Goal: Information Seeking & Learning: Learn about a topic

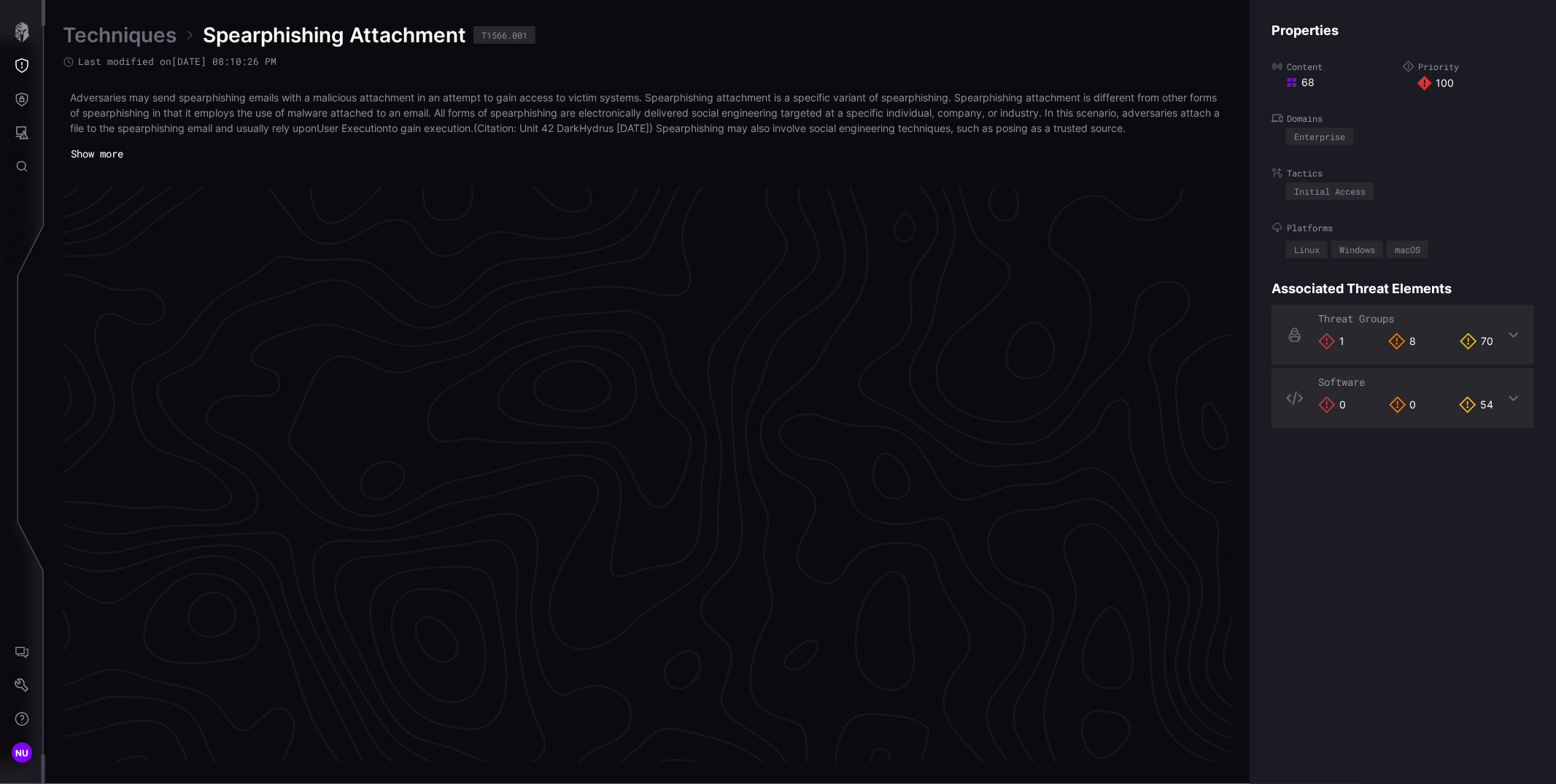
scroll to position [2991, 504]
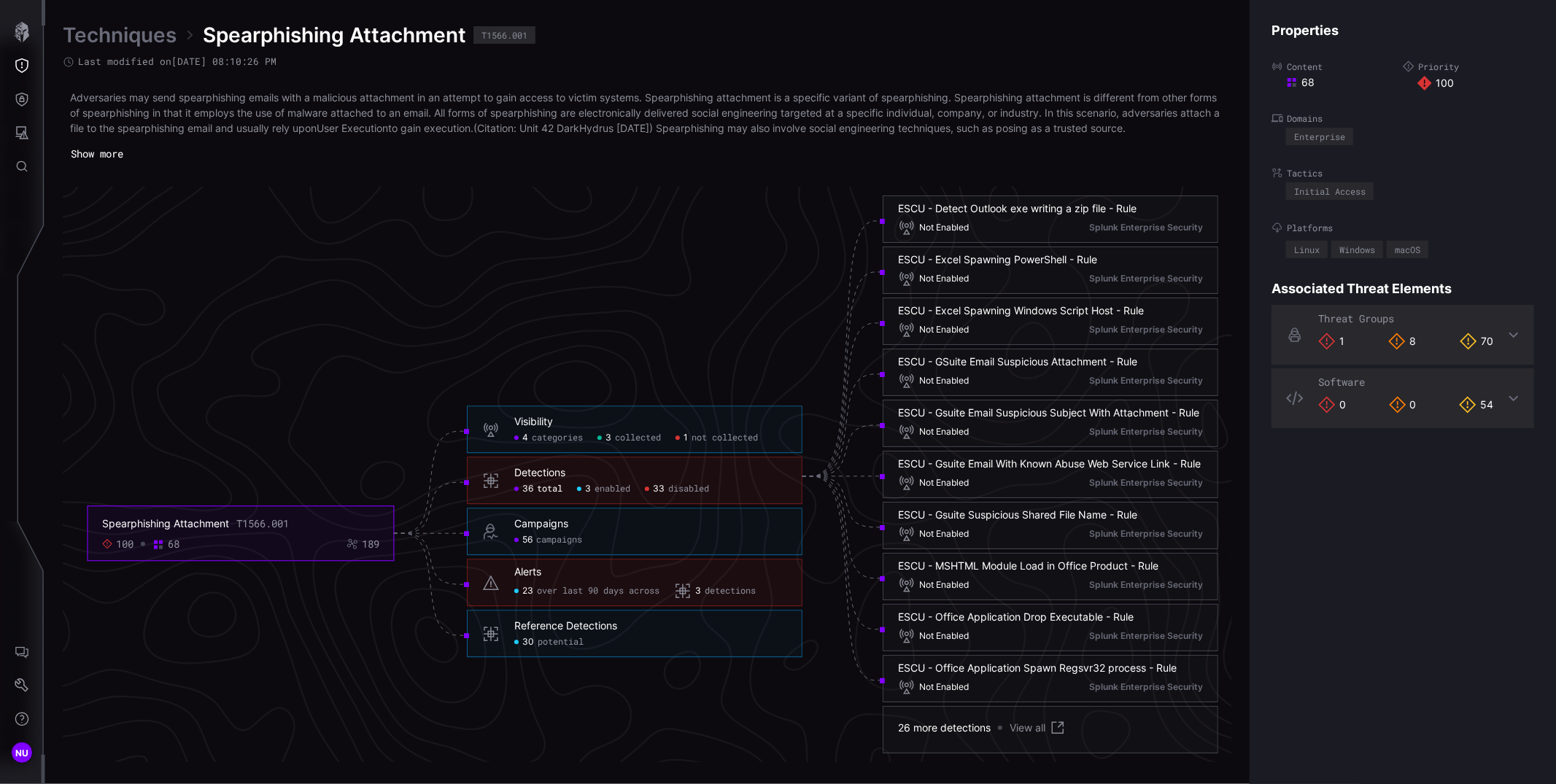
click at [618, 424] on h6 "Visibility" at bounding box center [650, 421] width 273 height 13
click at [617, 418] on h6 "Visibility" at bounding box center [650, 421] width 273 height 13
click at [563, 437] on span "categories" at bounding box center [557, 438] width 51 height 12
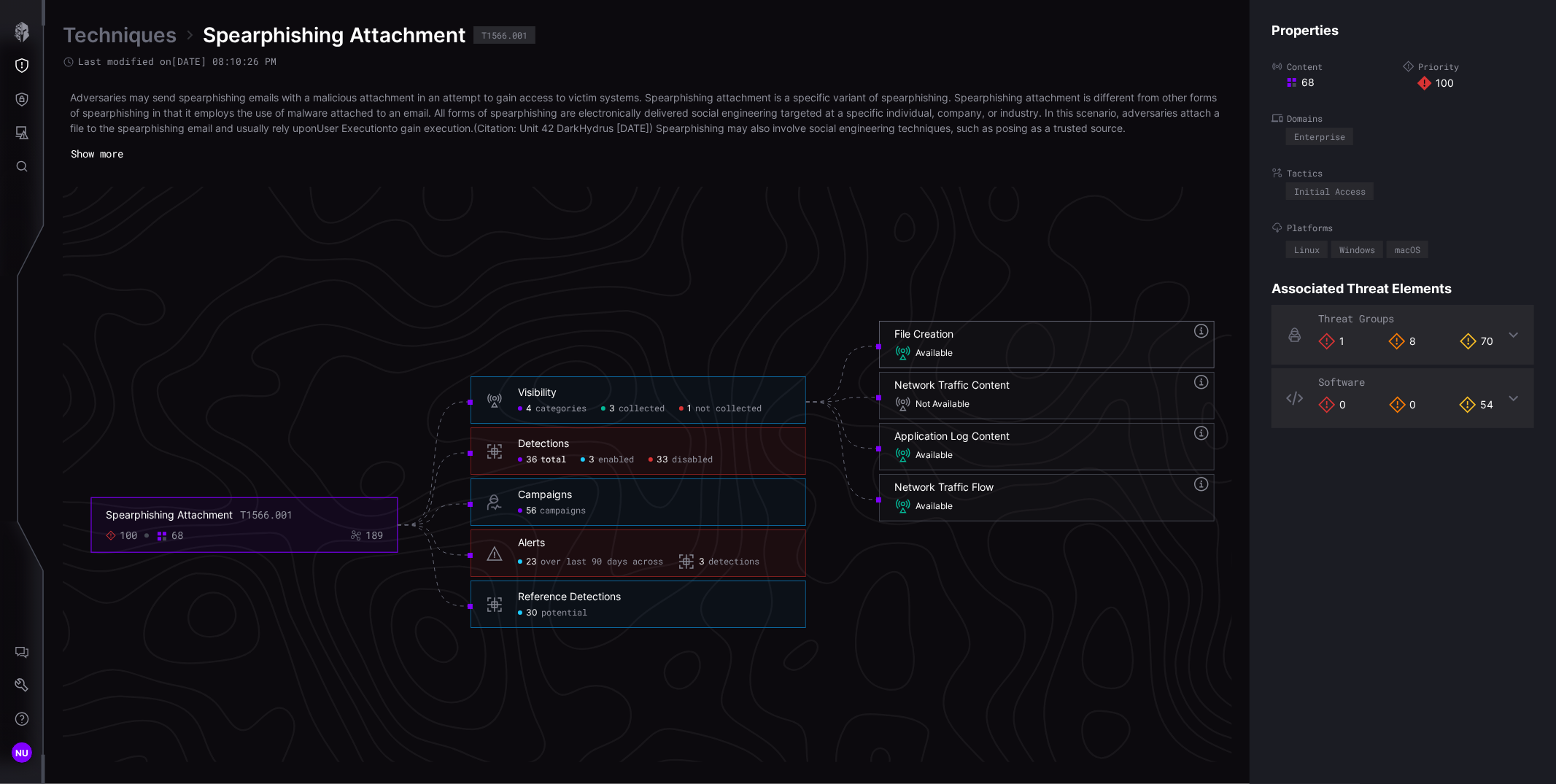
click at [1203, 328] on icon at bounding box center [1201, 331] width 18 height 18
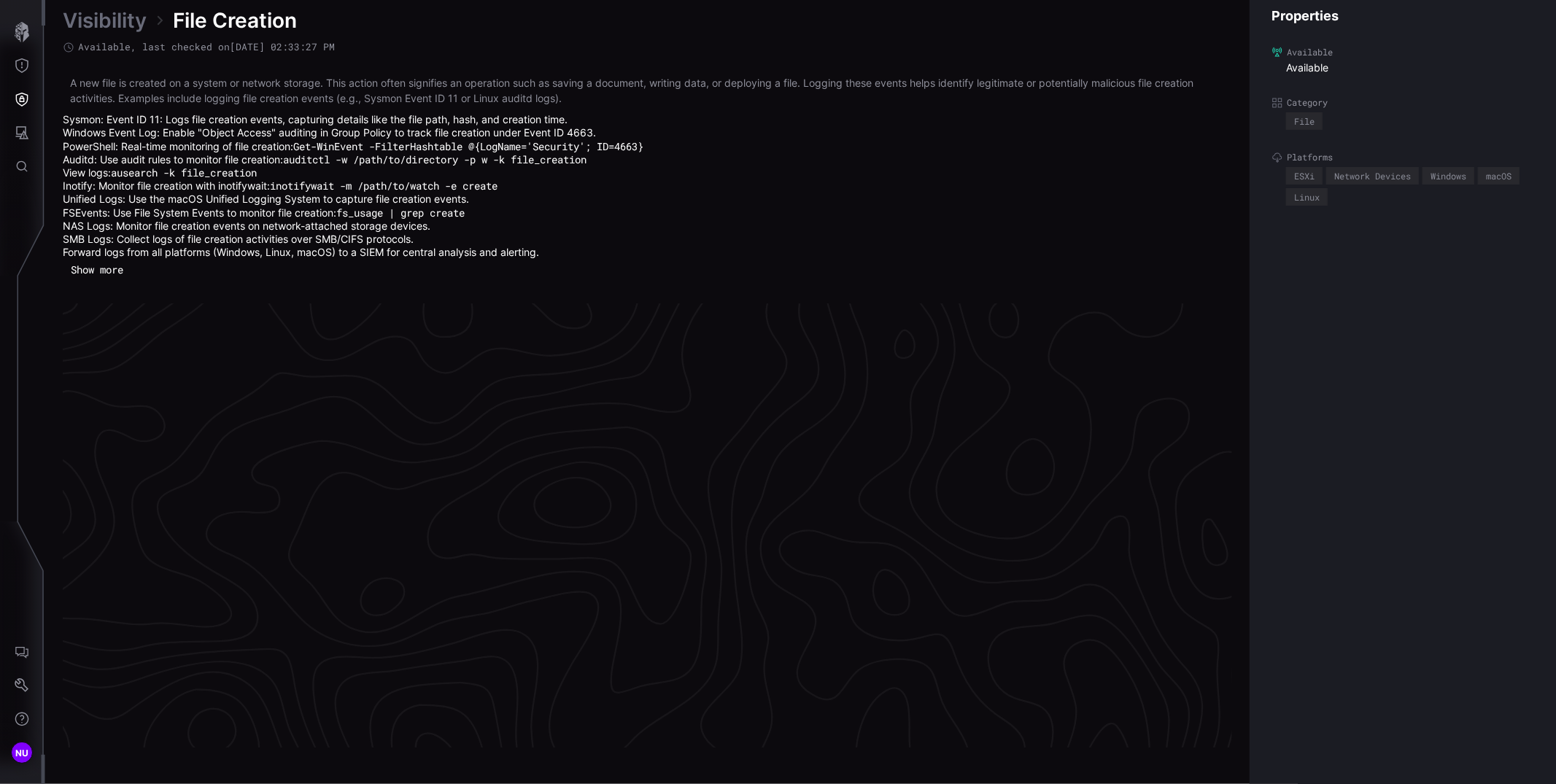
scroll to position [3066, 515]
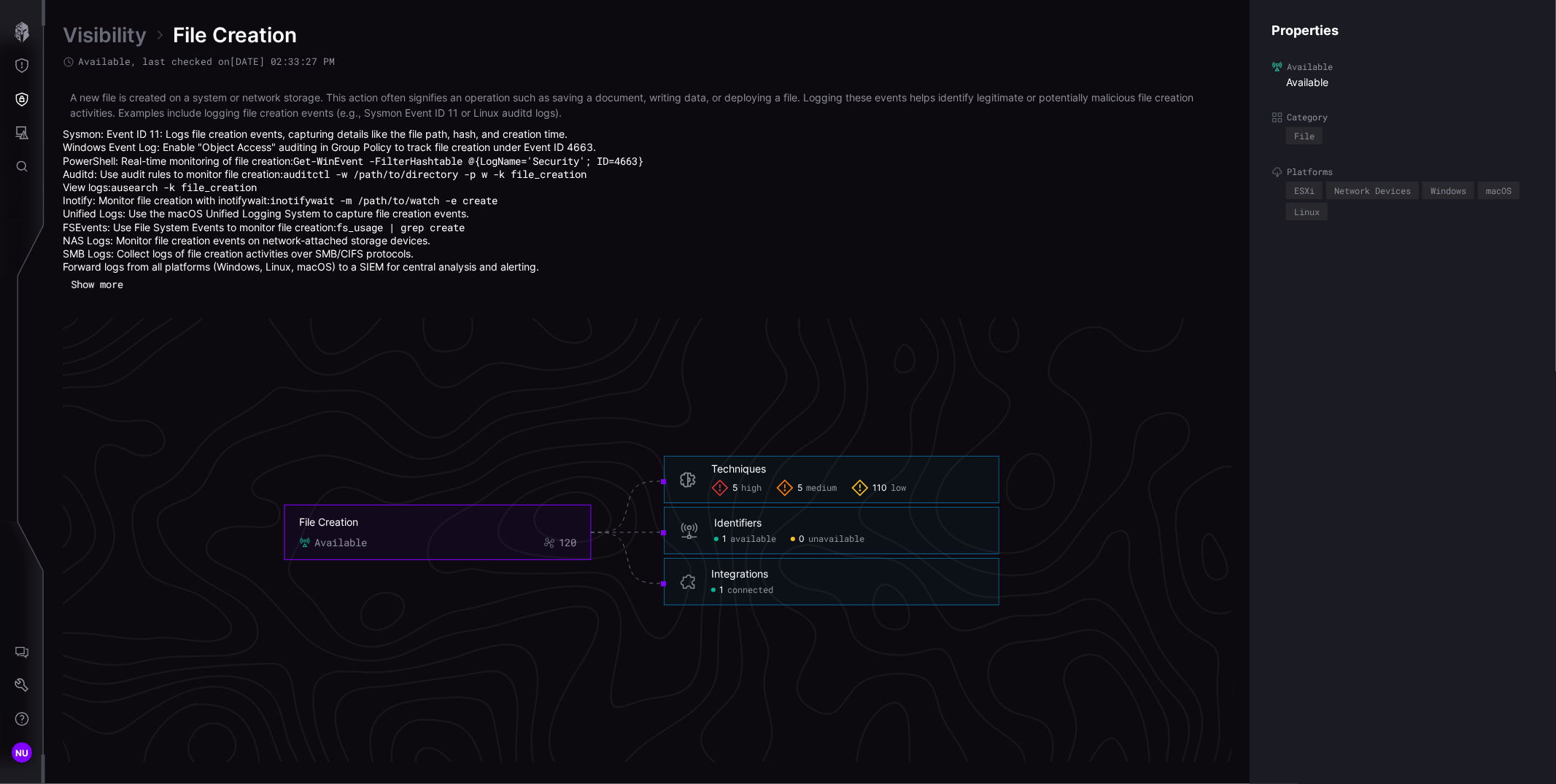
click at [121, 294] on button "Show more" at bounding box center [96, 284] width 68 height 22
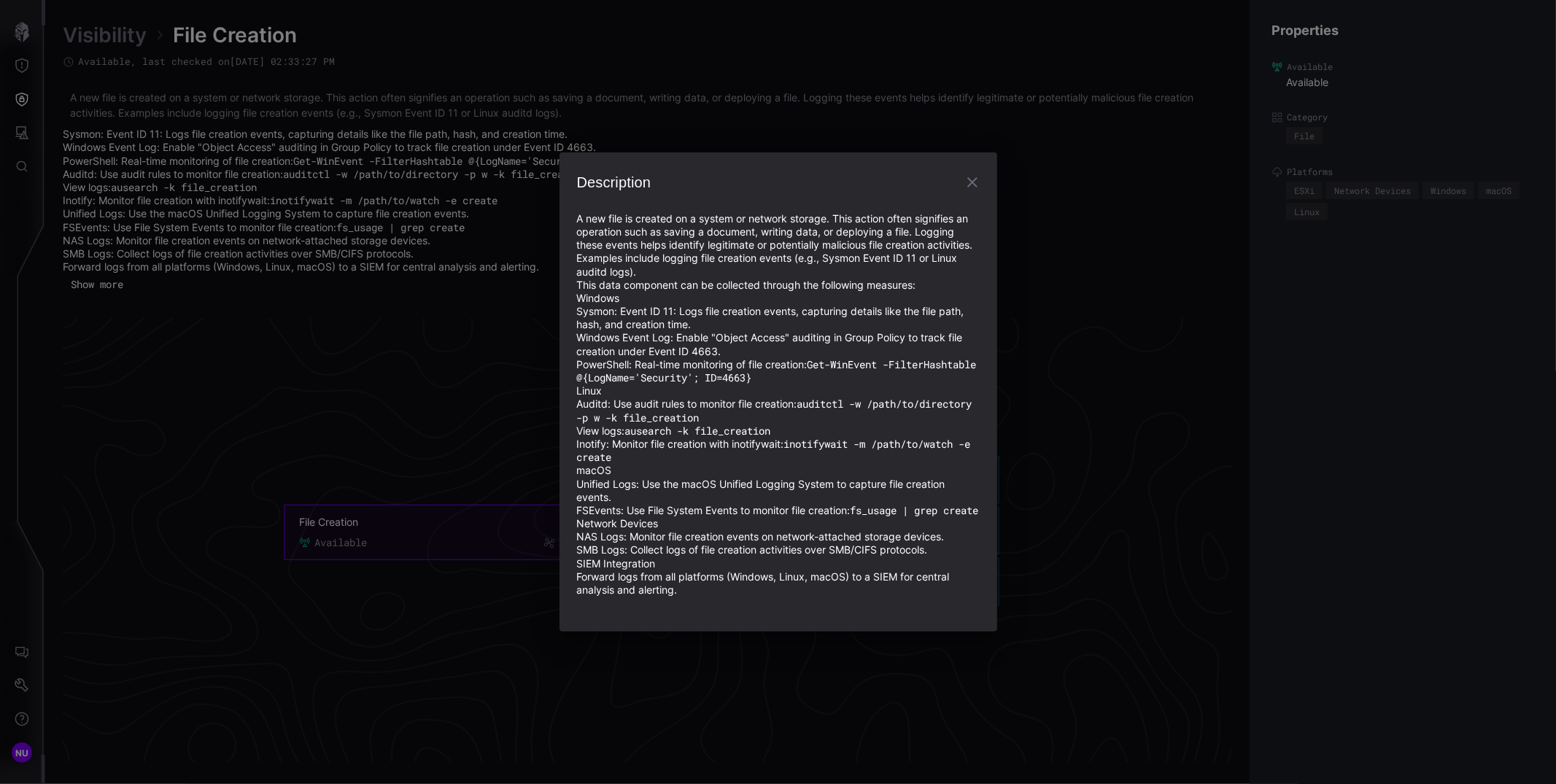
click at [396, 403] on div "Description A new file is created on a system or network storage. This action o…" at bounding box center [778, 392] width 1556 height 784
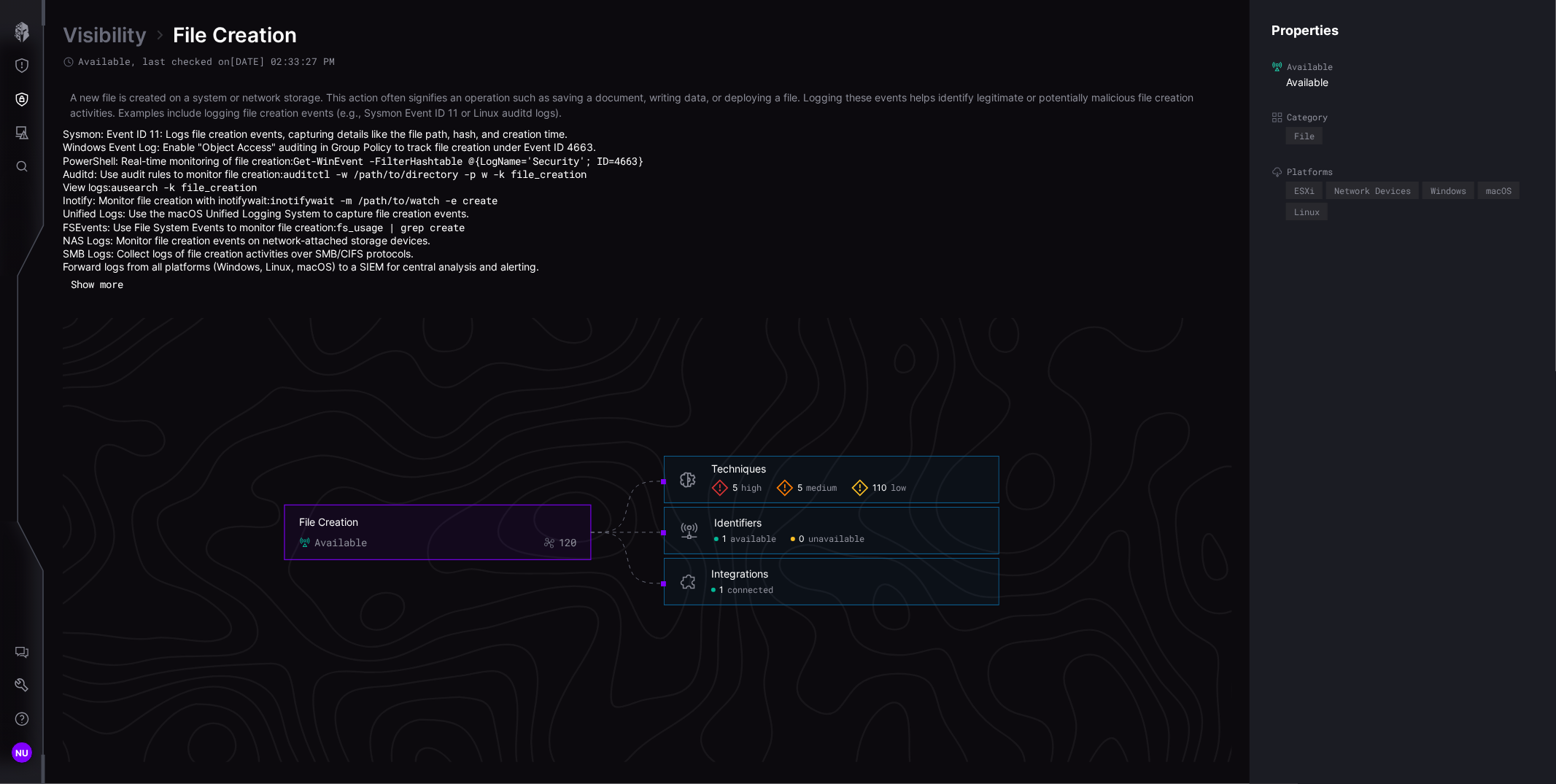
click at [654, 425] on icon "File Creation Available 120 Techniques 5 high 5 medium 110 low Techniques - 5 h…" at bounding box center [642, 532] width 2188 height 6561
click at [549, 528] on div "File Creation" at bounding box center [437, 521] width 277 height 13
click at [724, 474] on div "Techniques" at bounding box center [738, 467] width 55 height 13
click at [391, 446] on icon "File Creation Available 120 Techniques 5 high 5 medium 110 low Techniques - 5 h…" at bounding box center [642, 532] width 2188 height 6561
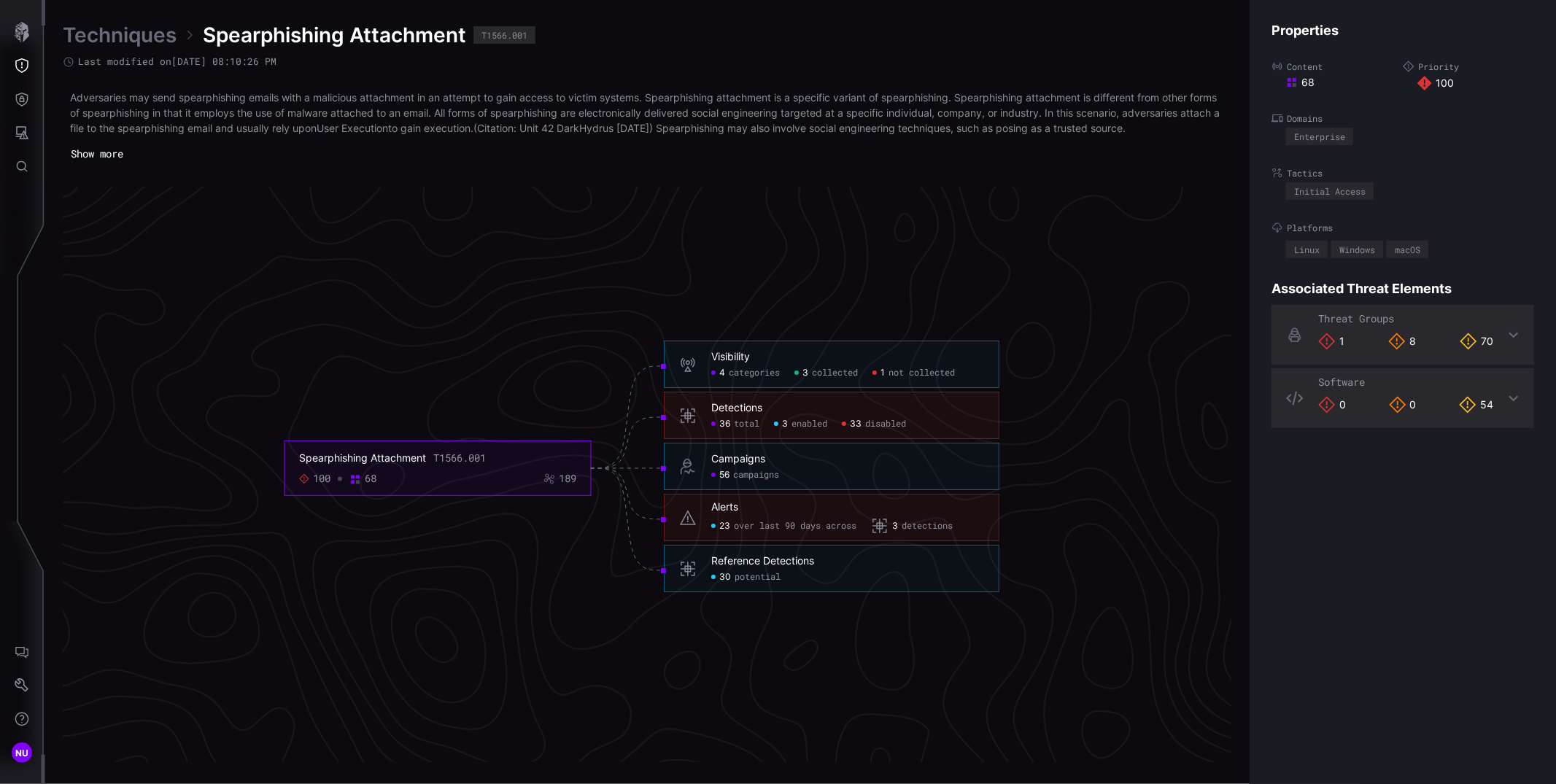
scroll to position [3037, 863]
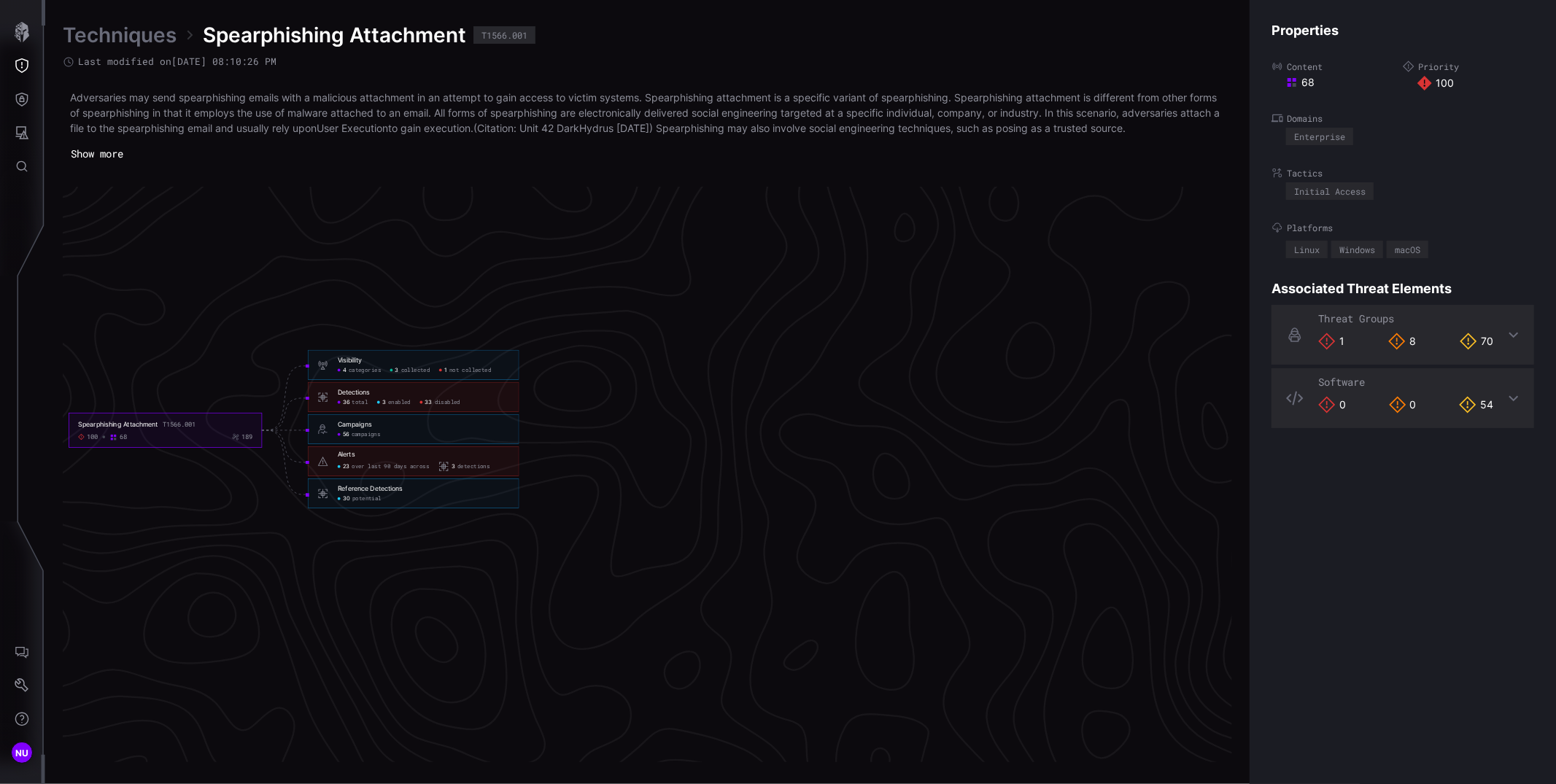
click at [1504, 252] on div "Linux Windows macOS" at bounding box center [1409, 248] width 248 height 22
click at [92, 152] on button "Show more" at bounding box center [97, 154] width 69 height 22
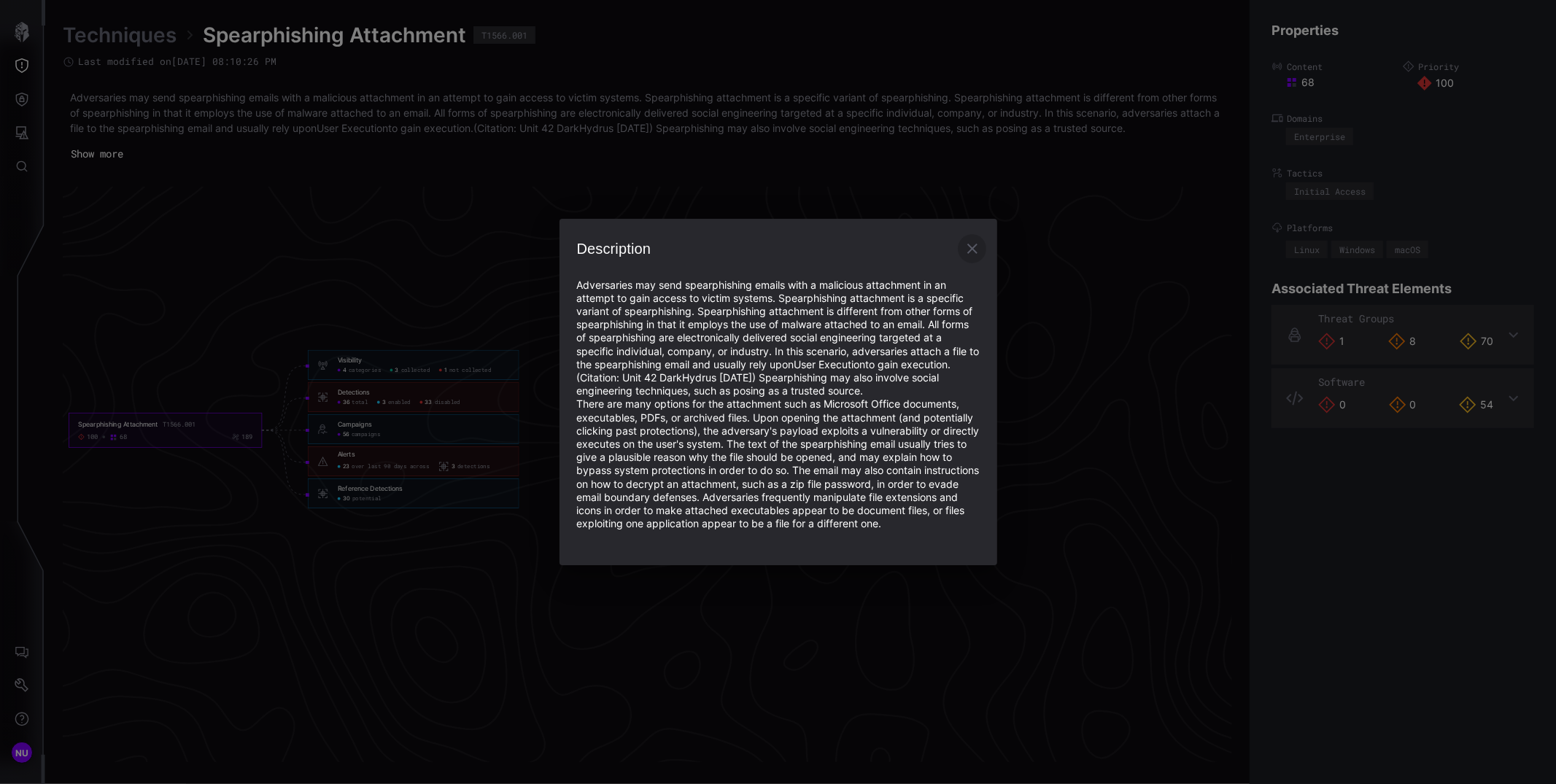
click at [975, 243] on icon "button" at bounding box center [972, 248] width 10 height 10
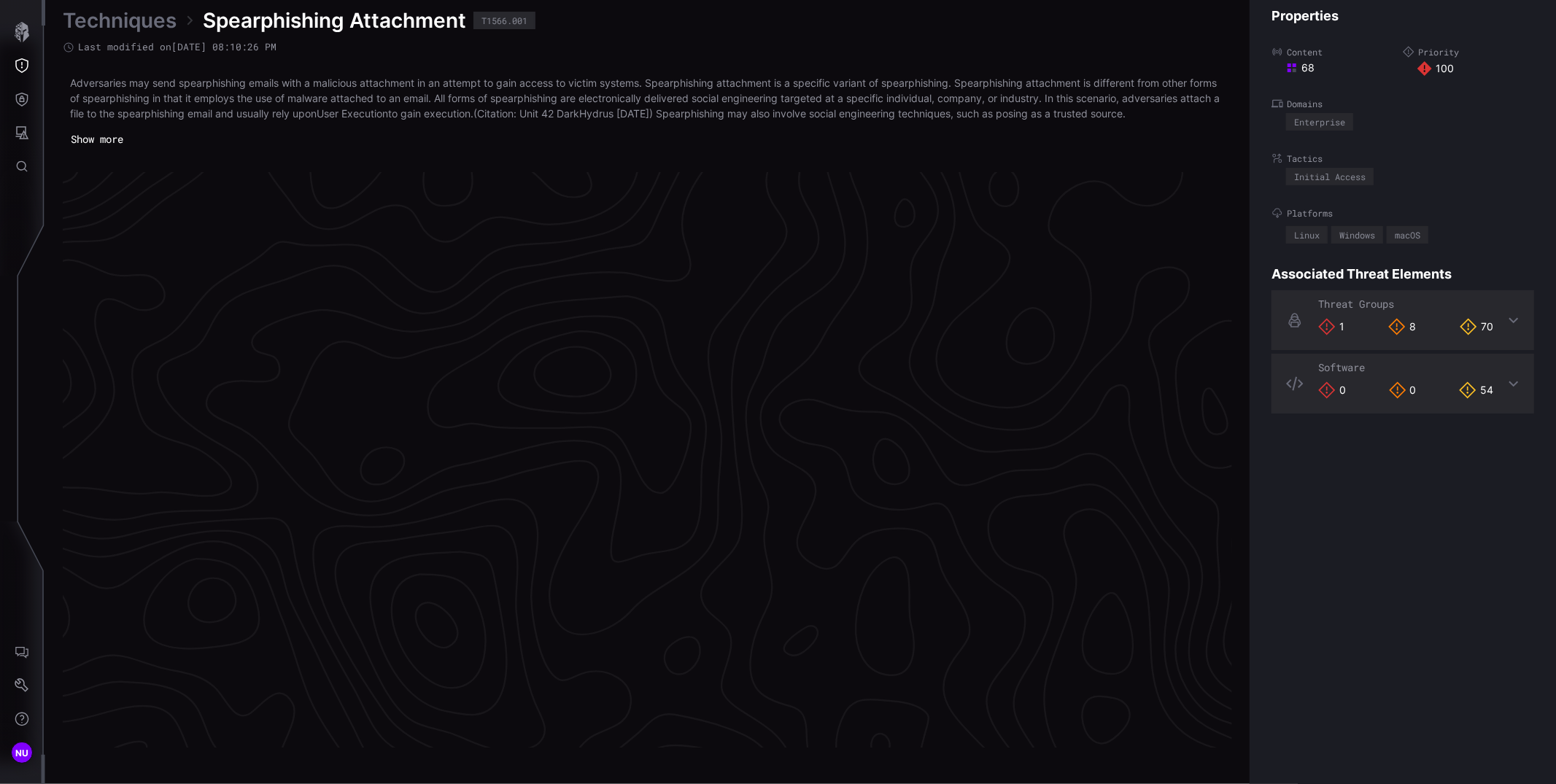
scroll to position [2999, 515]
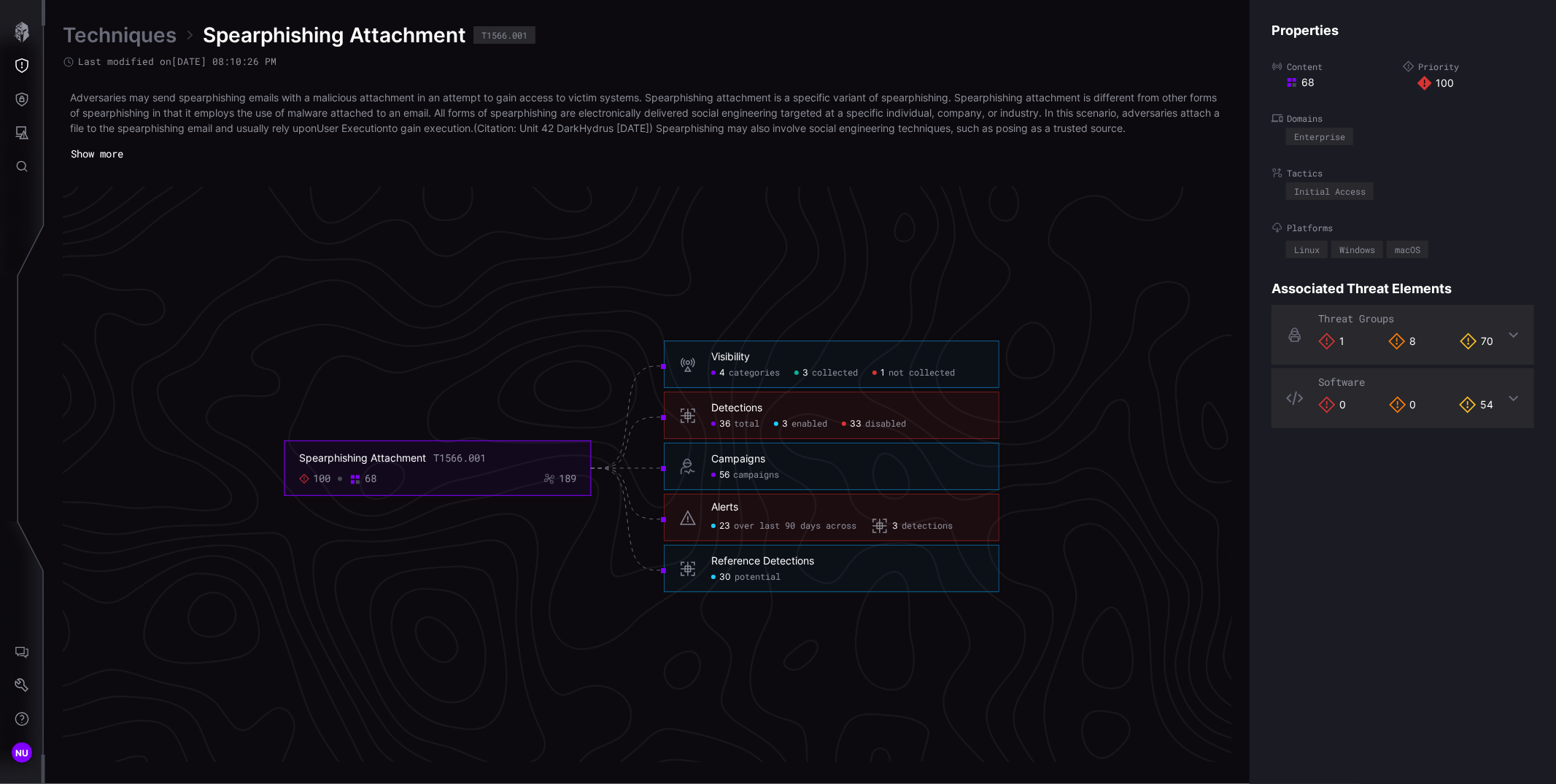
click at [497, 45] on div "Techniques Spearphishing Attachment T1566.001" at bounding box center [647, 34] width 1169 height 26
click at [506, 35] on div "T1566.001" at bounding box center [504, 34] width 46 height 9
click at [956, 98] on p "Adversaries may send spearphishing emails with a malicious attachment in an att…" at bounding box center [647, 112] width 1155 height 46
click at [1311, 141] on div "Enterprise" at bounding box center [1320, 136] width 51 height 9
click at [1346, 172] on label "Tactics" at bounding box center [1403, 172] width 263 height 12
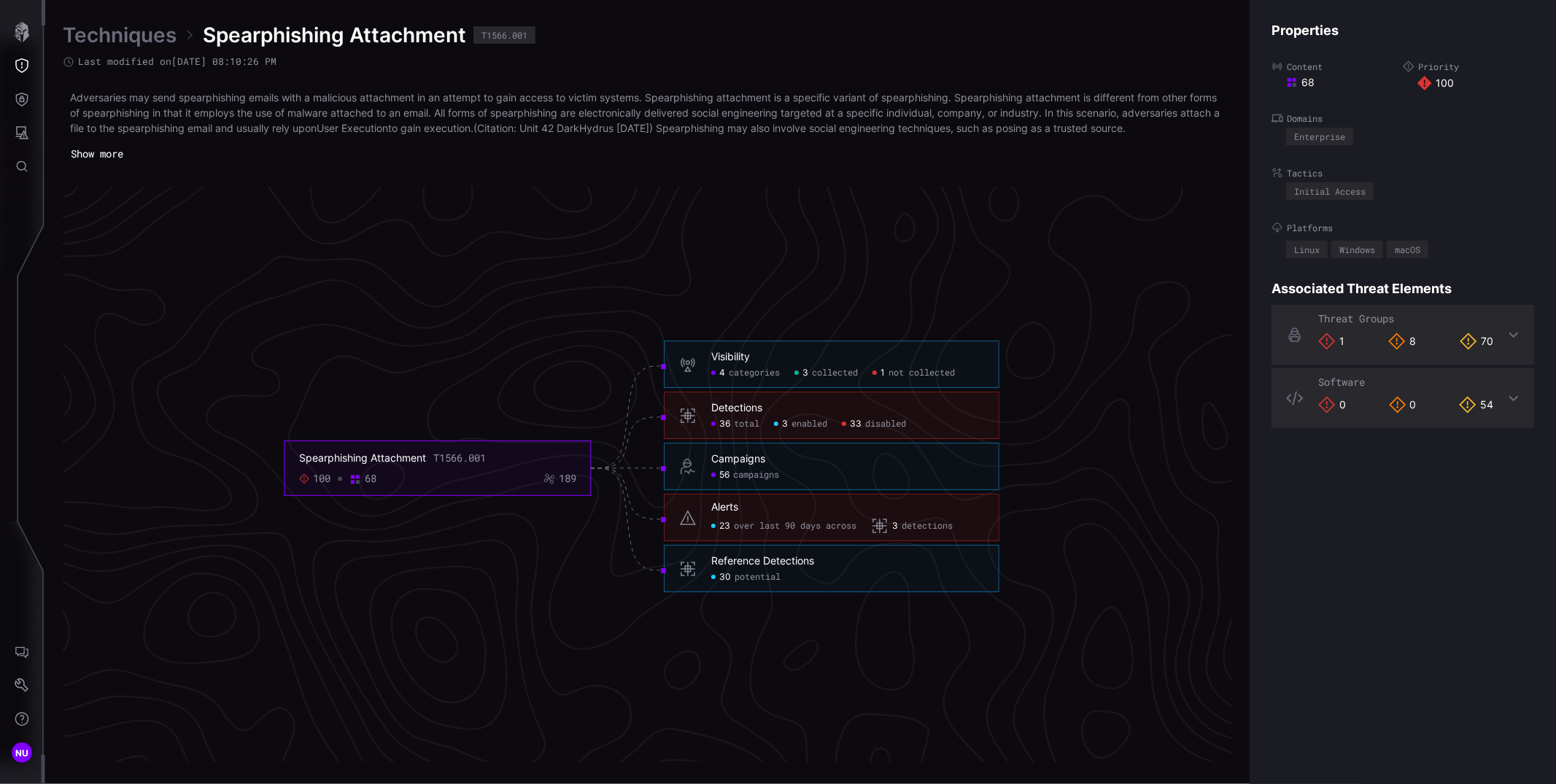
drag, startPoint x: 1340, startPoint y: 195, endPoint x: 1332, endPoint y: 217, distance: 23.4
click at [1340, 195] on div "Initial Access" at bounding box center [1330, 190] width 72 height 9
click at [1325, 239] on div "Linux Windows macOS" at bounding box center [1409, 248] width 248 height 22
click at [1508, 331] on icon at bounding box center [1514, 334] width 12 height 12
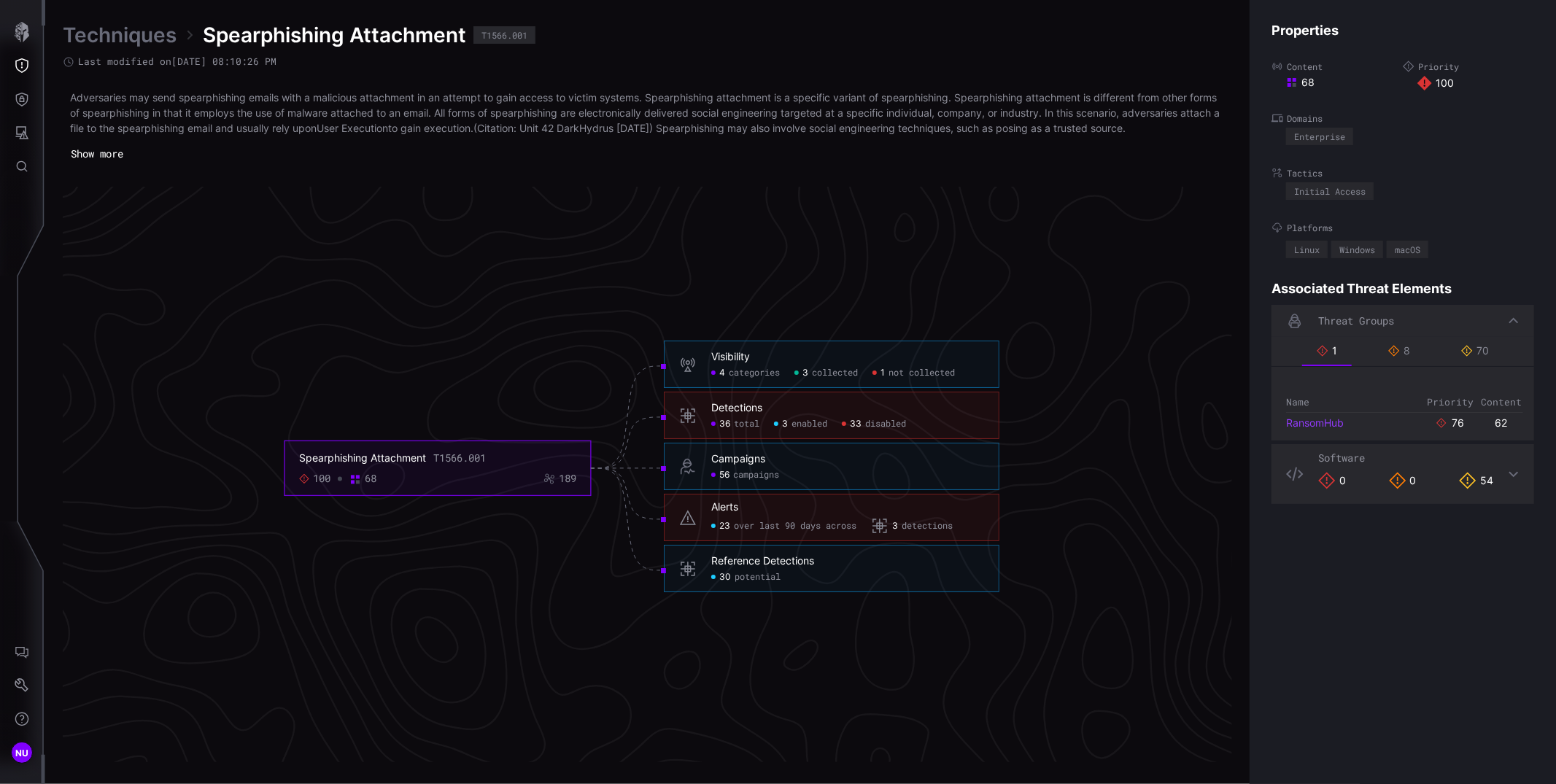
click at [1306, 420] on link "RansomHub" at bounding box center [1314, 422] width 58 height 13
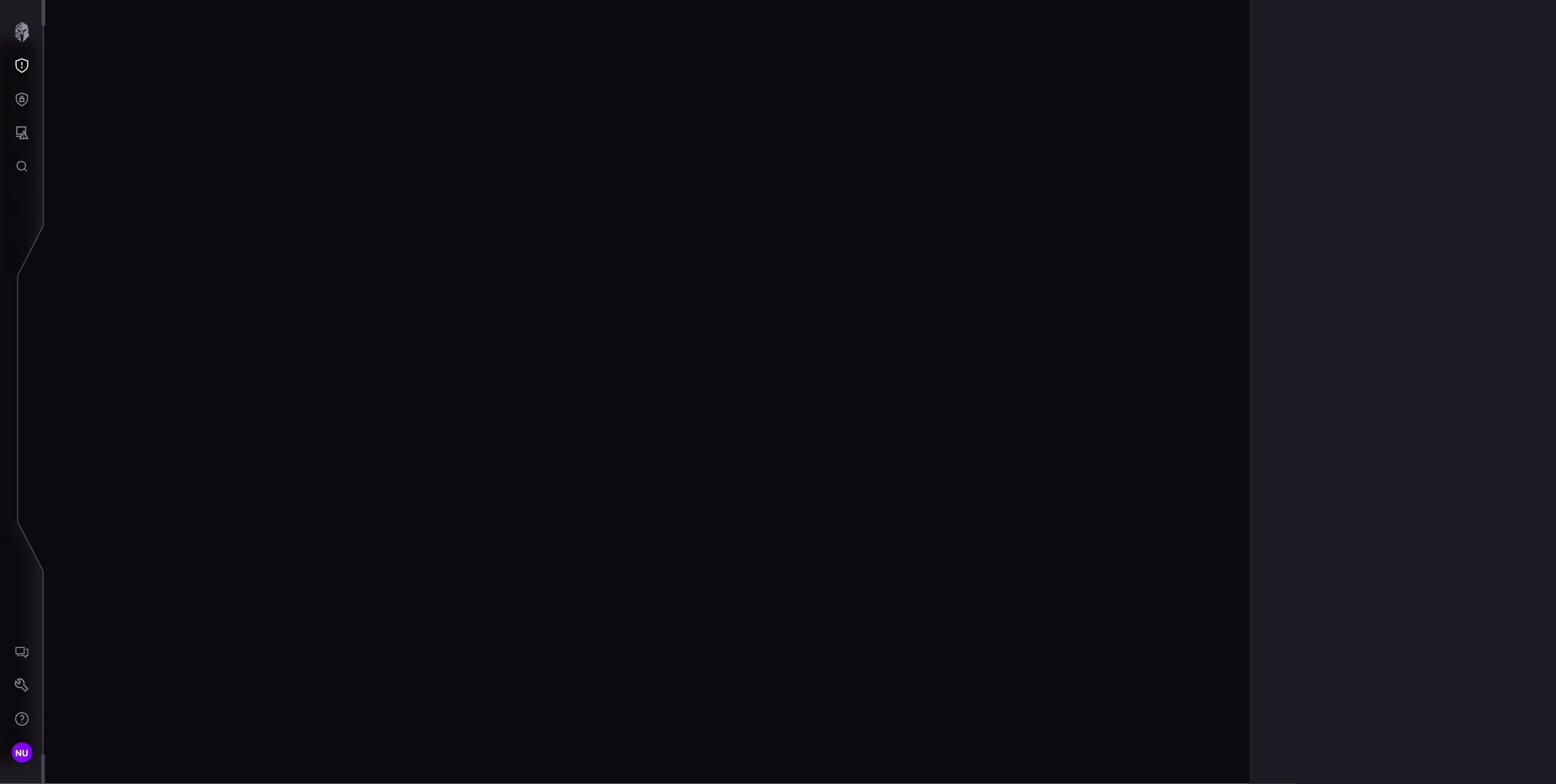
scroll to position [2979, 515]
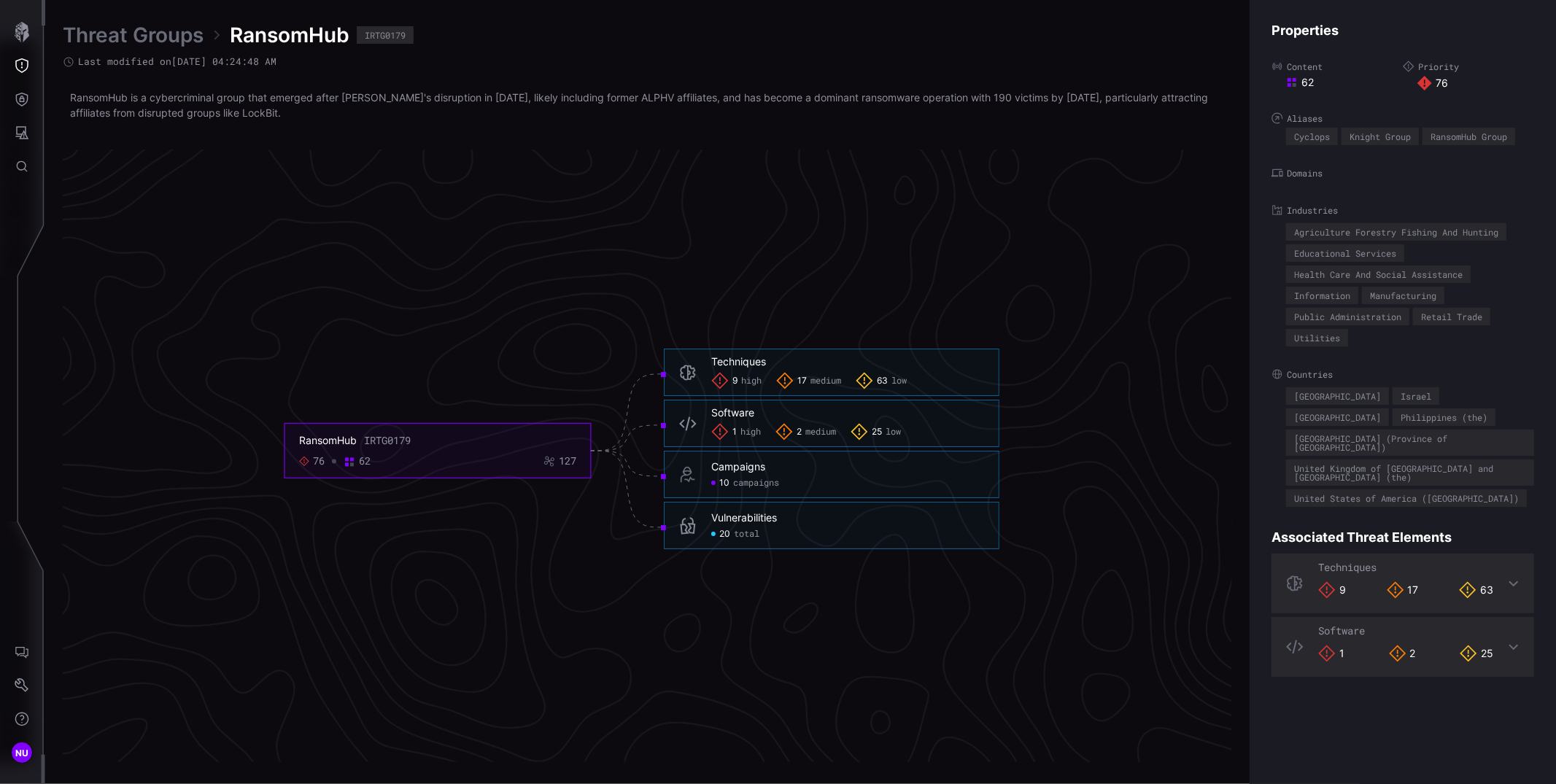
click at [176, 131] on div "Threat Groups RansomHub IRTG0179 Last modified on [DATE] 04:24:48 AM RansomHub …" at bounding box center [647, 391] width 1169 height 740
click at [106, 37] on link "Threat Groups" at bounding box center [133, 34] width 141 height 26
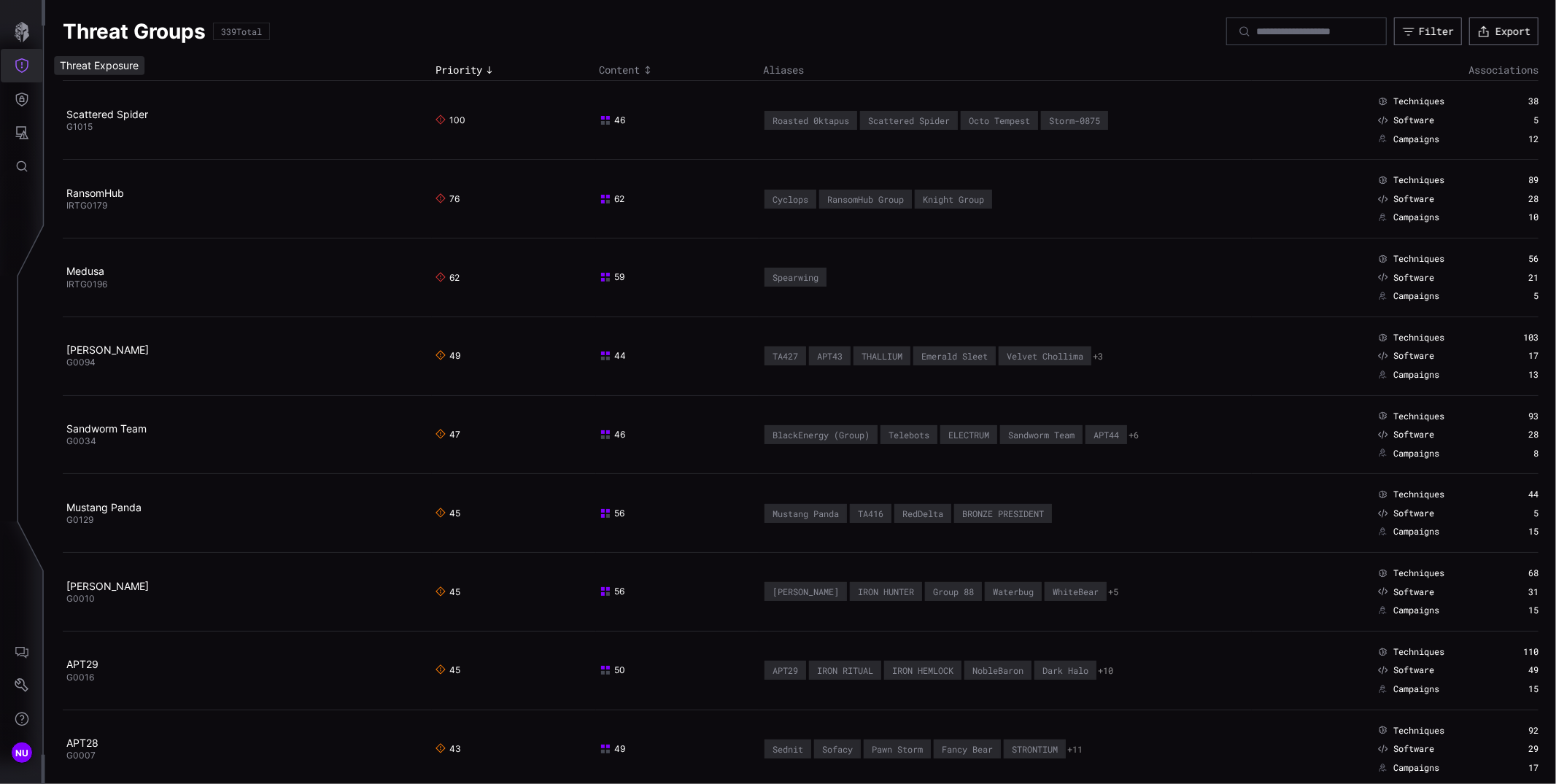
click at [19, 62] on icon "Threat Exposure" at bounding box center [22, 66] width 15 height 15
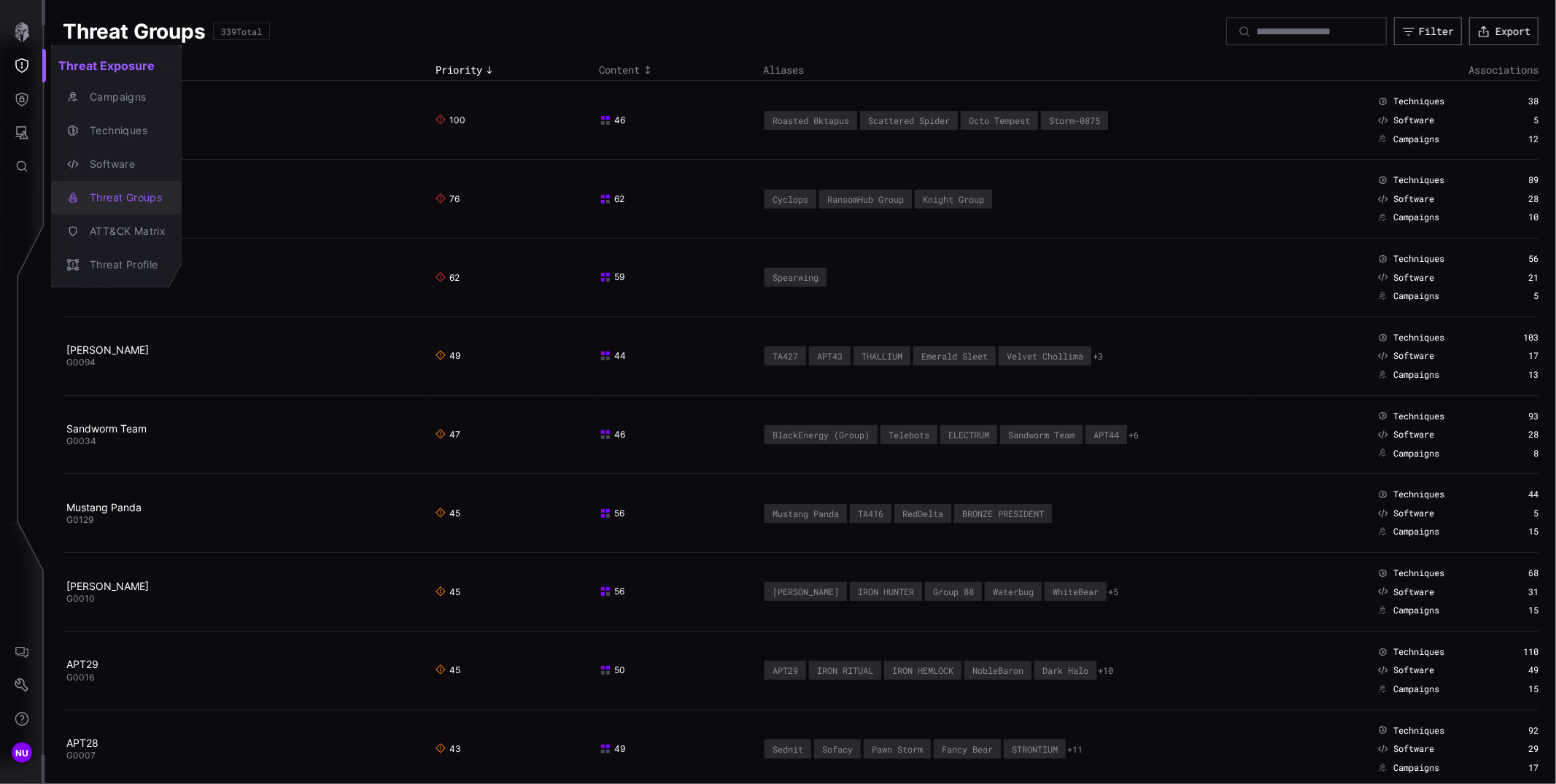
click at [129, 198] on div "Threat Groups" at bounding box center [124, 198] width 83 height 19
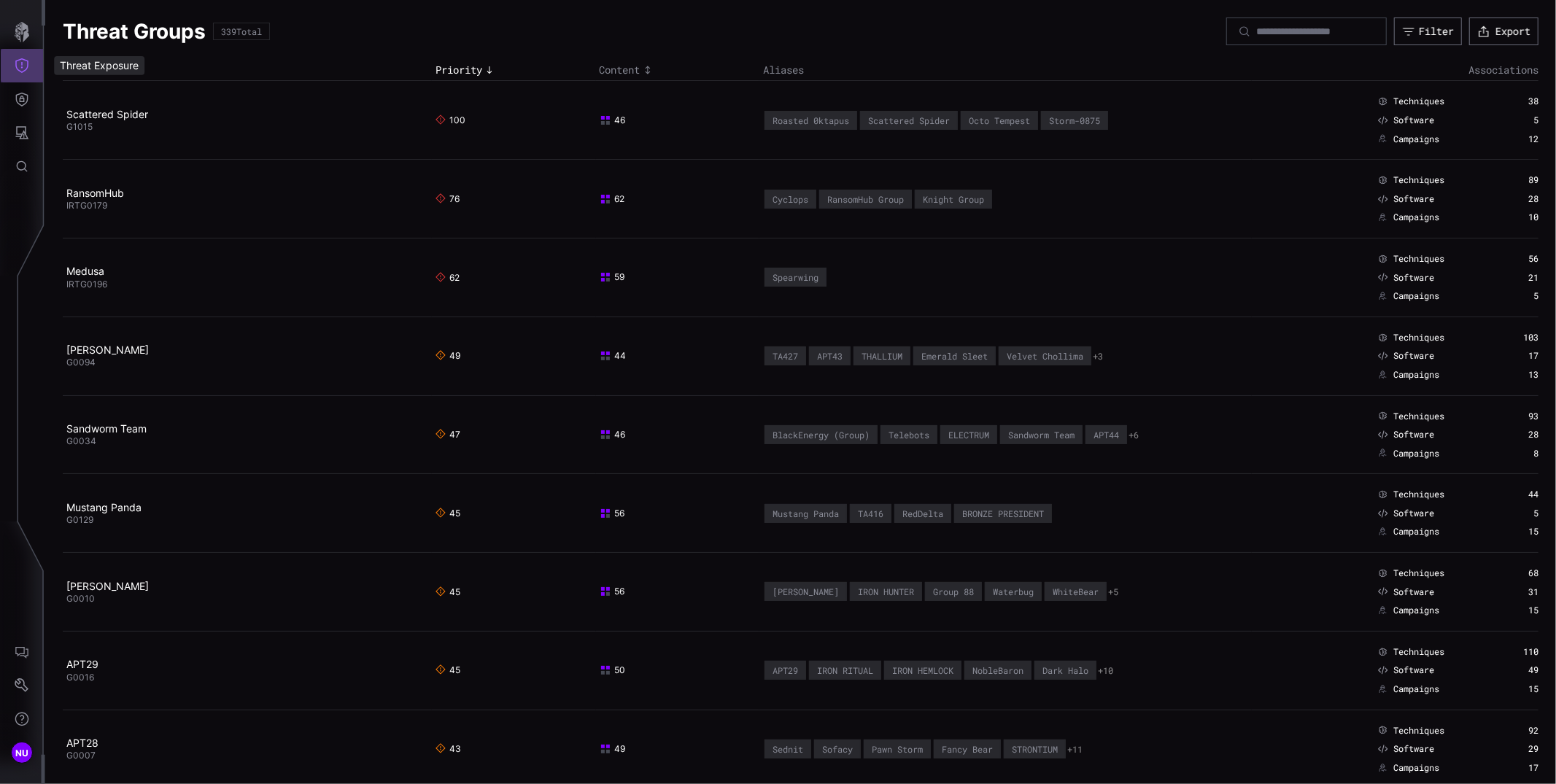
click at [25, 65] on icon "Threat Exposure" at bounding box center [22, 66] width 15 height 15
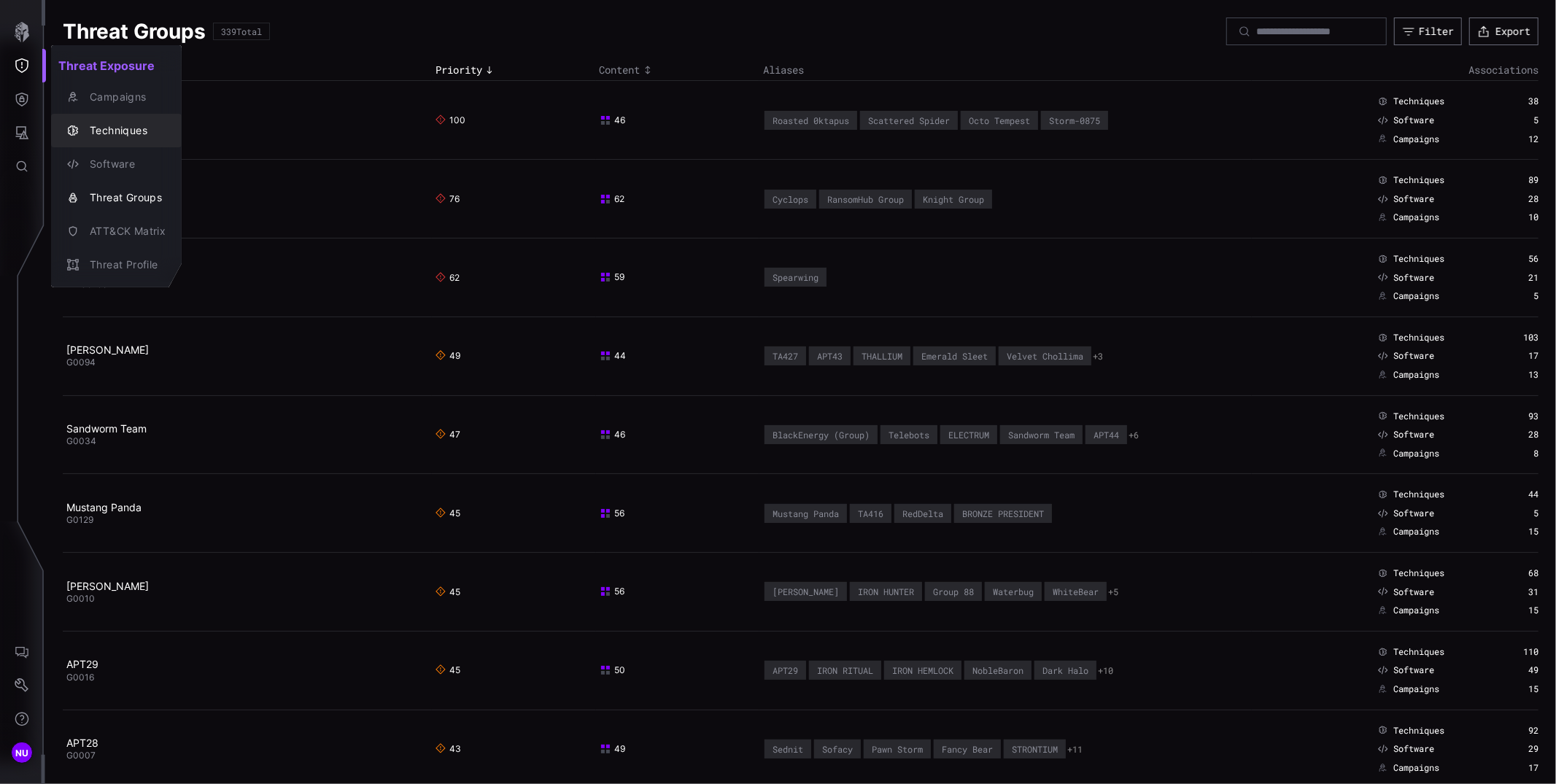
click at [121, 131] on div "Techniques" at bounding box center [124, 130] width 83 height 19
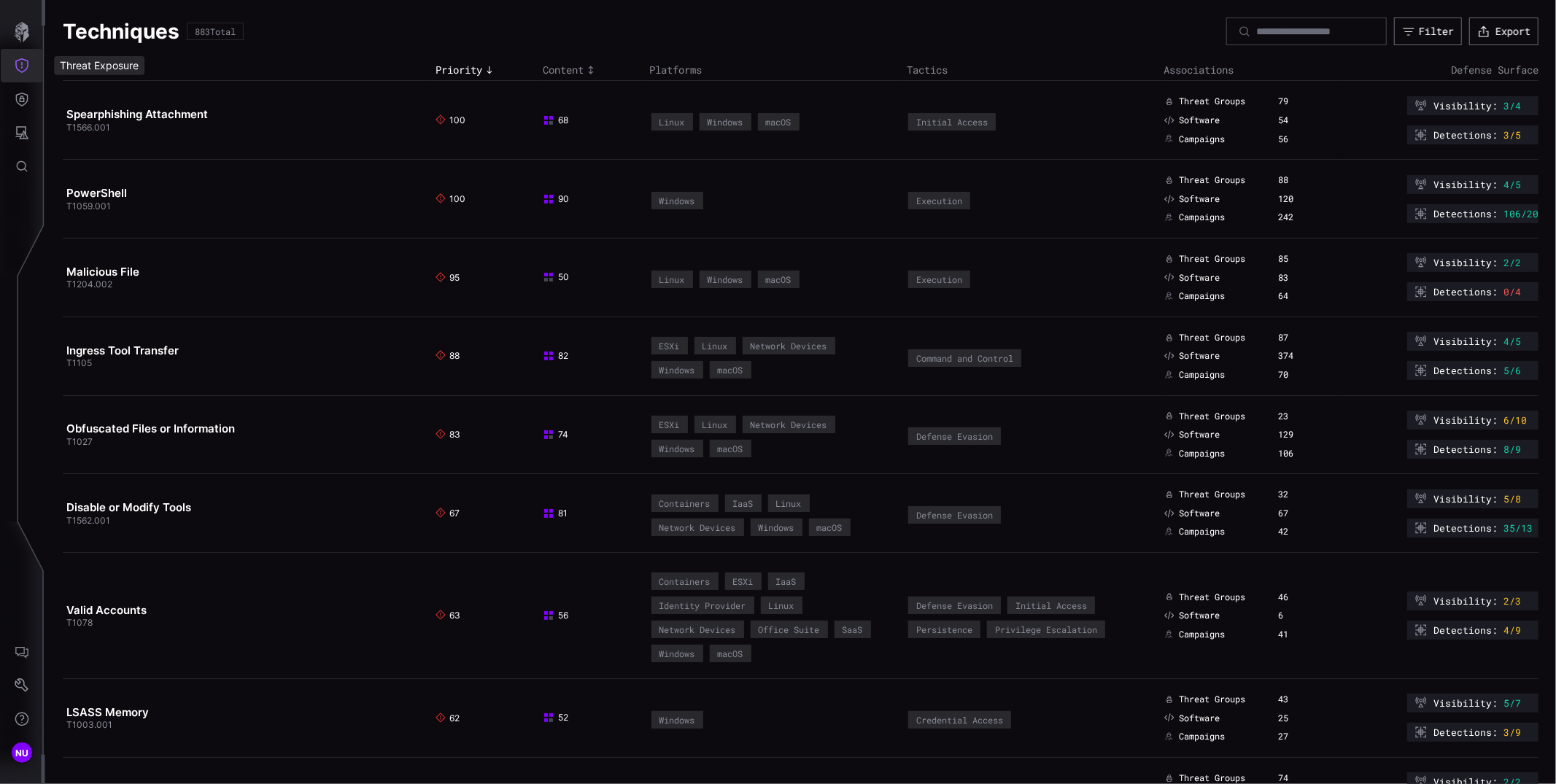
click at [21, 64] on icon "Threat Exposure" at bounding box center [22, 66] width 15 height 15
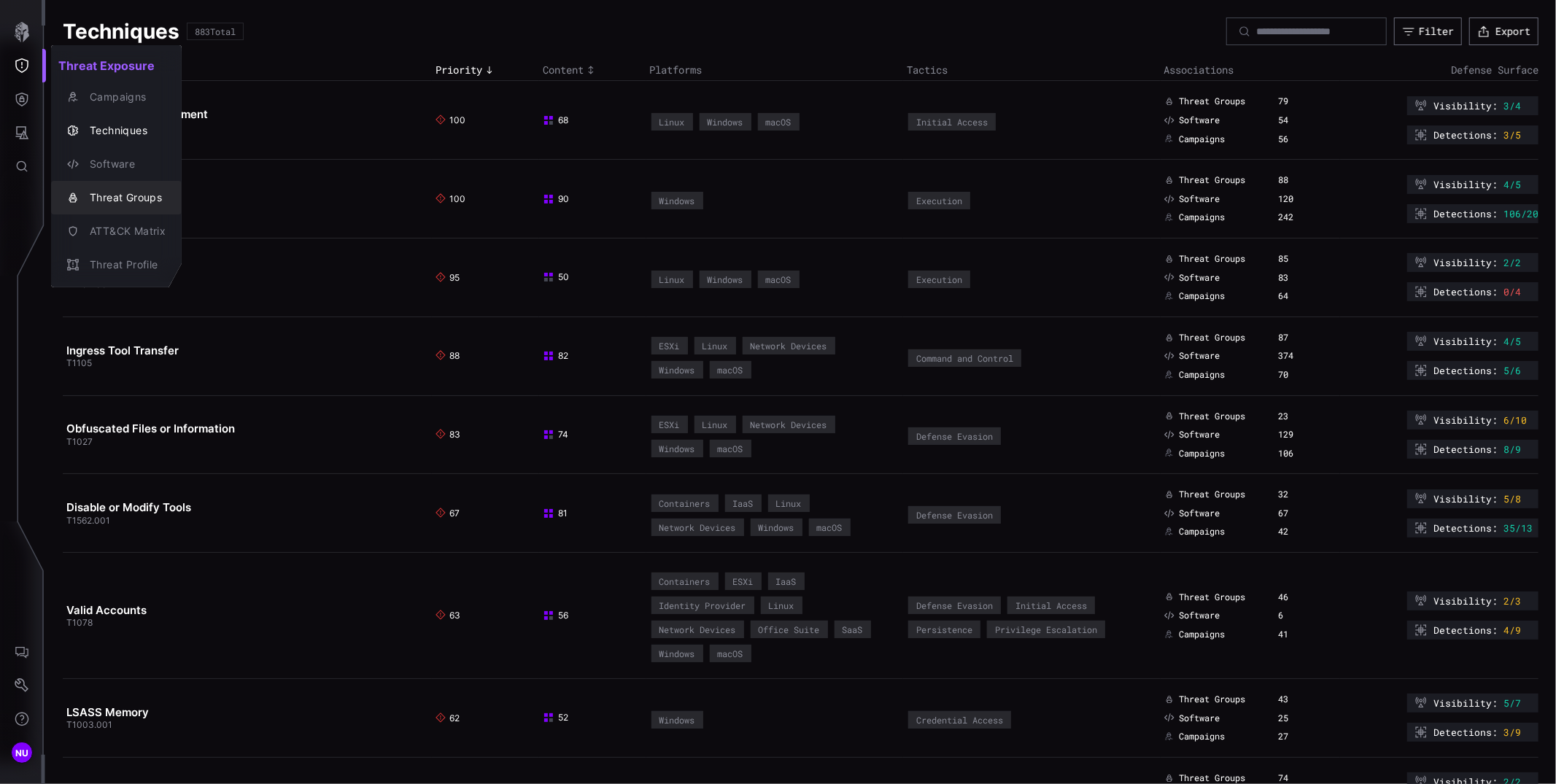
click at [131, 201] on div "Threat Groups" at bounding box center [124, 198] width 83 height 19
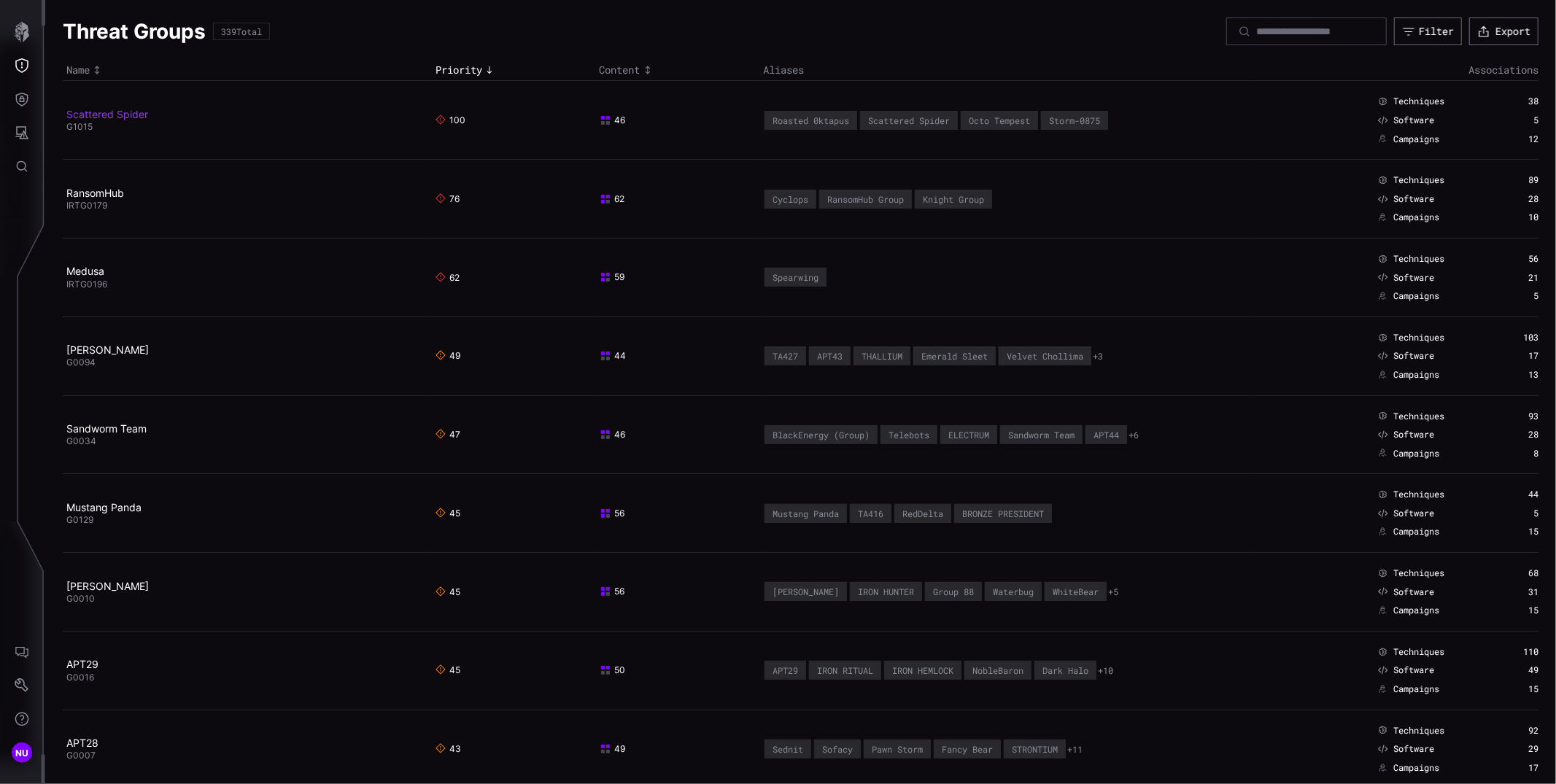
click at [112, 110] on link "Scattered Spider" at bounding box center [107, 114] width 81 height 13
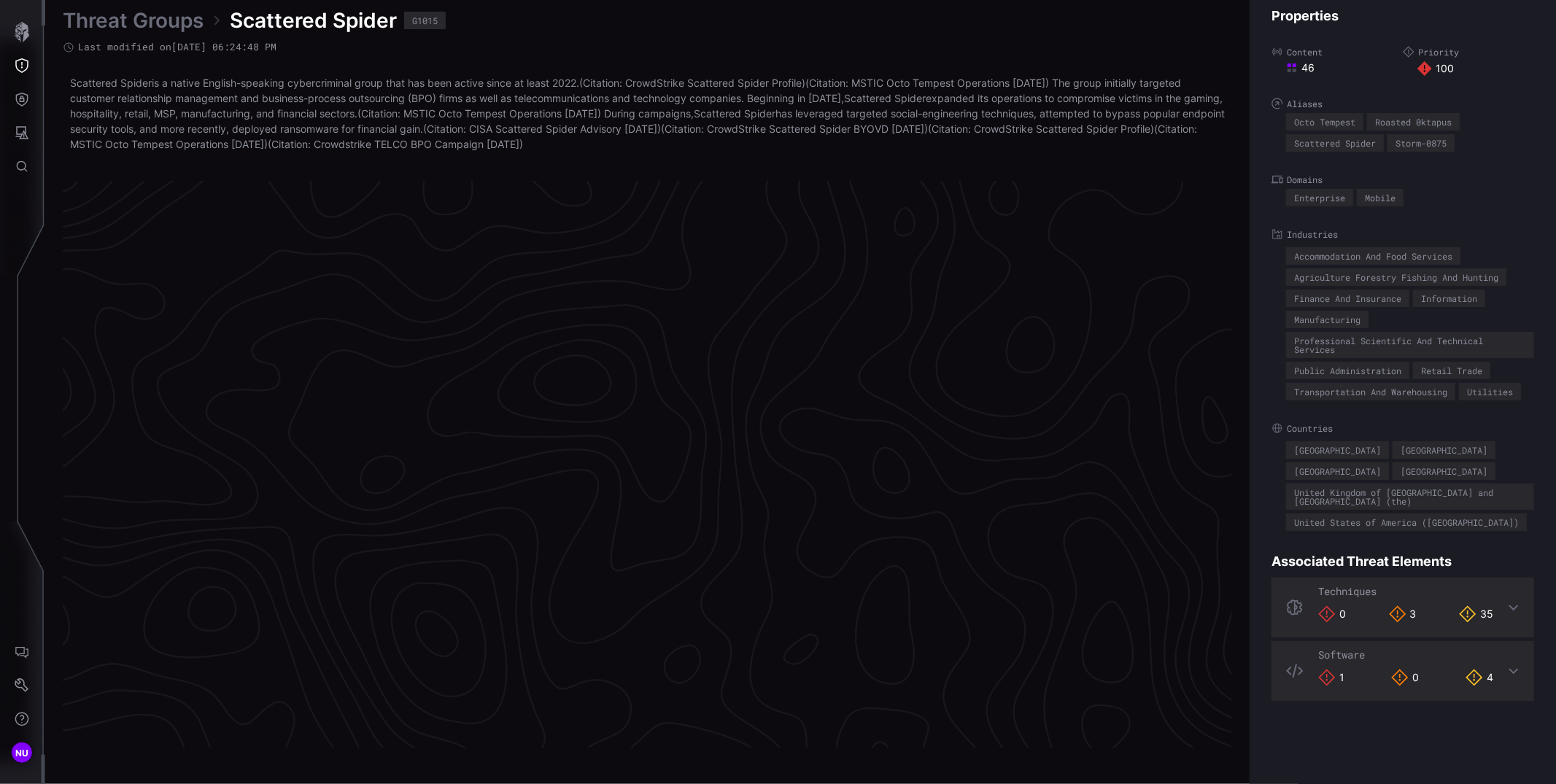
scroll to position [3004, 515]
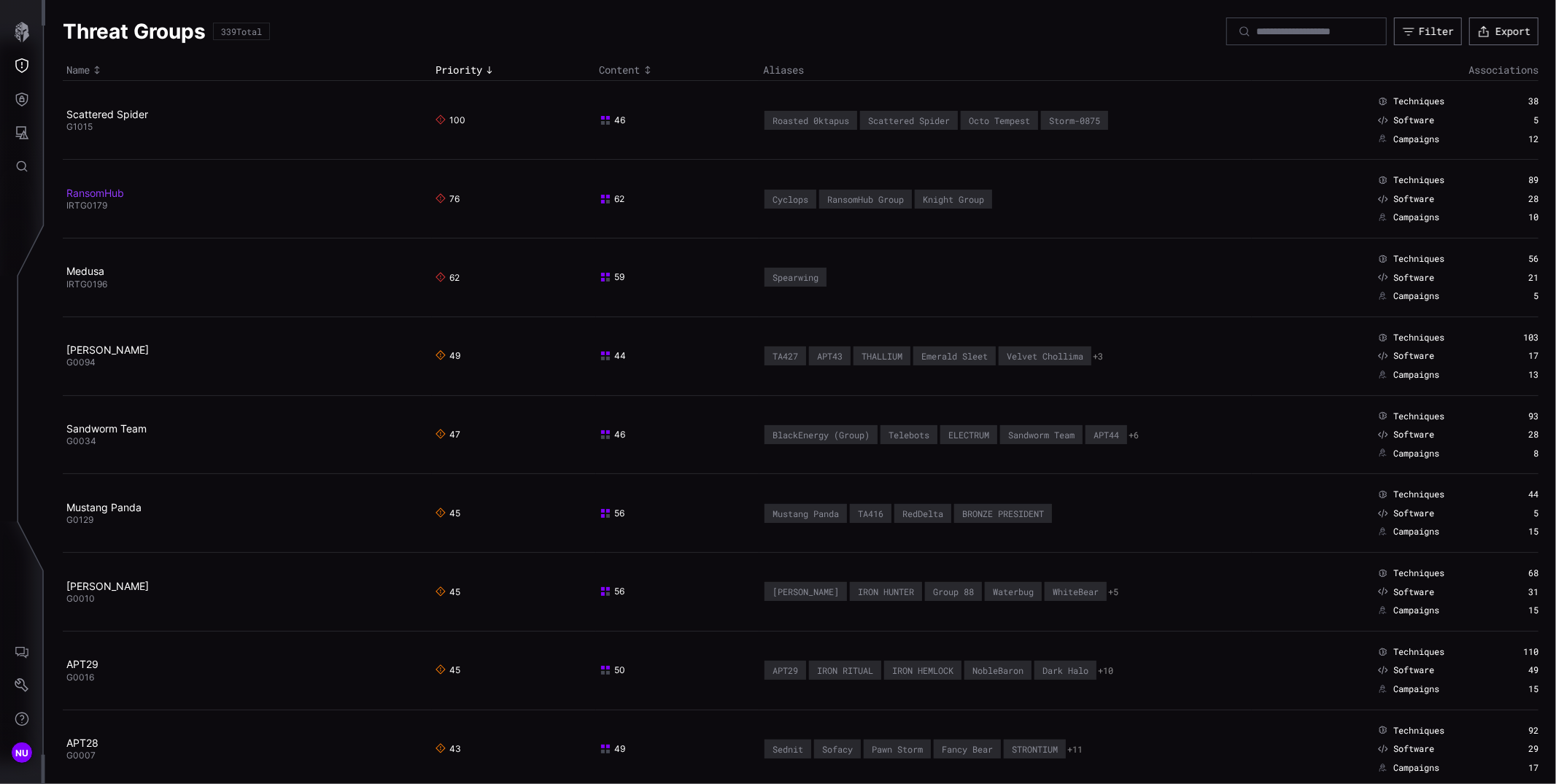
click at [98, 195] on link "RansomHub" at bounding box center [95, 192] width 58 height 13
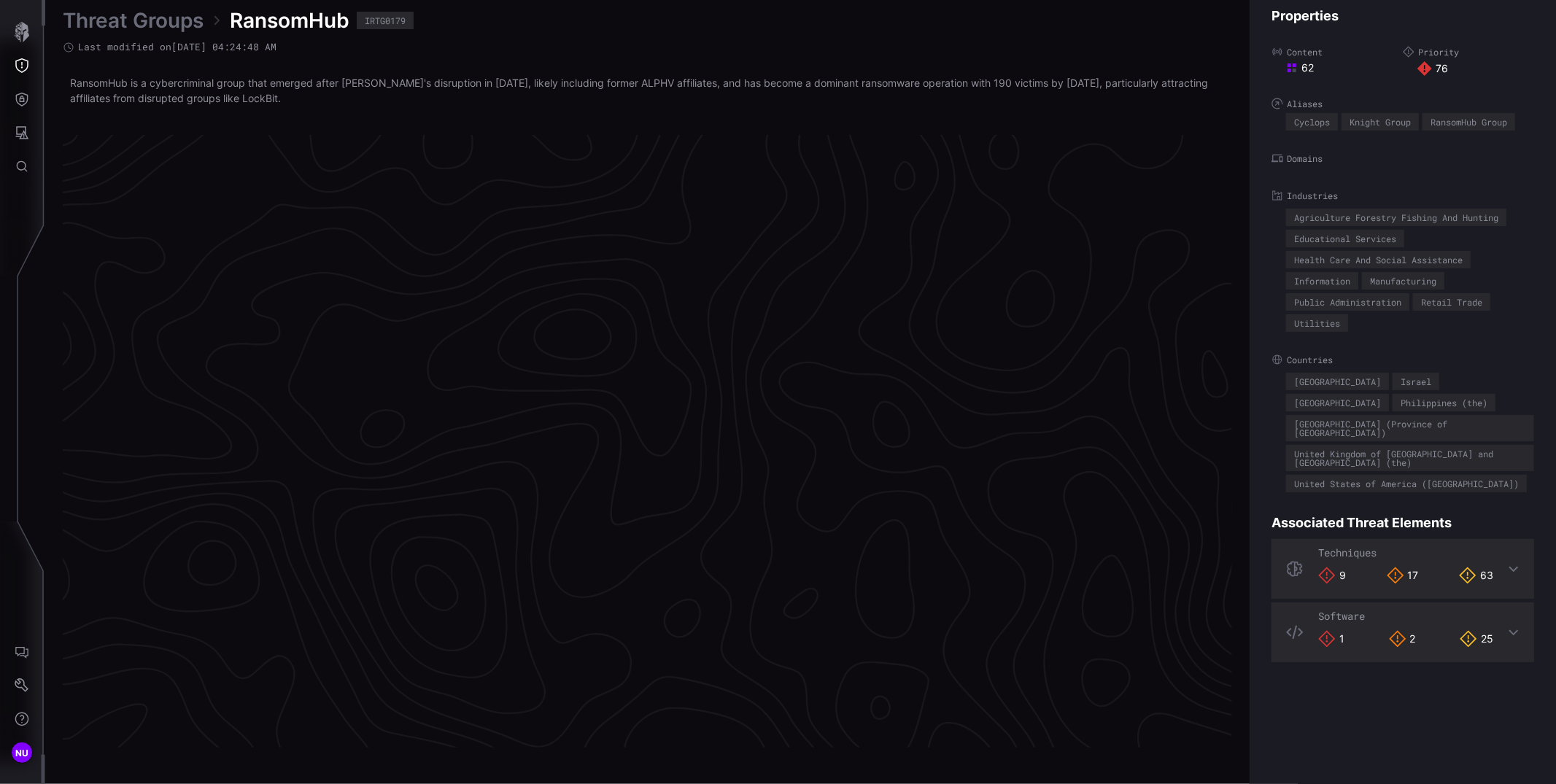
scroll to position [2979, 515]
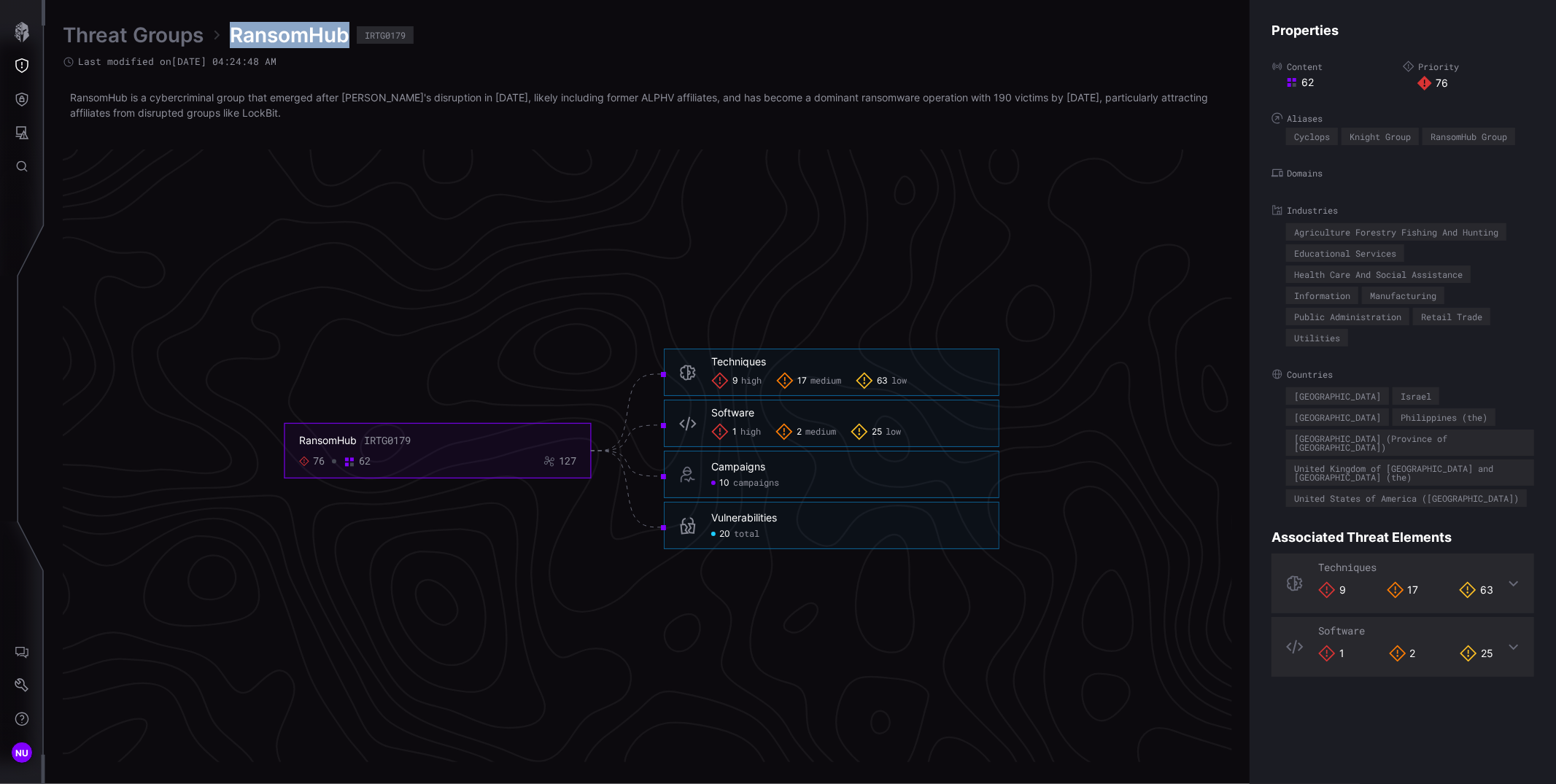
drag, startPoint x: 232, startPoint y: 34, endPoint x: 348, endPoint y: 38, distance: 116.1
click at [348, 38] on span "RansomHub" at bounding box center [289, 34] width 120 height 26
copy span "RansomHub"
click at [143, 60] on span "Last modified on [DATE] 04:24:48 AM" at bounding box center [177, 62] width 198 height 13
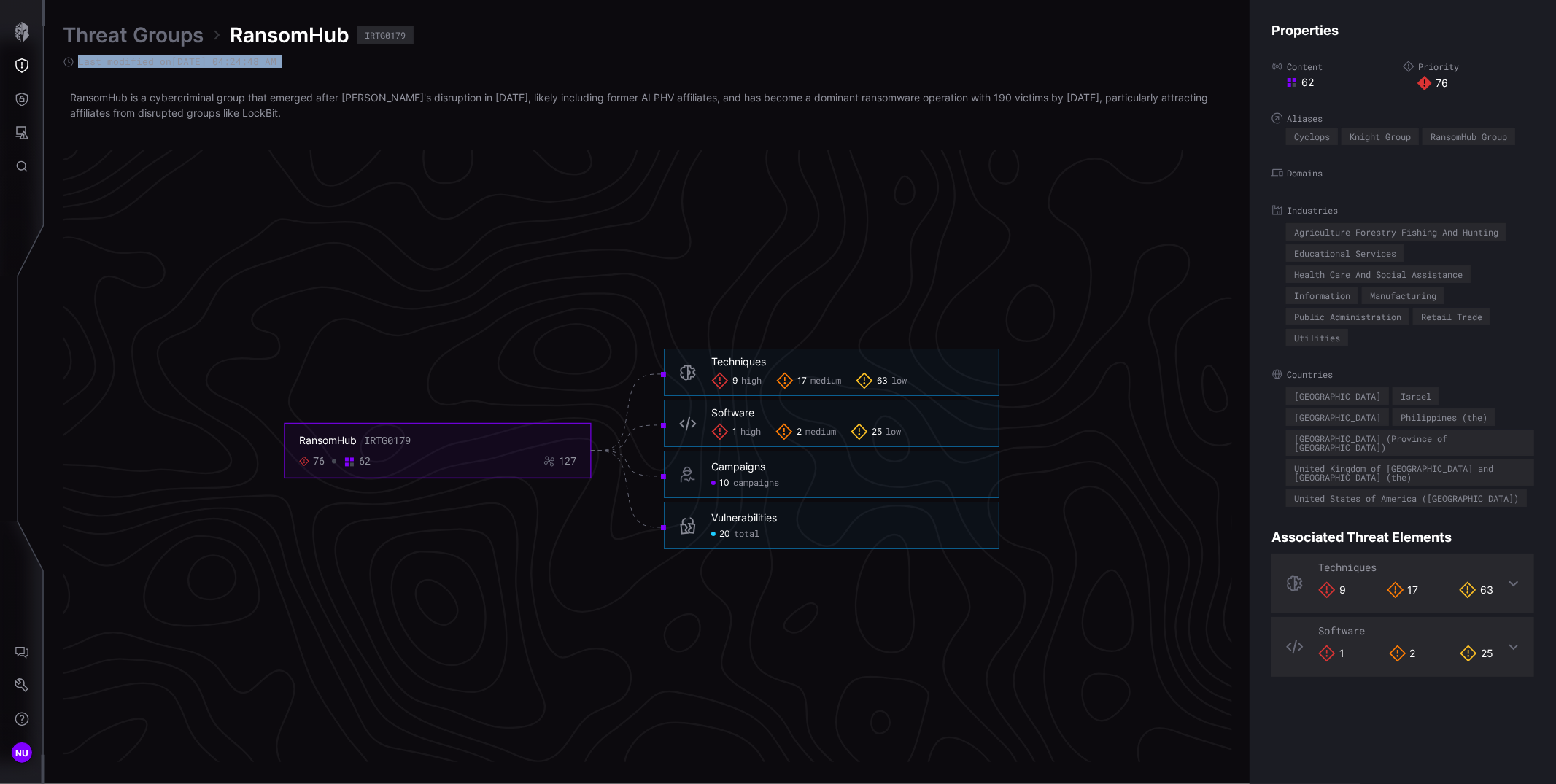
click at [143, 60] on span "Last modified on [DATE] 04:24:48 AM" at bounding box center [177, 62] width 198 height 13
click at [251, 116] on p "RansomHub is a cybercriminal group that emerged after [PERSON_NAME]'s disruptio…" at bounding box center [647, 104] width 1155 height 30
copy div "RansomHub is a cybercriminal group that emerged after [PERSON_NAME]'s disruptio…"
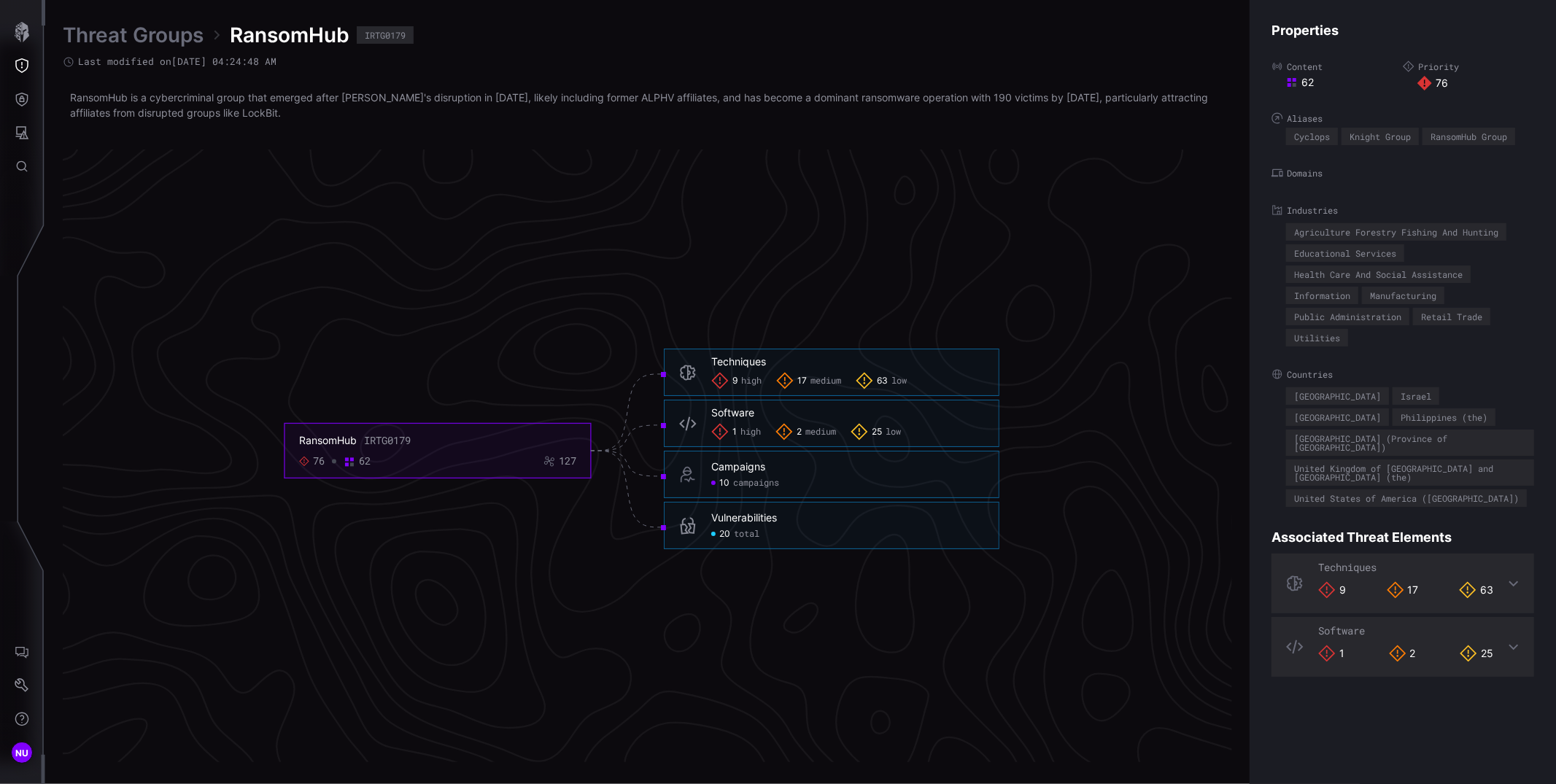
click at [340, 437] on div "RansomHub" at bounding box center [327, 440] width 58 height 13
copy div "RansomHub"
copy div "IRTG0179"
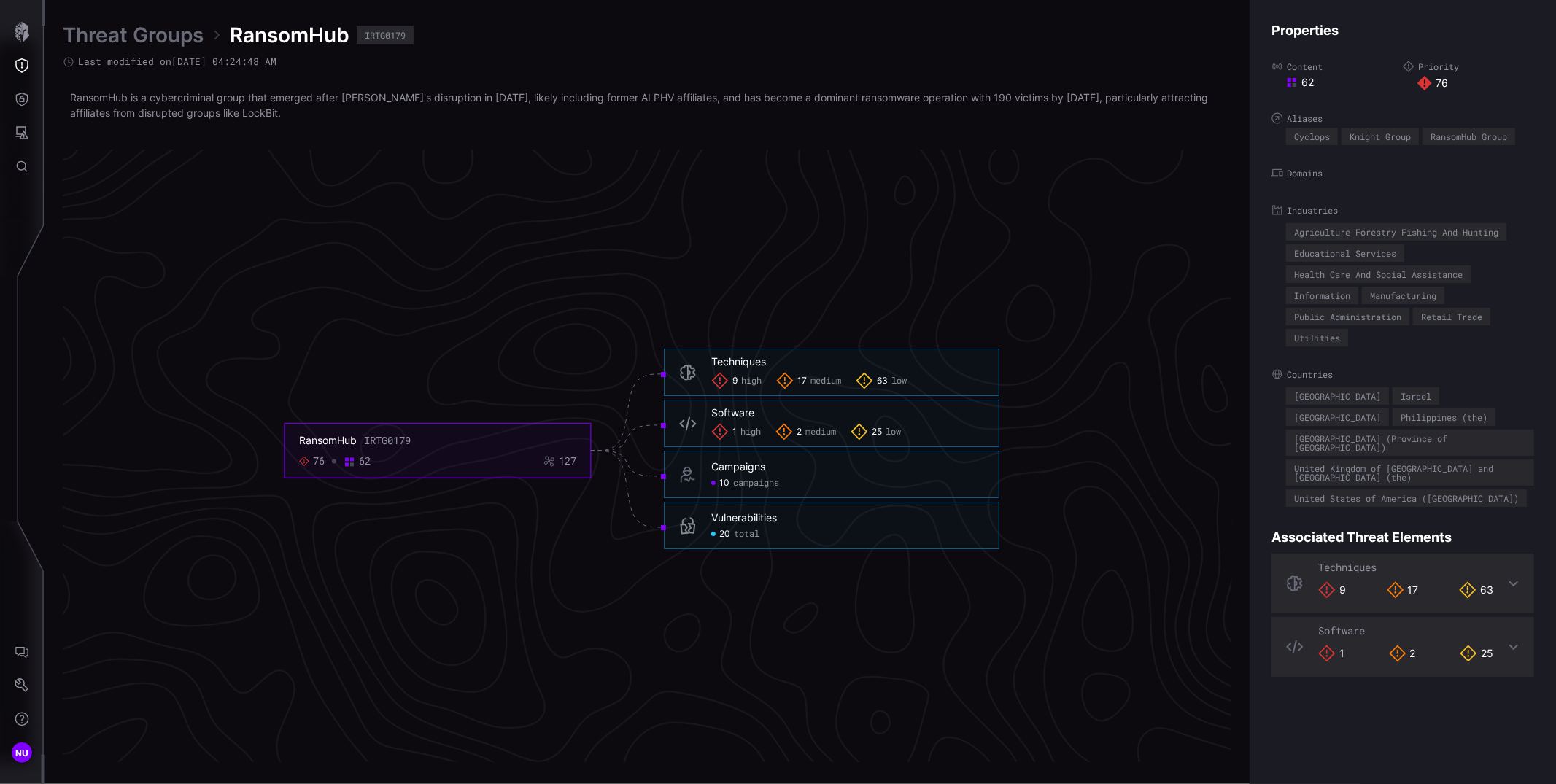
drag, startPoint x: 421, startPoint y: 442, endPoint x: 366, endPoint y: 444, distance: 55.0
click at [366, 444] on div "RansomHub IRTG0179" at bounding box center [437, 440] width 277 height 13
copy link "Threat Groups"
drag, startPoint x: 205, startPoint y: 29, endPoint x: 65, endPoint y: 40, distance: 140.4
click at [65, 40] on div "Threat Groups RansomHub IRTG0179" at bounding box center [647, 34] width 1169 height 26
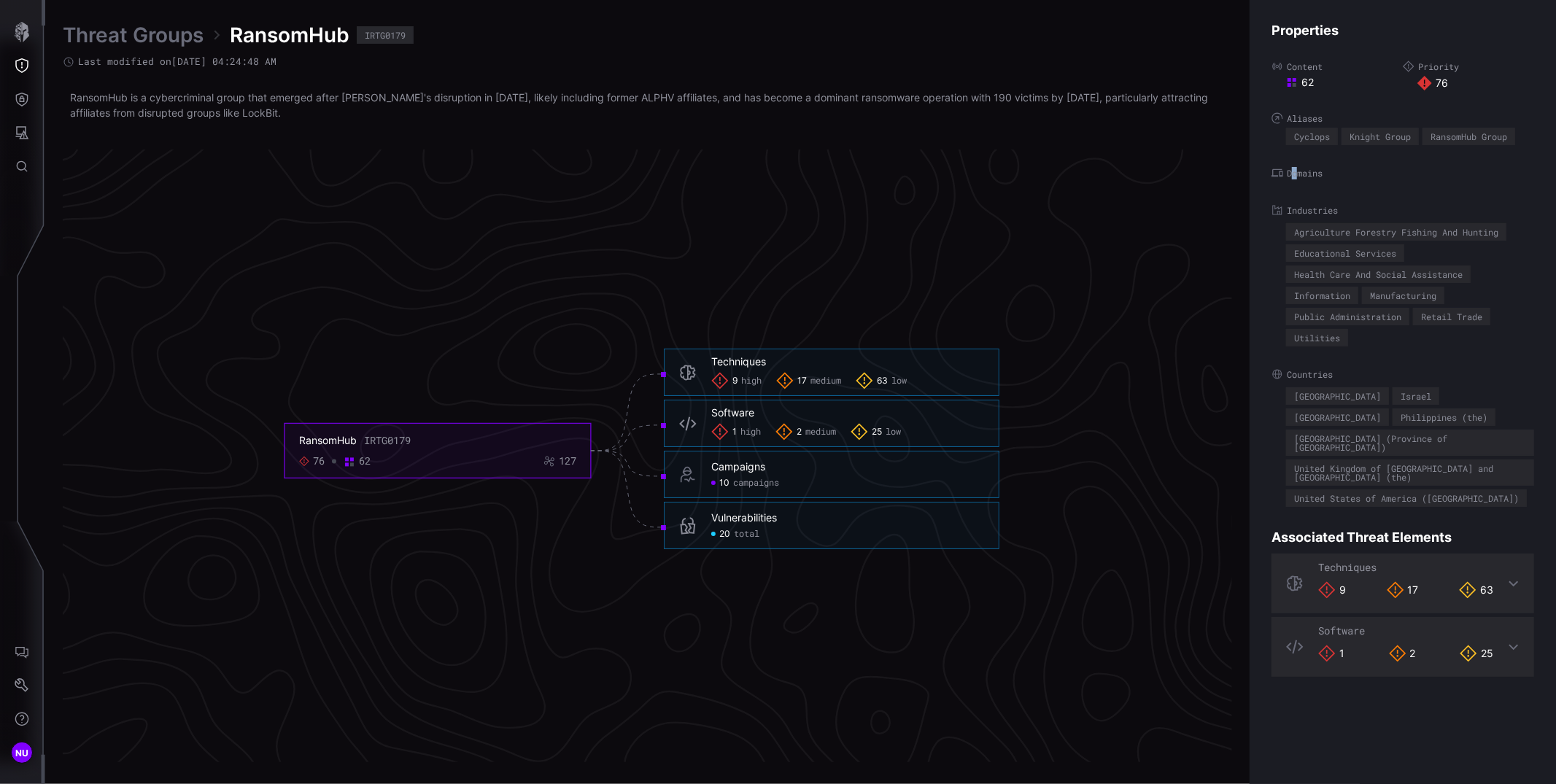
drag, startPoint x: 1344, startPoint y: 172, endPoint x: 1297, endPoint y: 175, distance: 47.1
click at [1291, 173] on label "Domains" at bounding box center [1403, 172] width 263 height 12
drag, startPoint x: 1297, startPoint y: 233, endPoint x: 1510, endPoint y: 232, distance: 213.0
click at [1506, 232] on div "Agriculture Forestry Fishing And Hunting" at bounding box center [1395, 232] width 221 height 18
copy div "Agriculture Forestry Fishing And Hunting"
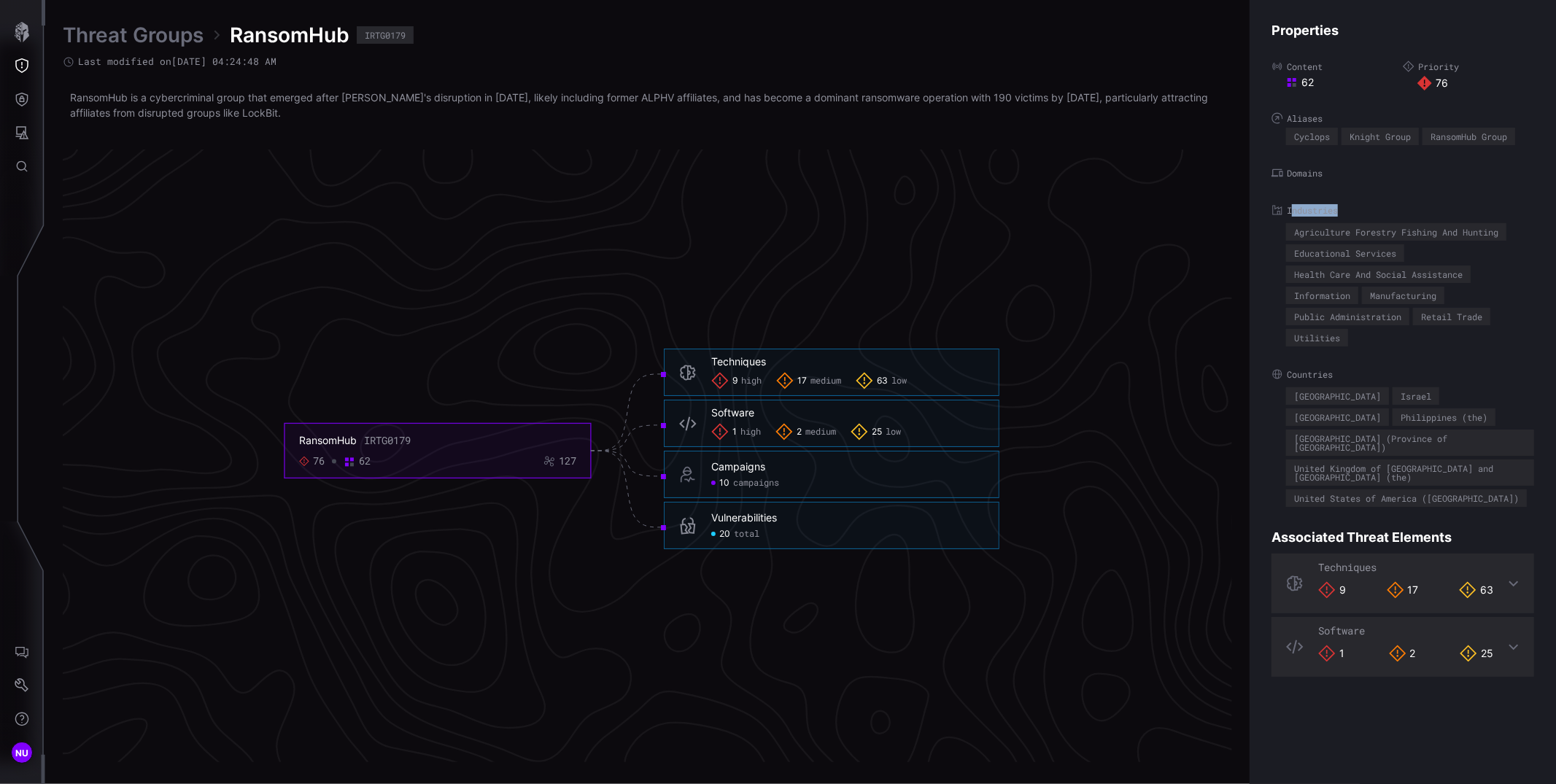
drag, startPoint x: 1347, startPoint y: 218, endPoint x: 1285, endPoint y: 212, distance: 62.3
click at [1285, 212] on div "Industries Agriculture Forestry Fishing And Hunting Educational Services Health…" at bounding box center [1403, 274] width 263 height 142
copy label "Industries"
copy div "Educational Services"
drag, startPoint x: 1413, startPoint y: 255, endPoint x: 1288, endPoint y: 248, distance: 125.2
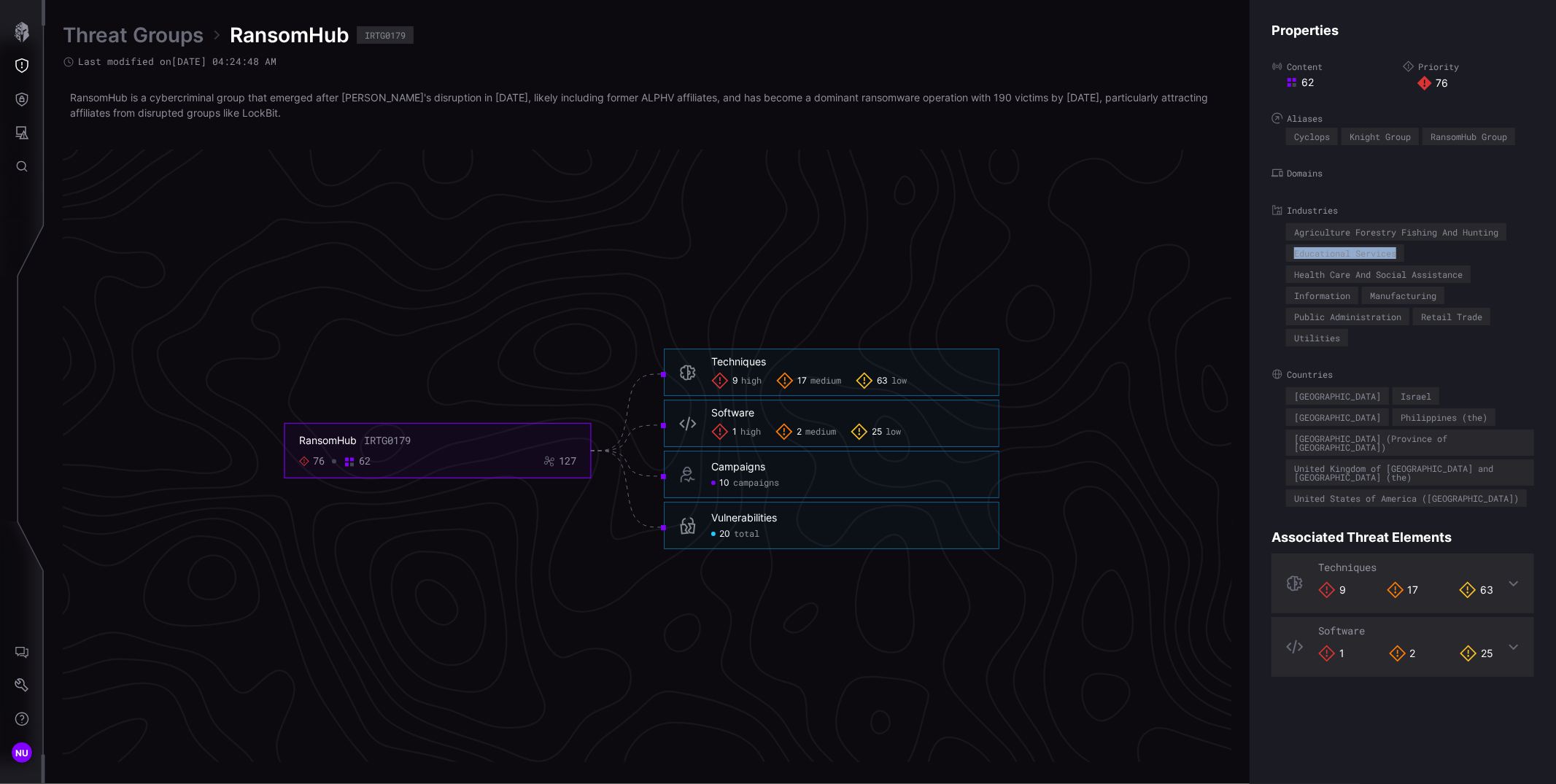
click at [1288, 248] on div "Agriculture Forestry Fishing And Hunting Educational Services Health Care And S…" at bounding box center [1409, 285] width 248 height 123
drag, startPoint x: 1297, startPoint y: 276, endPoint x: 1470, endPoint y: 273, distance: 173.0
click at [1470, 273] on div "Health Care And Social Assistance" at bounding box center [1378, 274] width 184 height 18
copy div "ealth Care And Social Assistance"
drag, startPoint x: 1351, startPoint y: 295, endPoint x: 1291, endPoint y: 294, distance: 60.0
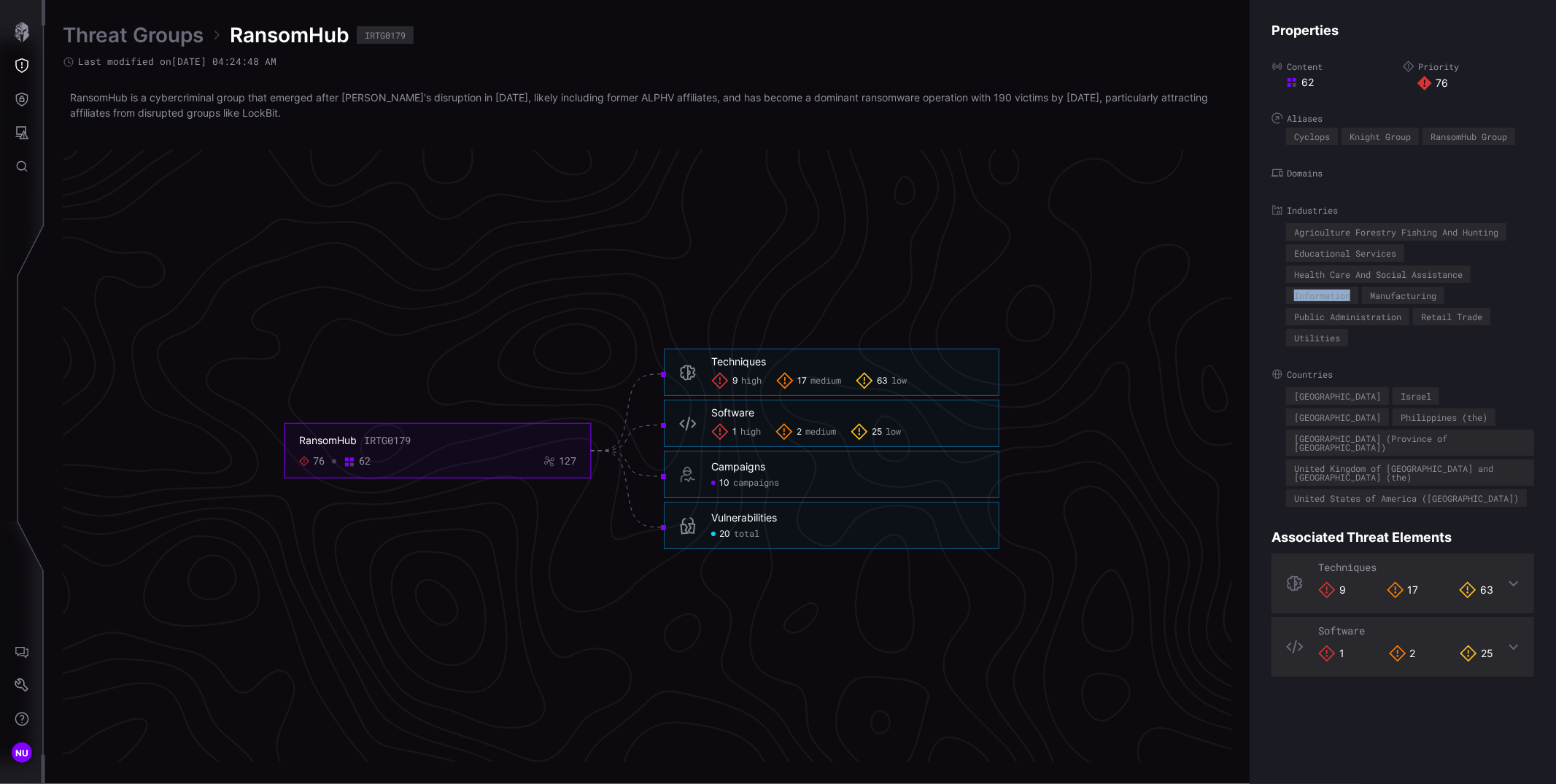
click at [1291, 294] on div "Information" at bounding box center [1322, 295] width 73 height 18
copy div "Information"
drag, startPoint x: 1425, startPoint y: 295, endPoint x: 1372, endPoint y: 293, distance: 53.0
click at [1372, 293] on div "Agriculture Forestry Fishing And Hunting Educational Services Health Care And S…" at bounding box center [1409, 285] width 248 height 123
drag, startPoint x: 1390, startPoint y: 315, endPoint x: 1284, endPoint y: 315, distance: 106.0
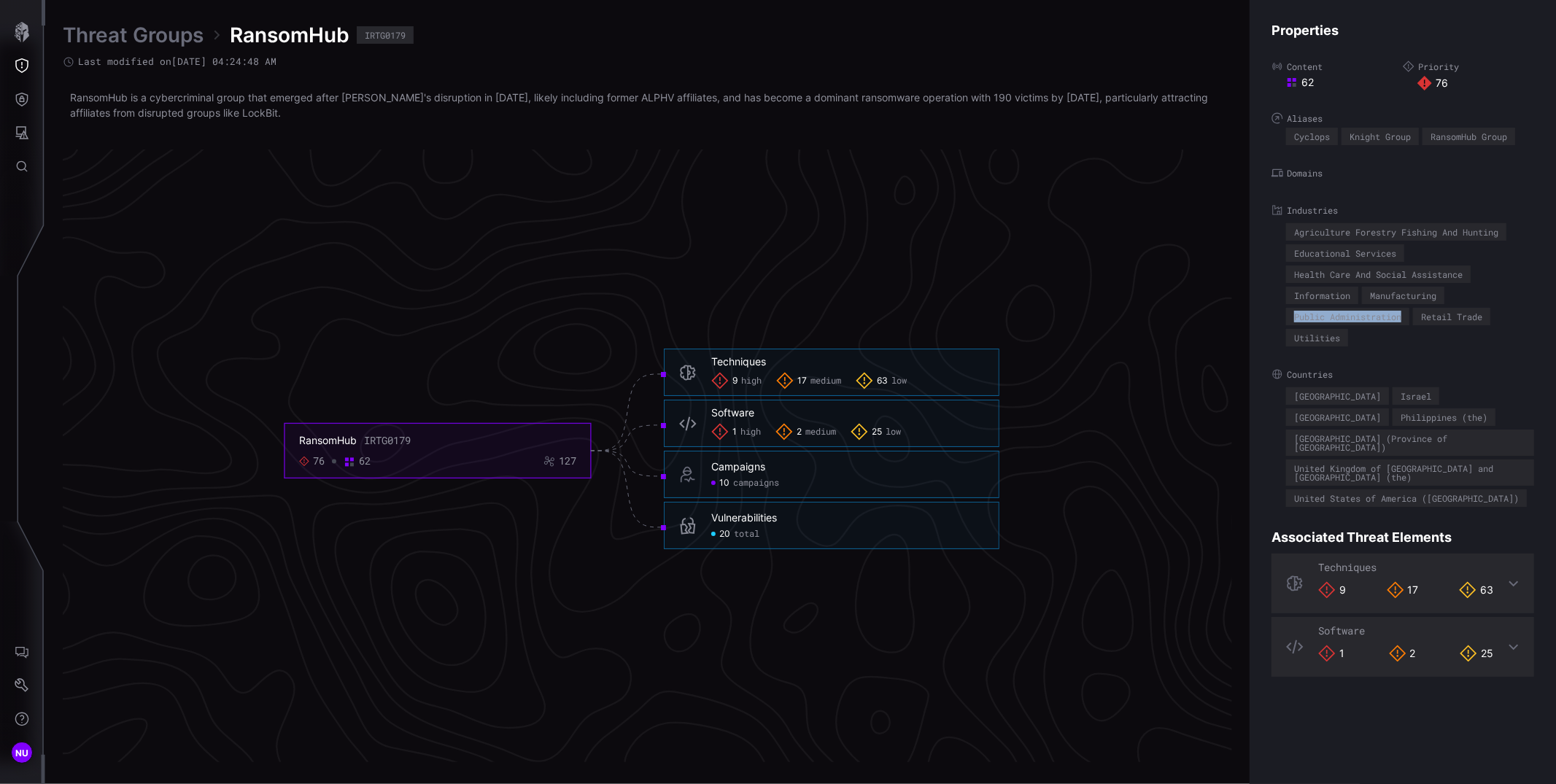
click at [1284, 315] on div "Industries Agriculture Forestry Fishing And Hunting Educational Services Health…" at bounding box center [1403, 274] width 263 height 142
drag, startPoint x: 1493, startPoint y: 316, endPoint x: 1426, endPoint y: 316, distance: 67.0
click at [1426, 316] on div "Agriculture Forestry Fishing And Hunting Educational Services Health Care And S…" at bounding box center [1409, 285] width 248 height 123
drag, startPoint x: 1320, startPoint y: 393, endPoint x: 1290, endPoint y: 392, distance: 30.0
click at [1290, 392] on div "Azerbaijan [GEOGRAPHIC_DATA] [GEOGRAPHIC_DATA] [GEOGRAPHIC_DATA] ([GEOGRAPHIC_D…" at bounding box center [1409, 447] width 248 height 120
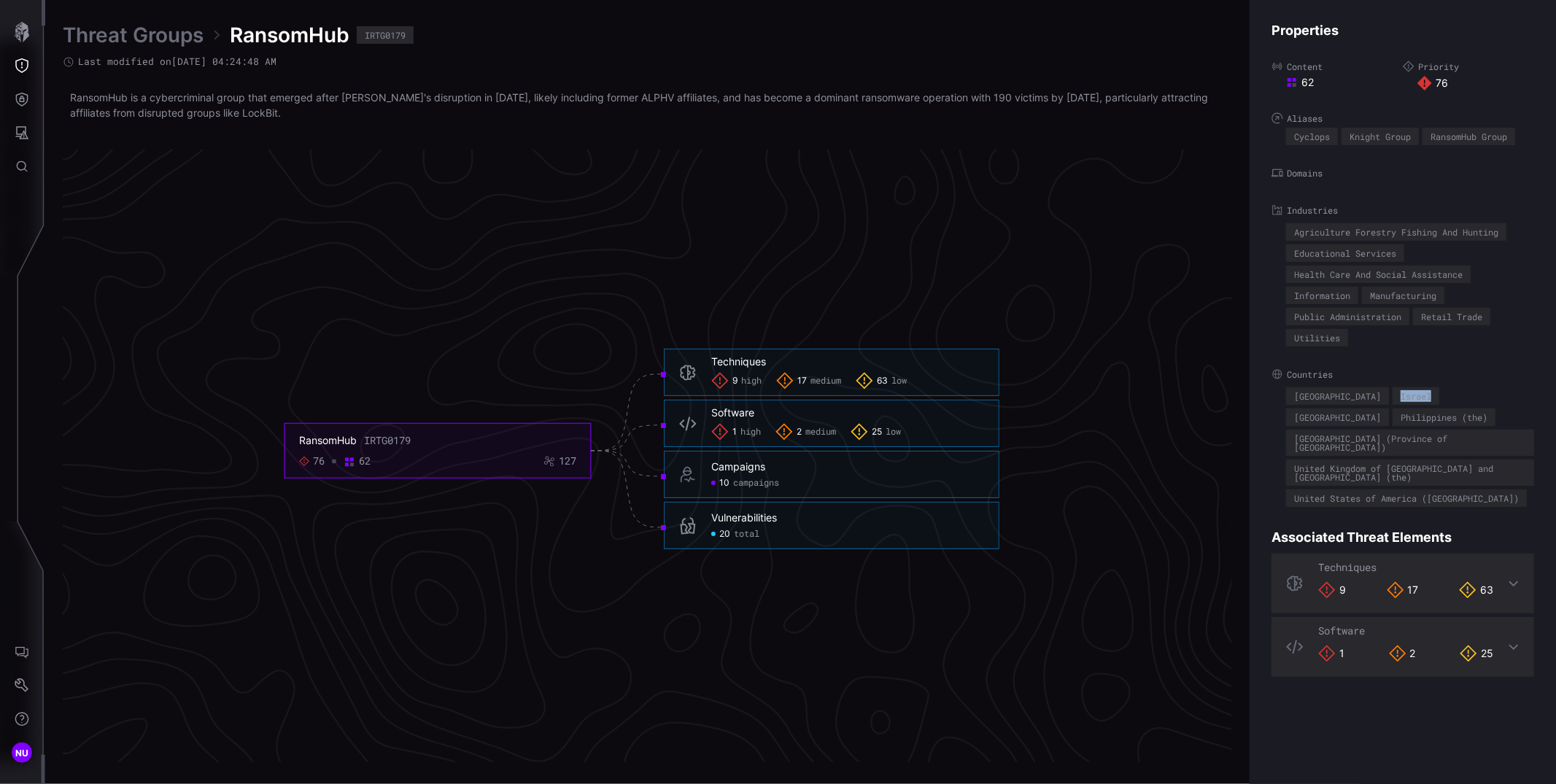
drag, startPoint x: 1398, startPoint y: 395, endPoint x: 1364, endPoint y: 393, distance: 34.1
click at [1392, 393] on div "Israel" at bounding box center [1416, 396] width 47 height 18
drag, startPoint x: 1445, startPoint y: 397, endPoint x: 1410, endPoint y: 398, distance: 35.0
click at [1388, 409] on div "[GEOGRAPHIC_DATA]" at bounding box center [1336, 417] width 103 height 18
drag, startPoint x: 1385, startPoint y: 418, endPoint x: 1288, endPoint y: 417, distance: 97.0
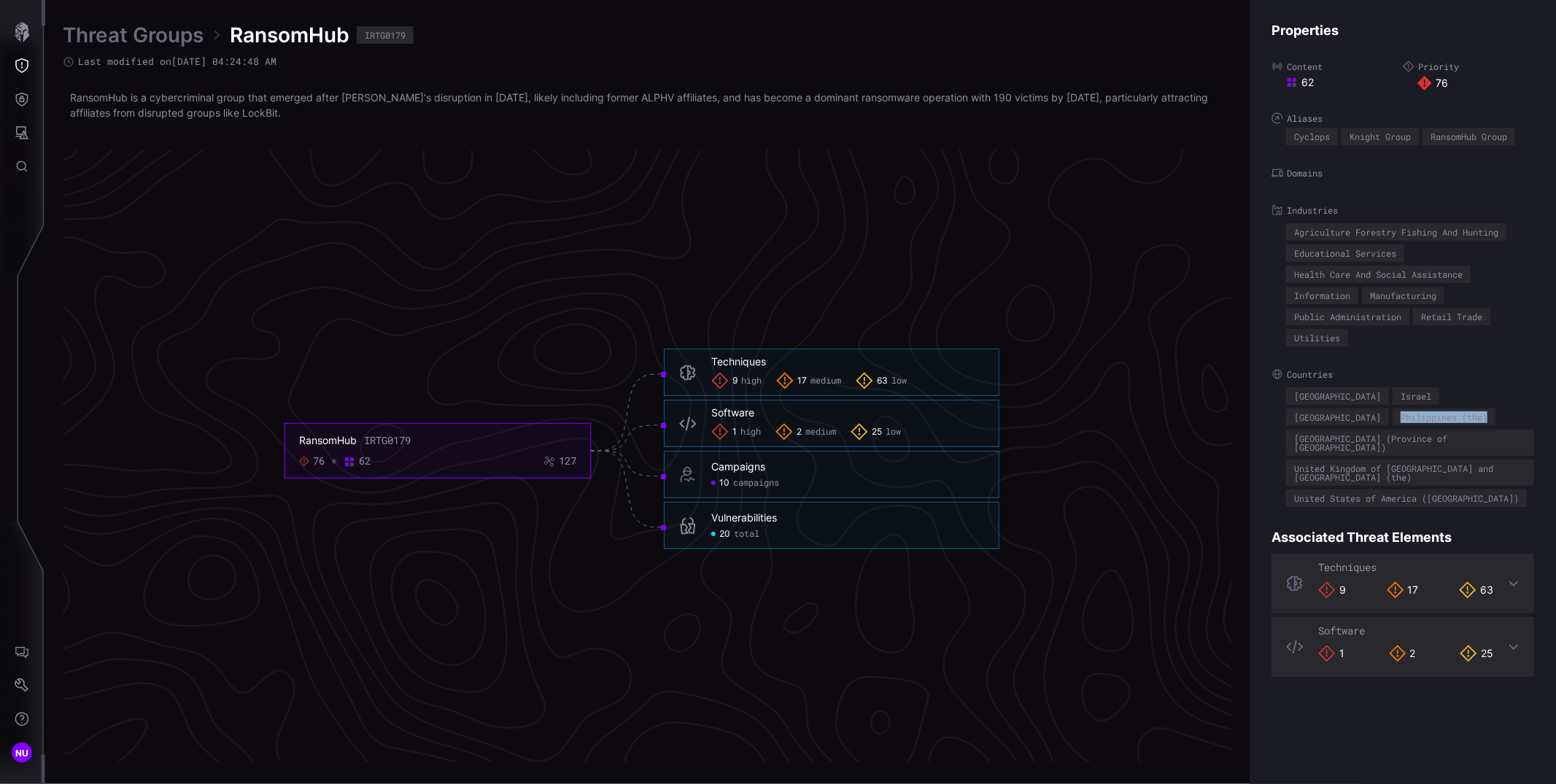
click at [1288, 417] on div "Azerbaijan [GEOGRAPHIC_DATA] [GEOGRAPHIC_DATA] [GEOGRAPHIC_DATA] ([GEOGRAPHIC_D…" at bounding box center [1409, 447] width 248 height 120
drag, startPoint x: 1296, startPoint y: 440, endPoint x: 1440, endPoint y: 444, distance: 144.1
click at [1440, 444] on div "Azerbaijan [GEOGRAPHIC_DATA] [GEOGRAPHIC_DATA] [GEOGRAPHIC_DATA] ([GEOGRAPHIC_D…" at bounding box center [1409, 447] width 248 height 120
drag, startPoint x: 1296, startPoint y: 460, endPoint x: 1419, endPoint y: 472, distance: 123.6
click at [1419, 472] on div "United Kingdom of [GEOGRAPHIC_DATA] and [GEOGRAPHIC_DATA] (the)" at bounding box center [1410, 472] width 232 height 18
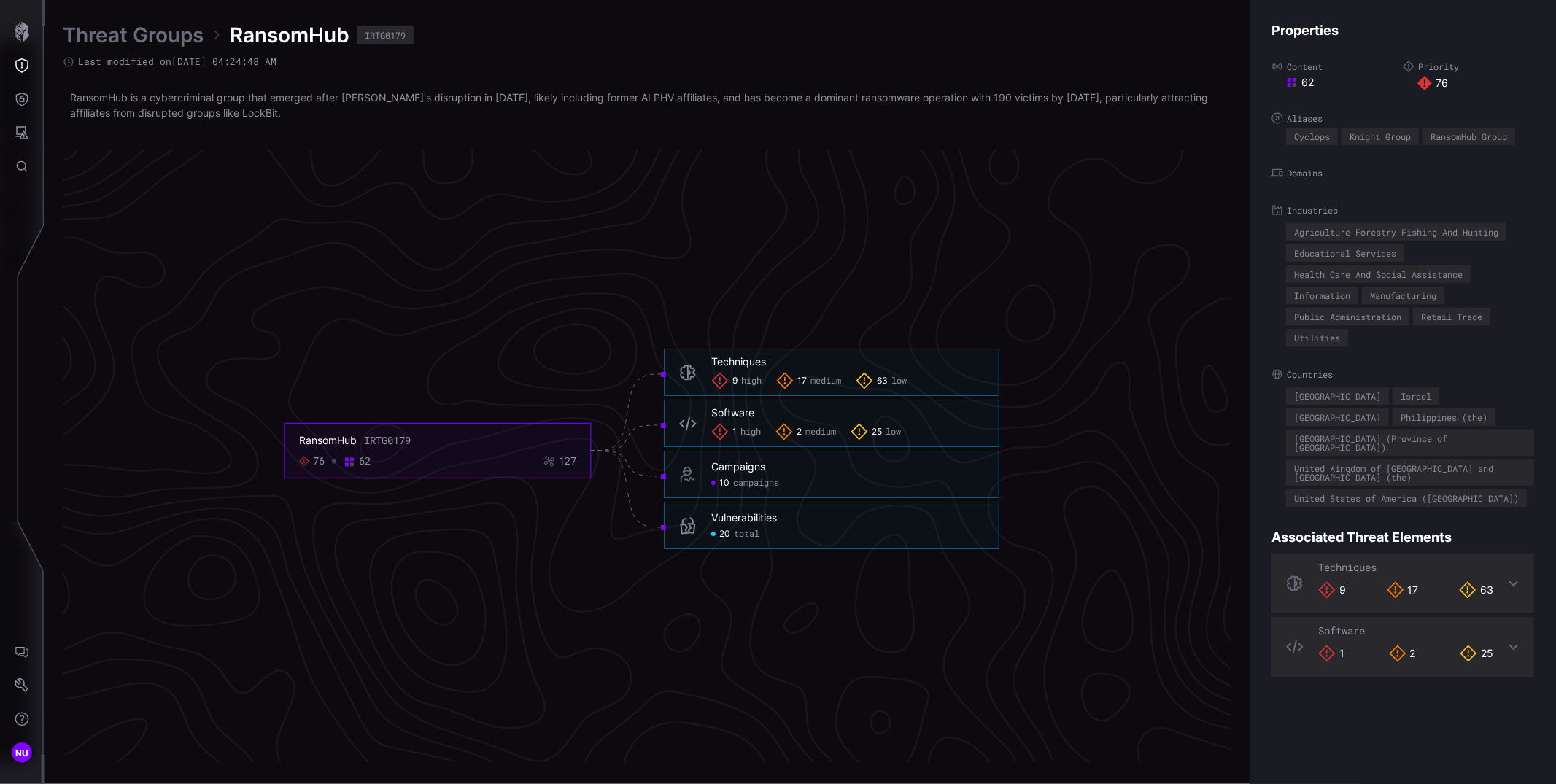
click at [1384, 494] on div "United States of America ([GEOGRAPHIC_DATA])" at bounding box center [1406, 498] width 225 height 9
drag, startPoint x: 1425, startPoint y: 492, endPoint x: 1280, endPoint y: 485, distance: 145.2
click at [1280, 485] on div "Countries [GEOGRAPHIC_DATA] [GEOGRAPHIC_DATA] [GEOGRAPHIC_DATA] [GEOGRAPHIC_DAT…" at bounding box center [1403, 437] width 263 height 138
click at [1508, 577] on icon at bounding box center [1514, 583] width 12 height 12
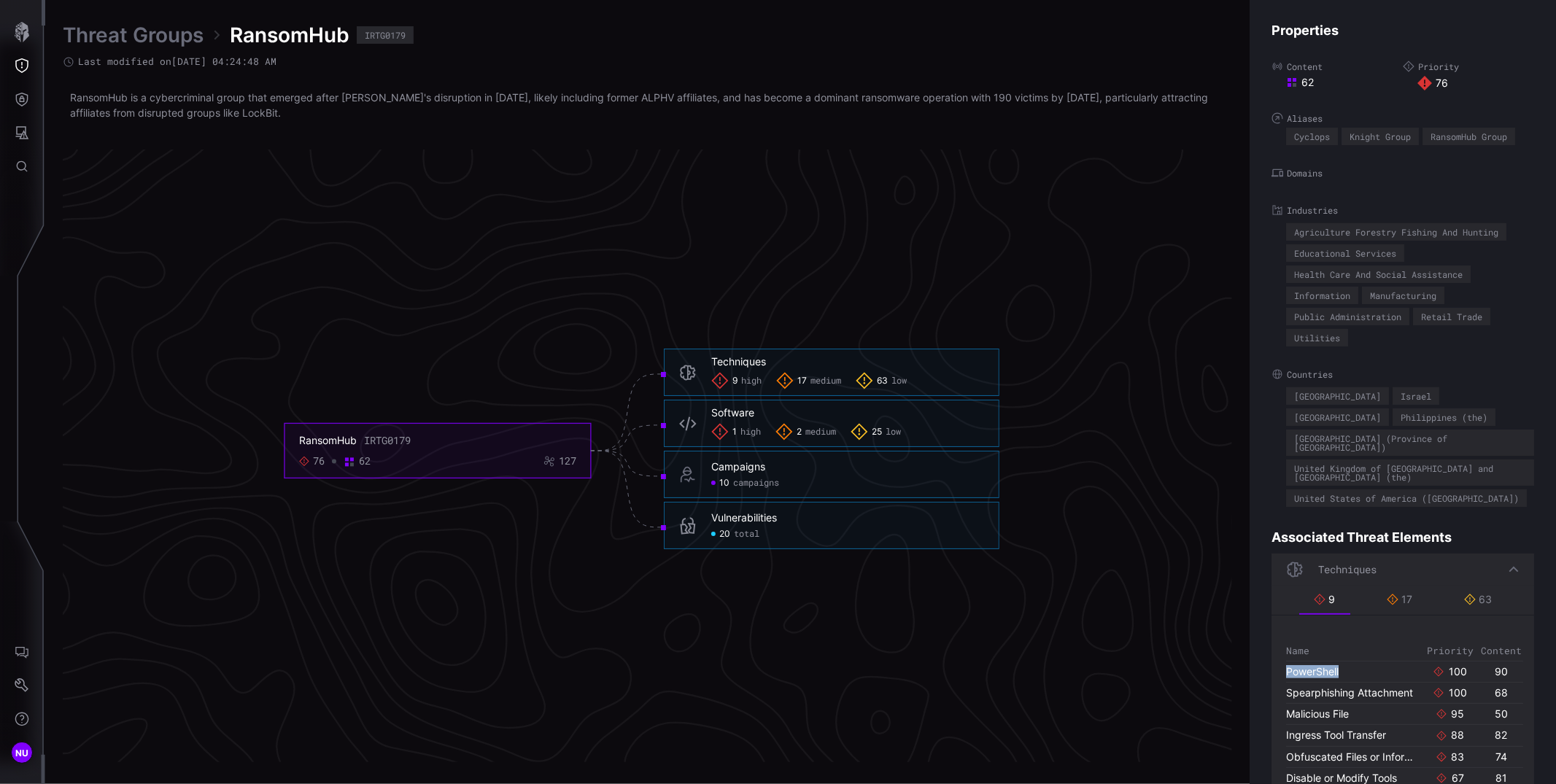
drag, startPoint x: 1352, startPoint y: 664, endPoint x: 1284, endPoint y: 664, distance: 68.0
click at [1284, 664] on div "Name Priority Content PowerShell 100 90 Spearphishing Attachment 100 68 Malicio…" at bounding box center [1404, 725] width 252 height 176
drag, startPoint x: 1364, startPoint y: 708, endPoint x: 1280, endPoint y: 706, distance: 84.0
click at [1280, 706] on div "Name Priority Content PowerShell 100 90 Spearphishing Attachment 100 68 Malicio…" at bounding box center [1404, 725] width 252 height 176
click at [1401, 599] on li "17" at bounding box center [1399, 599] width 56 height 28
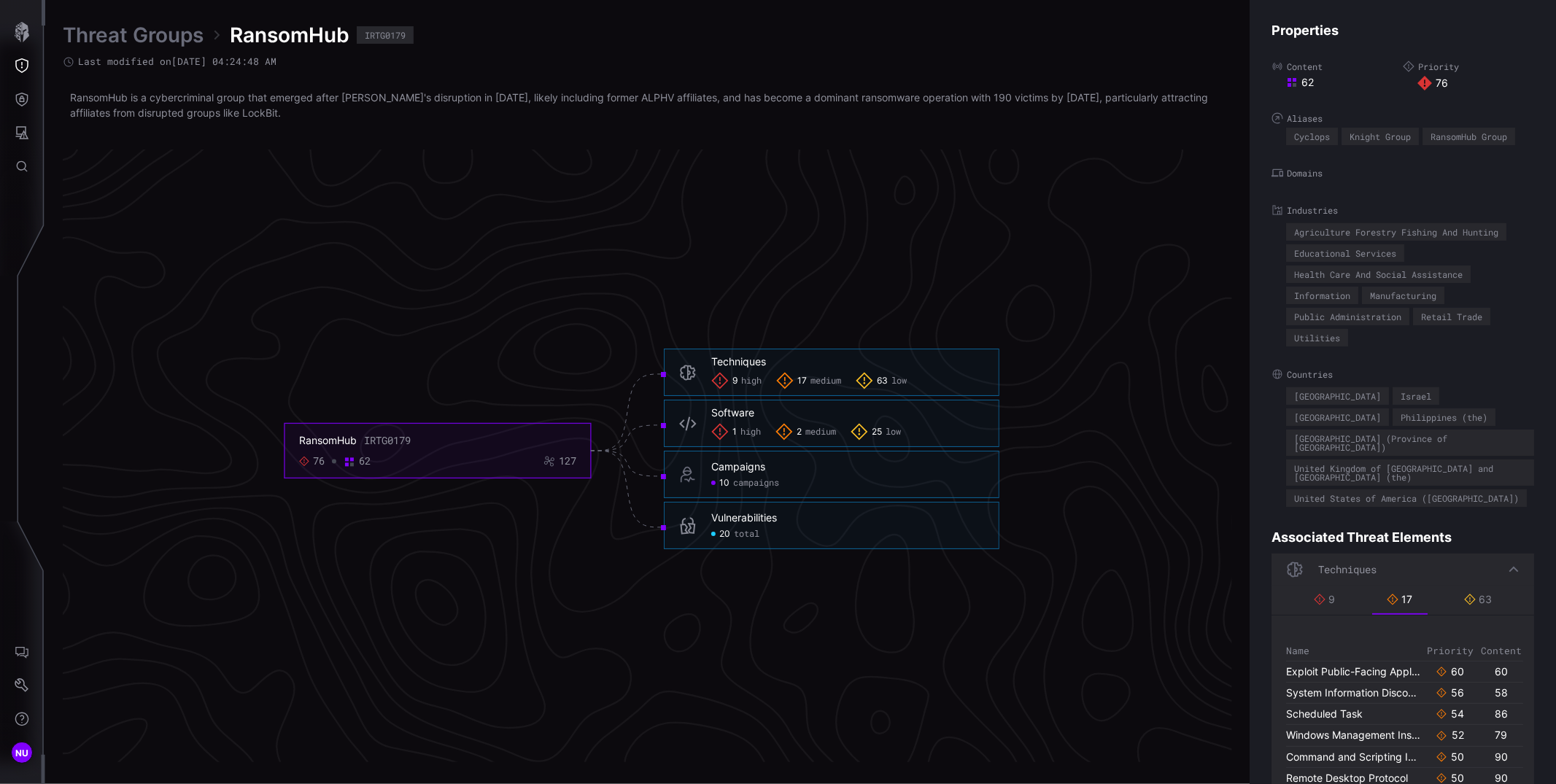
click at [1490, 554] on div "Techniques" at bounding box center [1403, 569] width 263 height 32
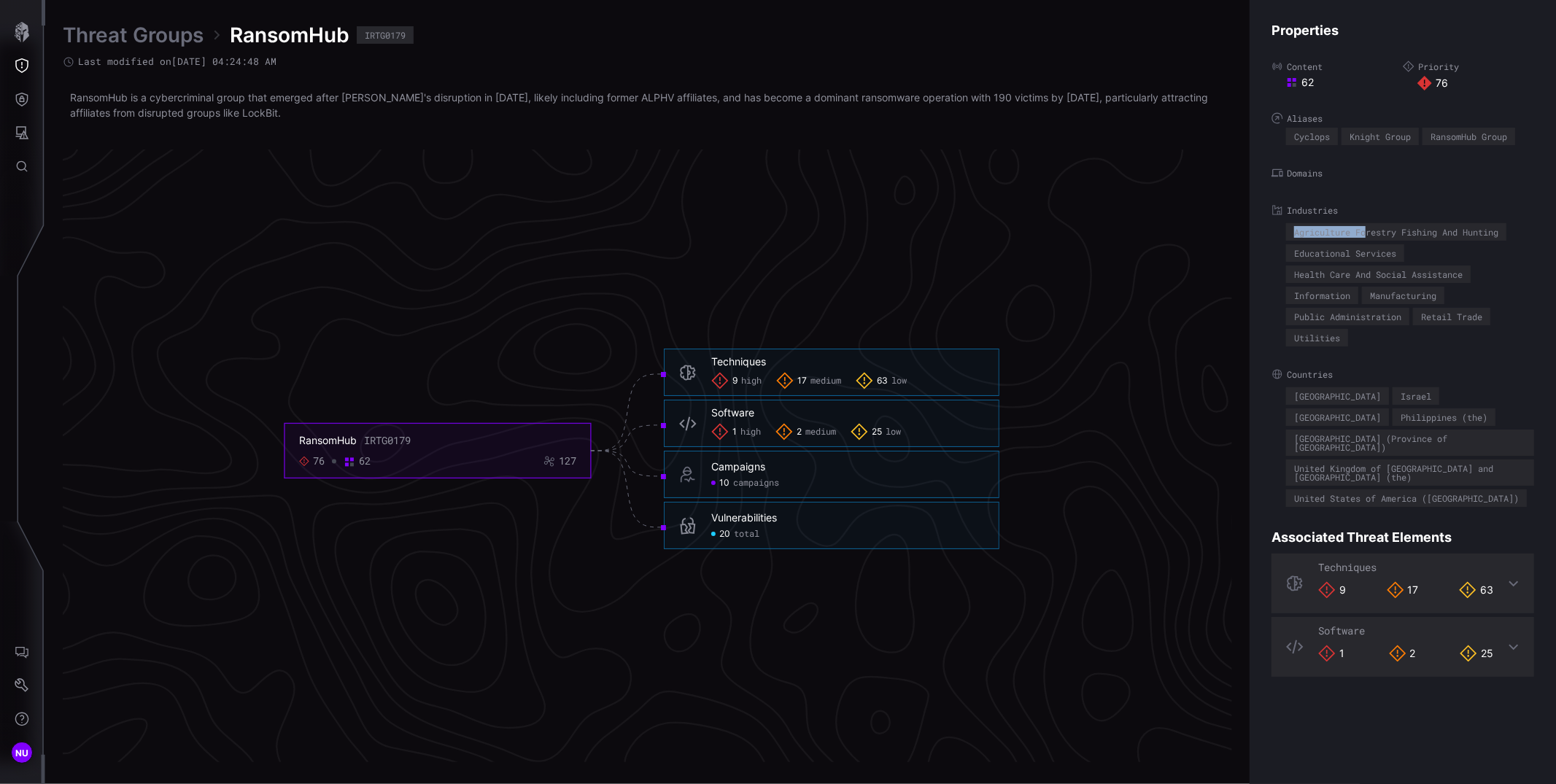
drag, startPoint x: 1291, startPoint y: 229, endPoint x: 1370, endPoint y: 232, distance: 79.1
click at [1370, 232] on div "Agriculture Forestry Fishing And Hunting" at bounding box center [1395, 232] width 221 height 18
drag, startPoint x: 1292, startPoint y: 134, endPoint x: 1333, endPoint y: 134, distance: 41.0
click at [1333, 134] on div "Cyclops" at bounding box center [1311, 136] width 52 height 18
drag, startPoint x: 1416, startPoint y: 139, endPoint x: 1348, endPoint y: 136, distance: 68.1
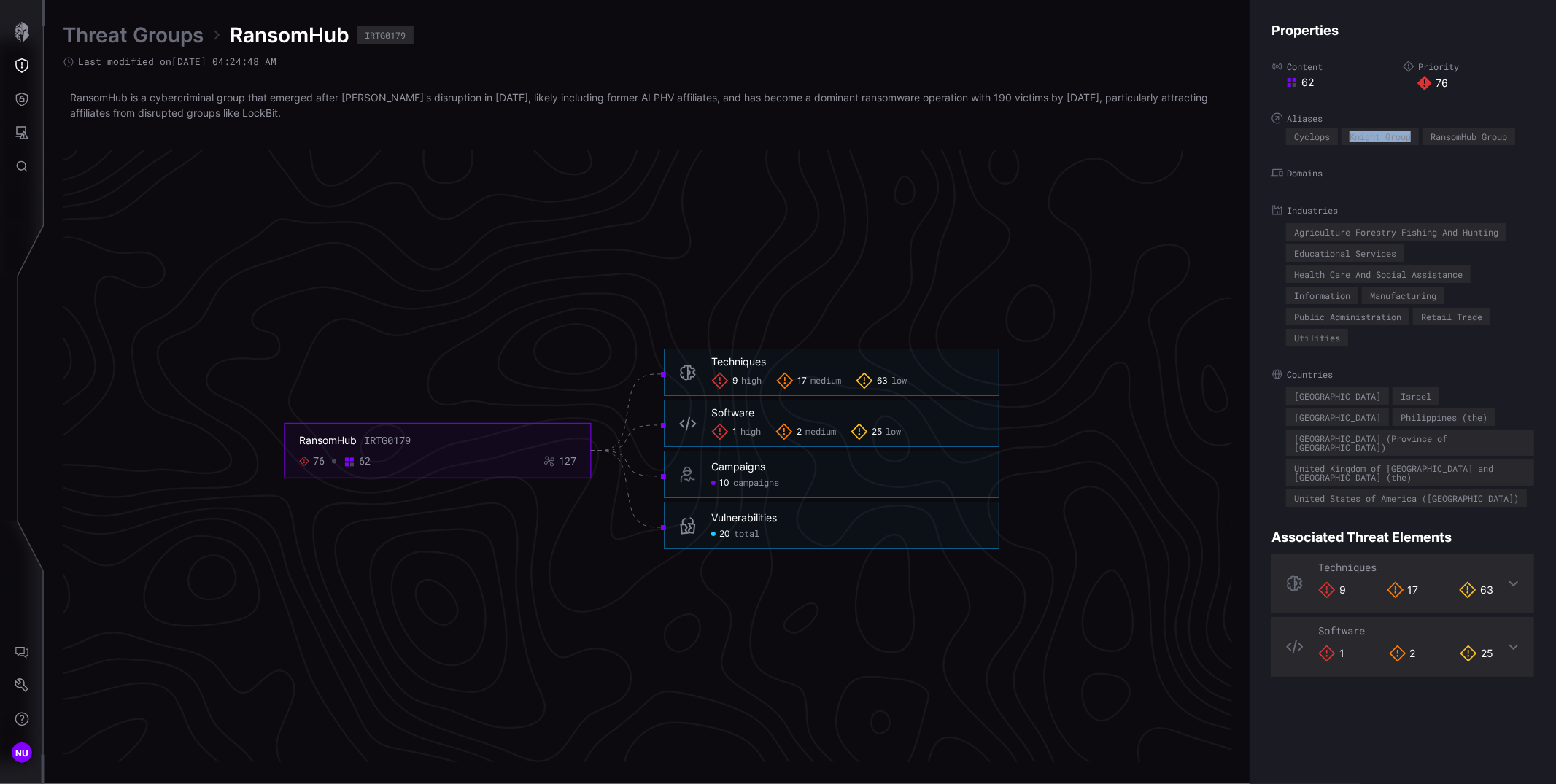
click at [1348, 136] on div "Knight Group" at bounding box center [1380, 136] width 77 height 18
drag, startPoint x: 1521, startPoint y: 139, endPoint x: 1432, endPoint y: 139, distance: 89.0
click at [1432, 139] on div "Cyclops Knight Group RansomHub Group" at bounding box center [1409, 136] width 248 height 18
click at [899, 379] on span "low" at bounding box center [899, 381] width 16 height 12
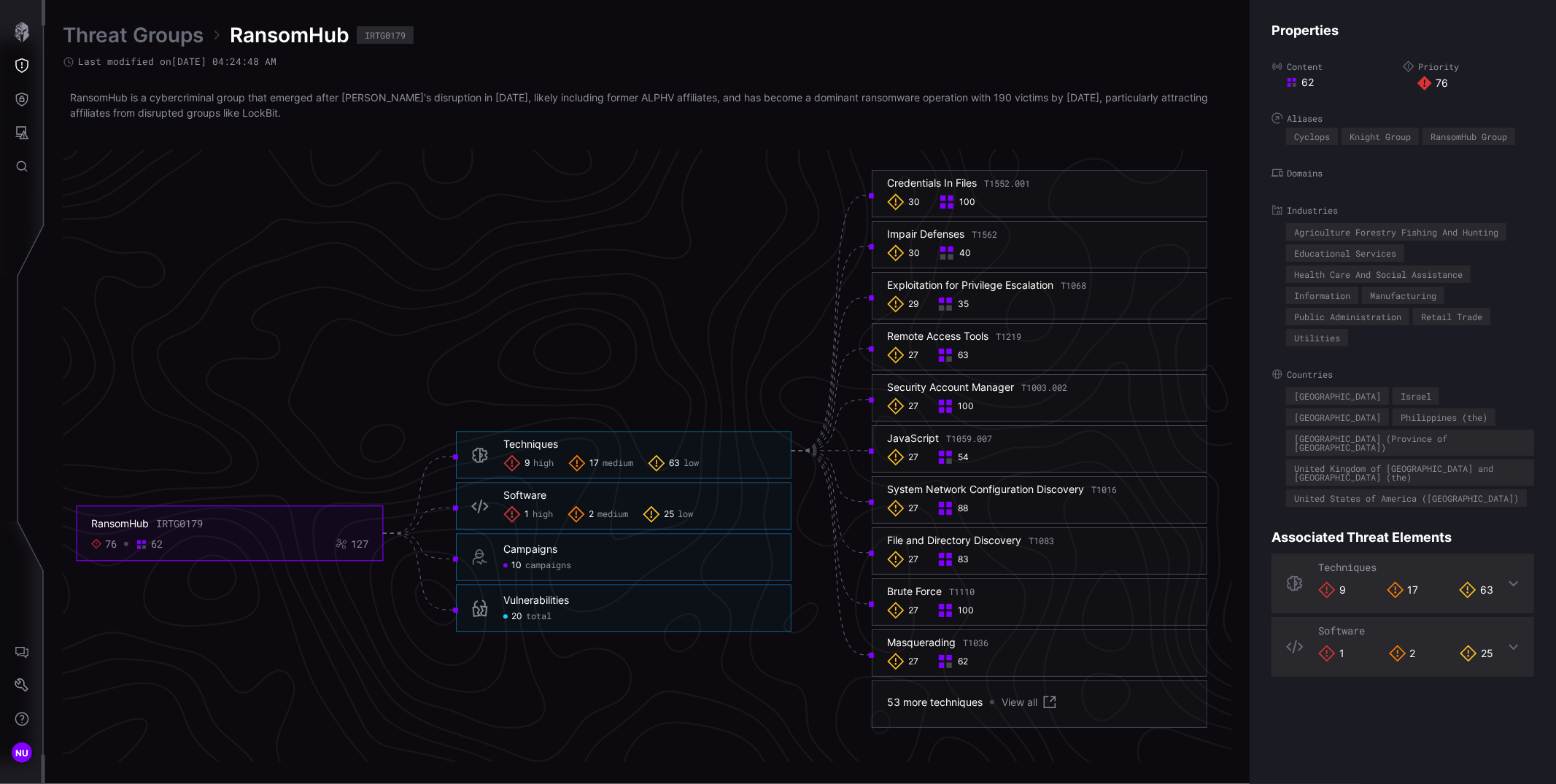
click at [543, 464] on span "high" at bounding box center [543, 464] width 21 height 12
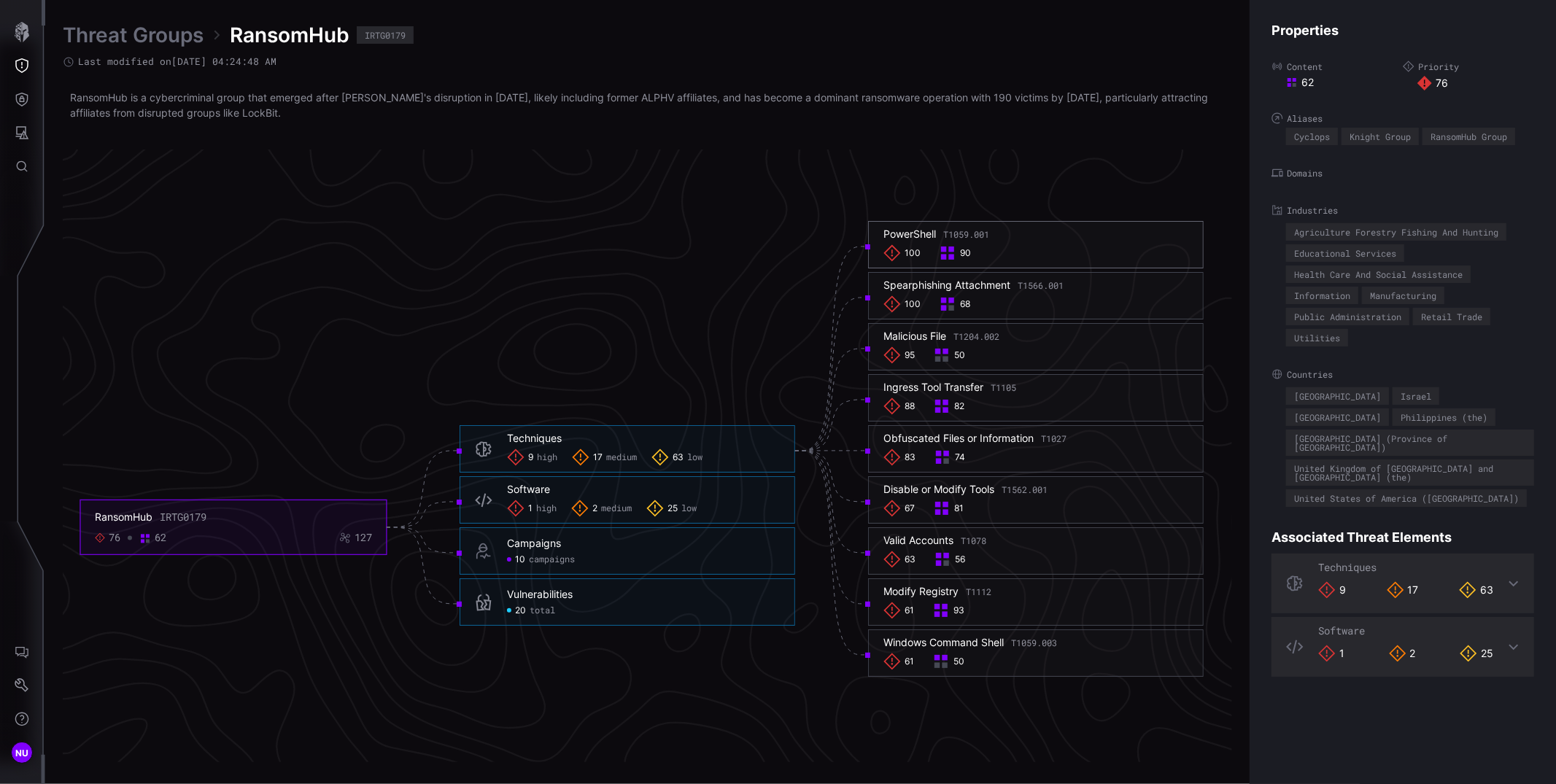
drag, startPoint x: 938, startPoint y: 234, endPoint x: 881, endPoint y: 230, distance: 57.1
click at [883, 230] on div "PowerShell T1059.001" at bounding box center [936, 233] width 106 height 13
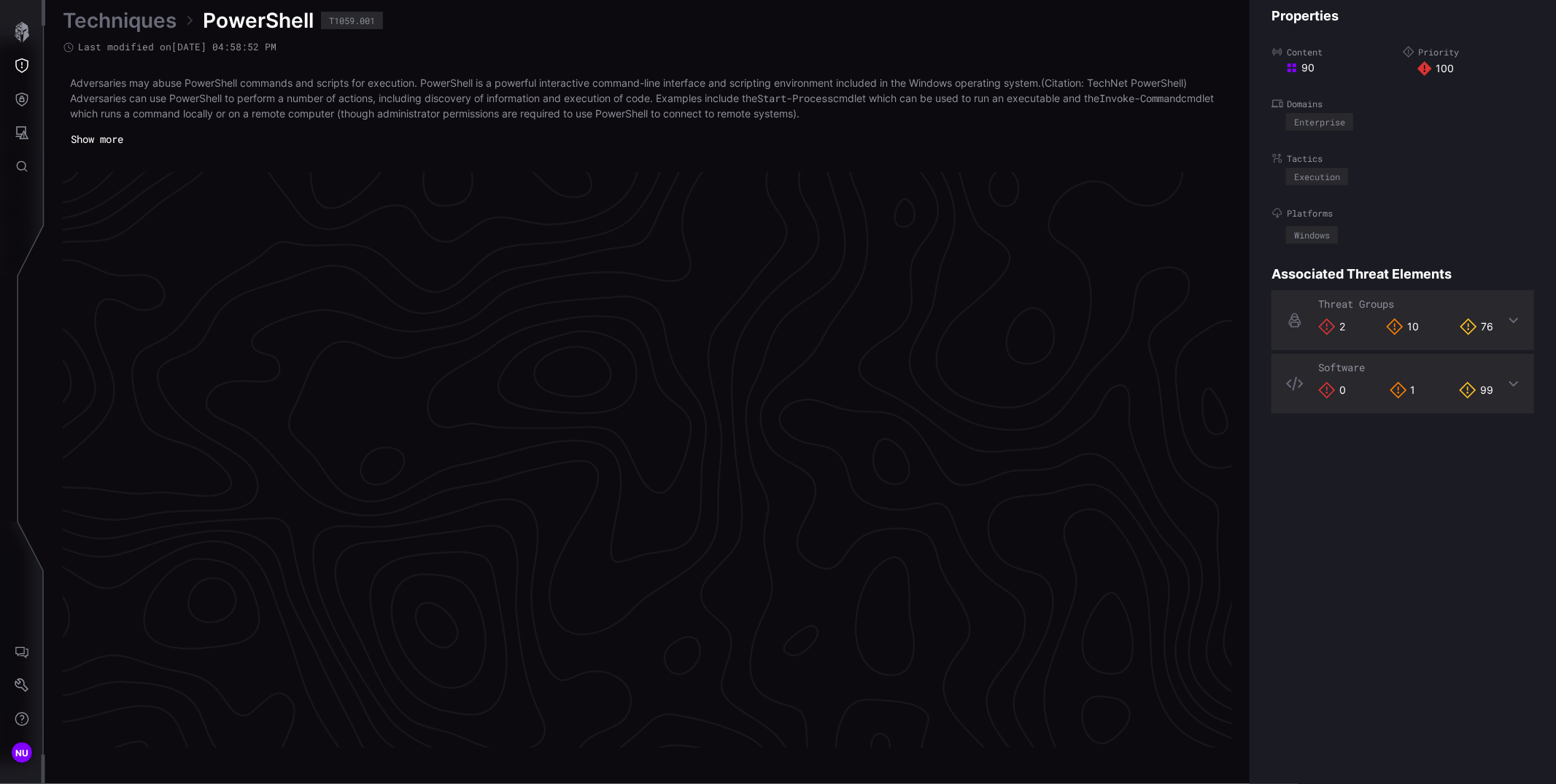
scroll to position [2999, 515]
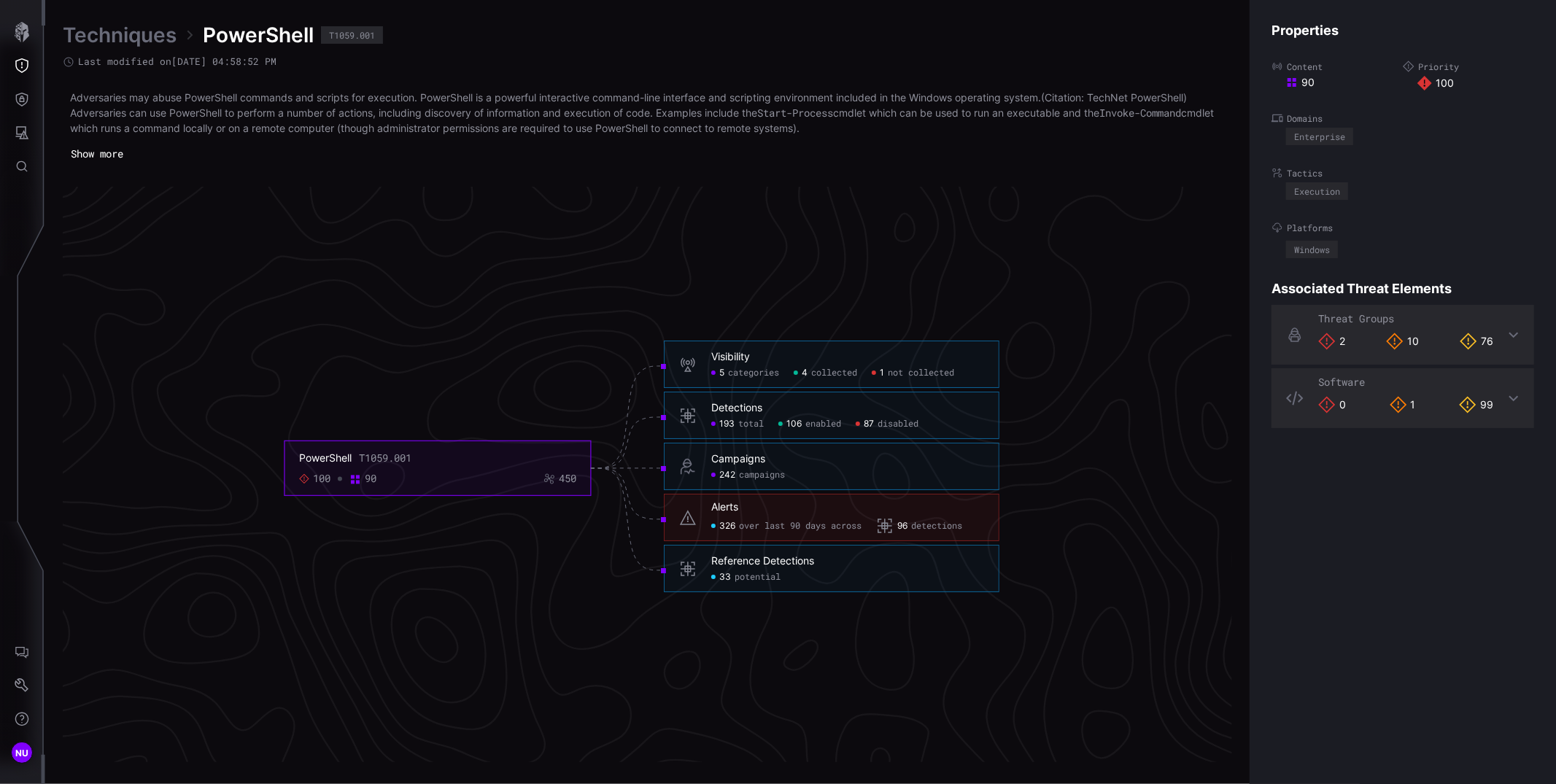
click at [736, 373] on span "categories" at bounding box center [753, 373] width 51 height 12
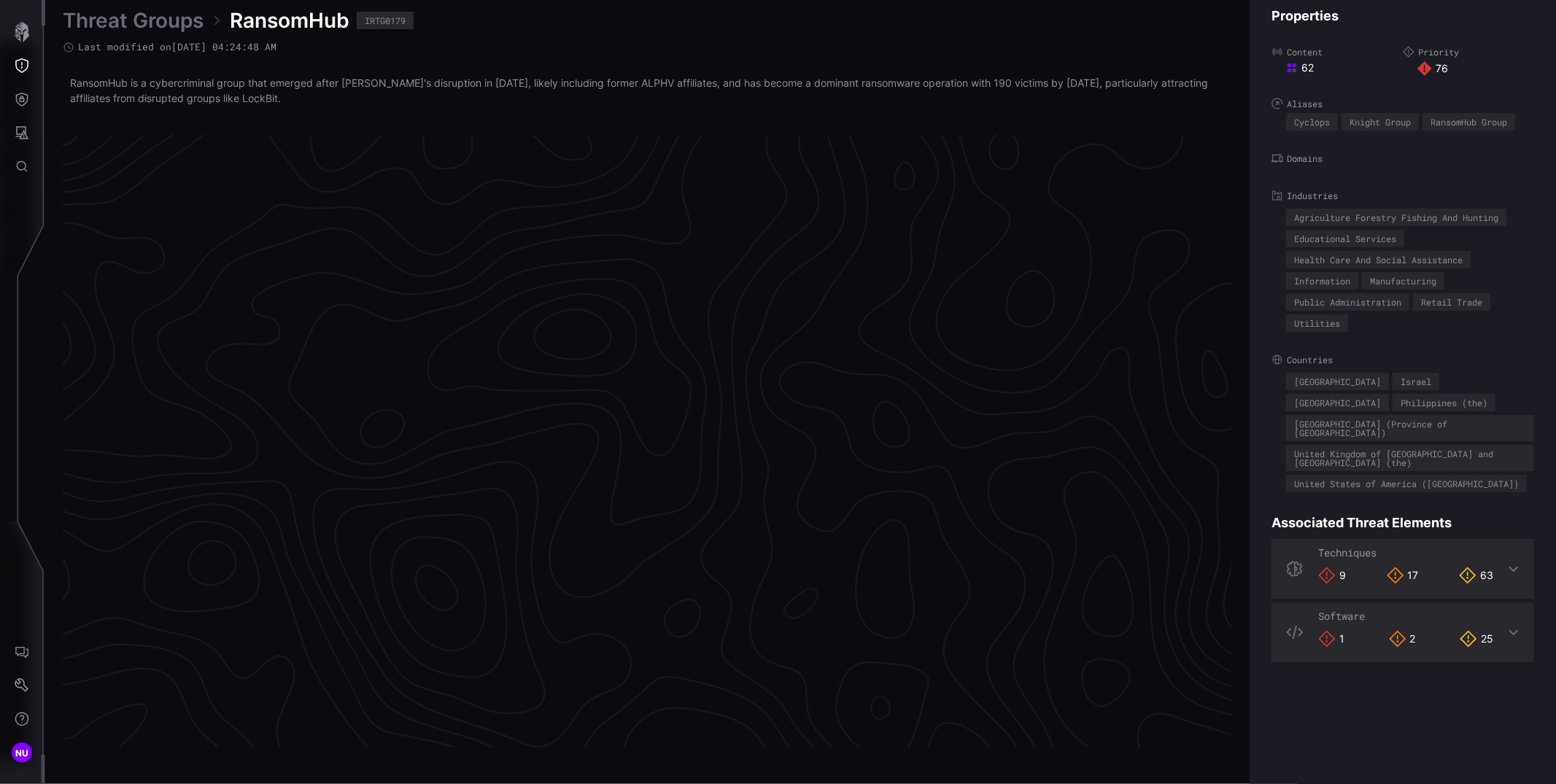
scroll to position [2979, 515]
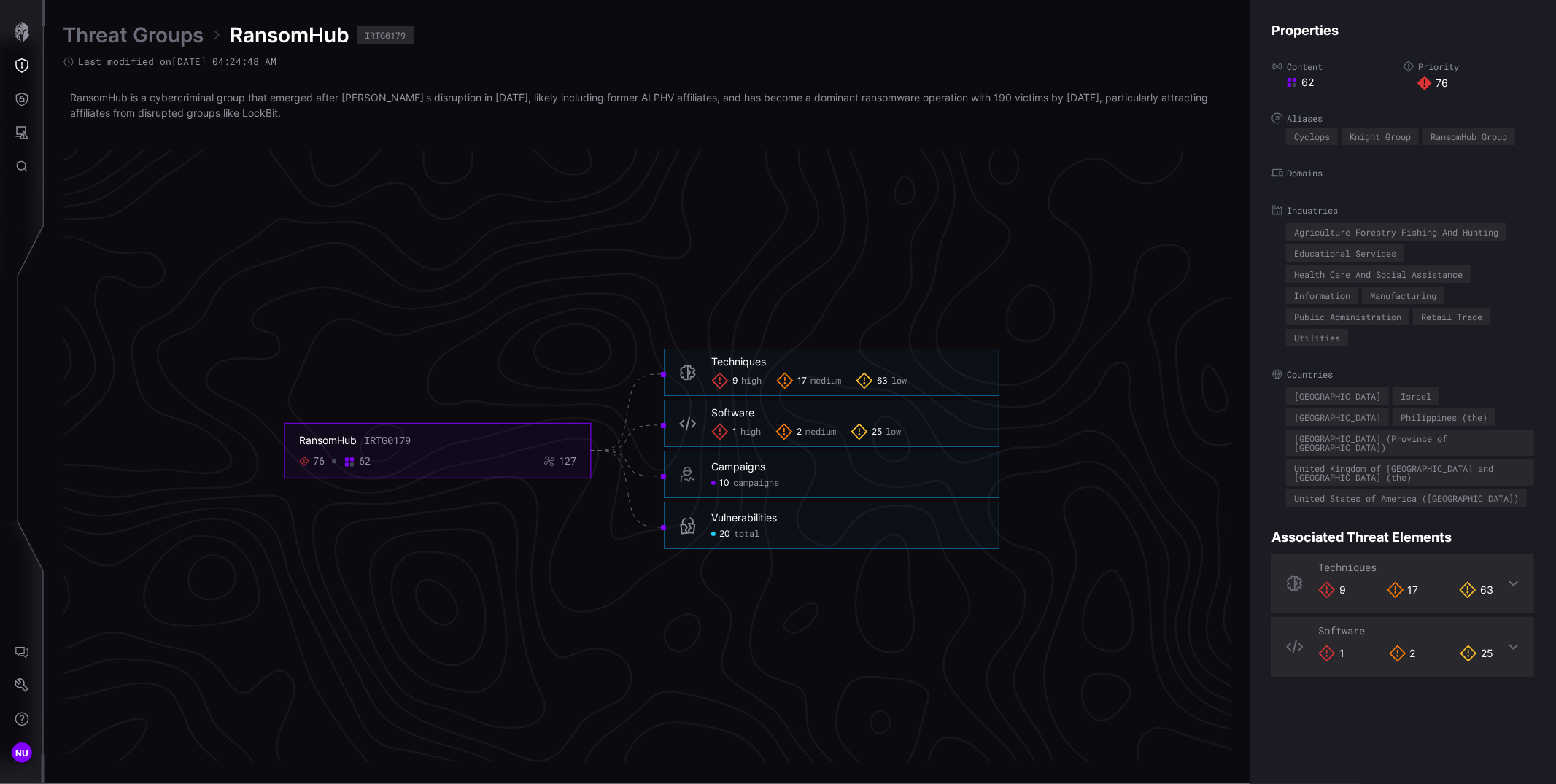
click at [745, 357] on div "Techniques" at bounding box center [738, 361] width 55 height 13
click at [746, 373] on div "9 high" at bounding box center [735, 380] width 50 height 18
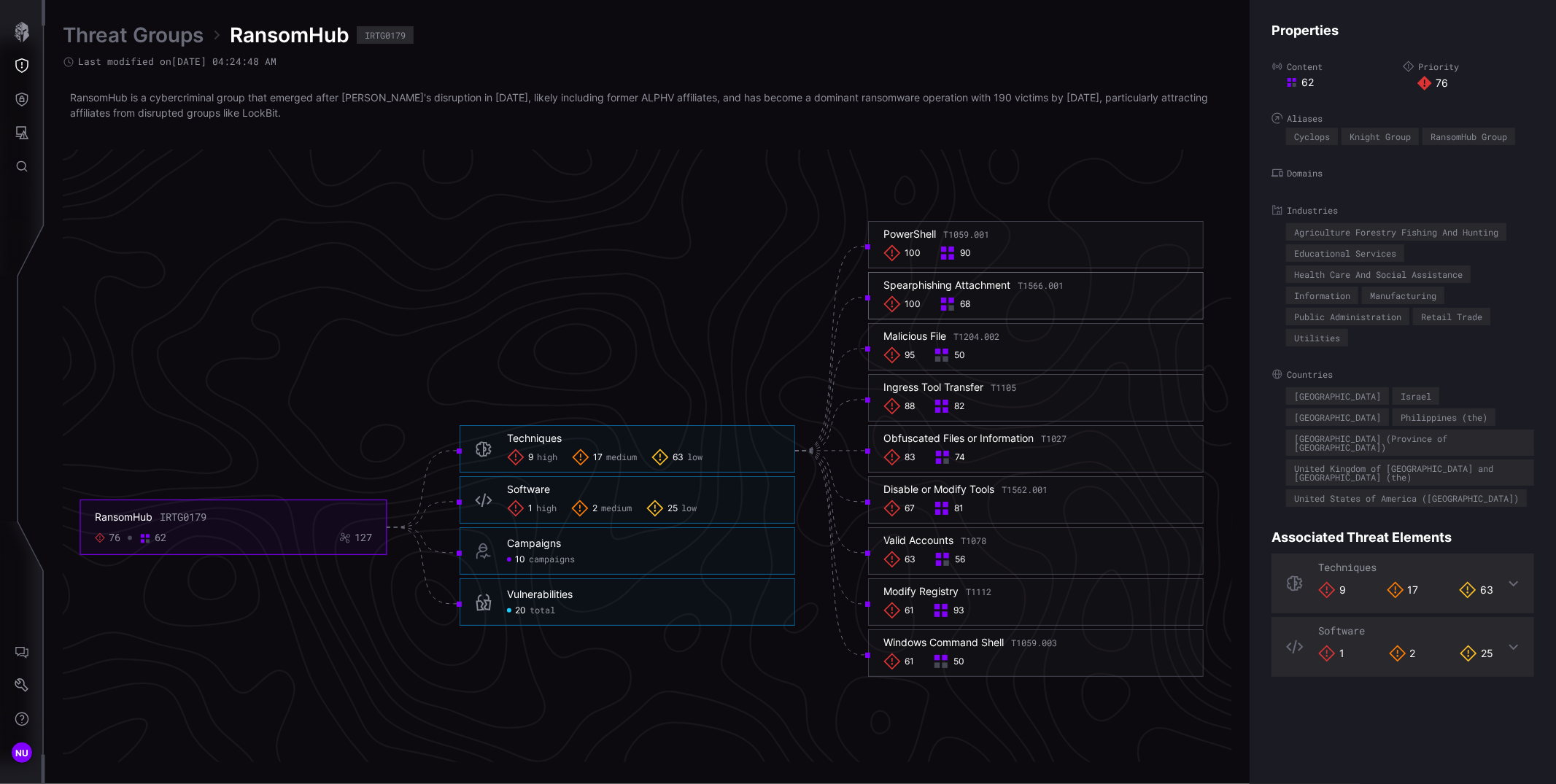
drag, startPoint x: 884, startPoint y: 280, endPoint x: 1010, endPoint y: 284, distance: 126.1
click at [1010, 284] on div "Spearphishing Attachment T1566.001" at bounding box center [974, 284] width 180 height 13
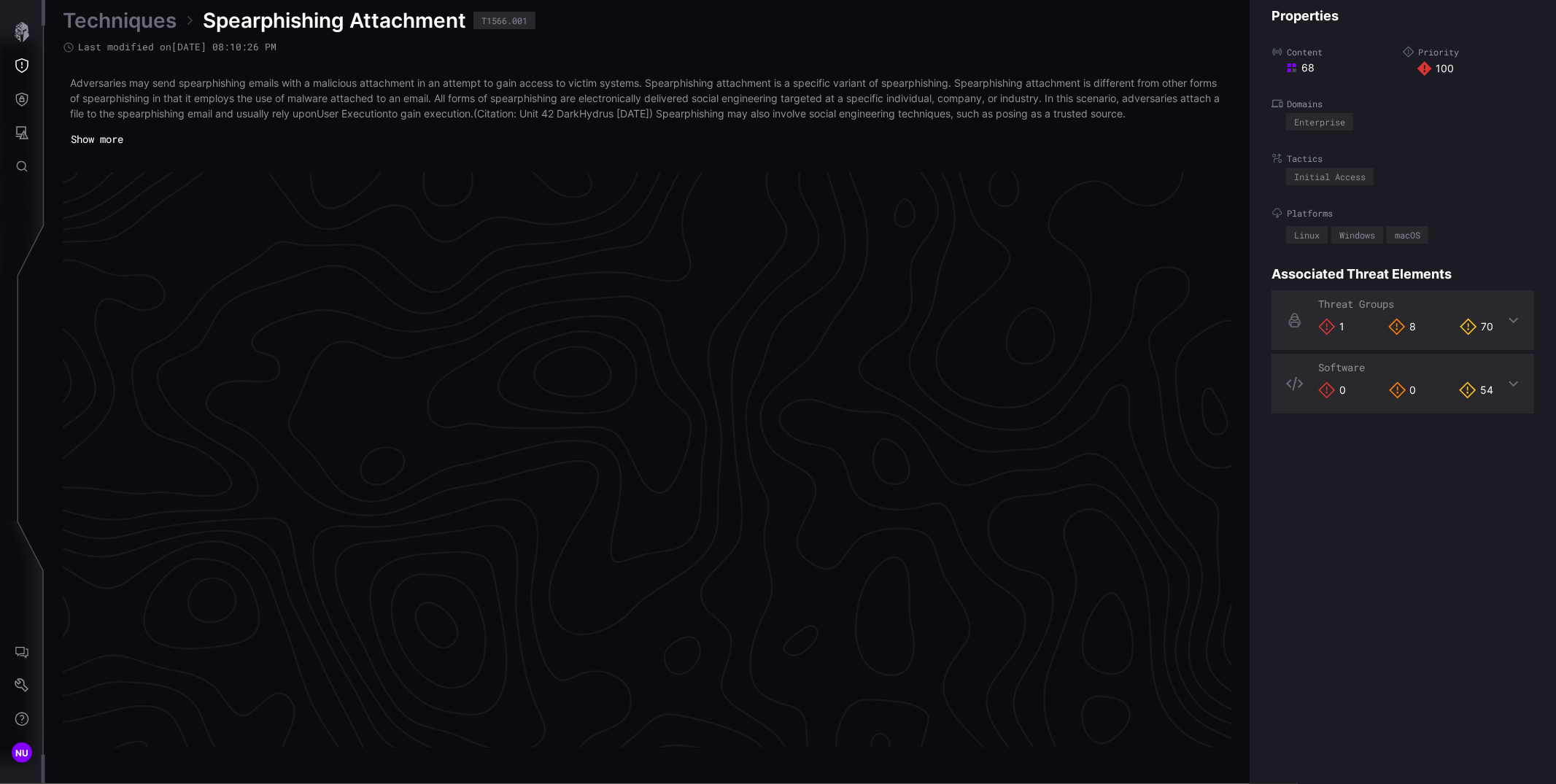
scroll to position [2999, 515]
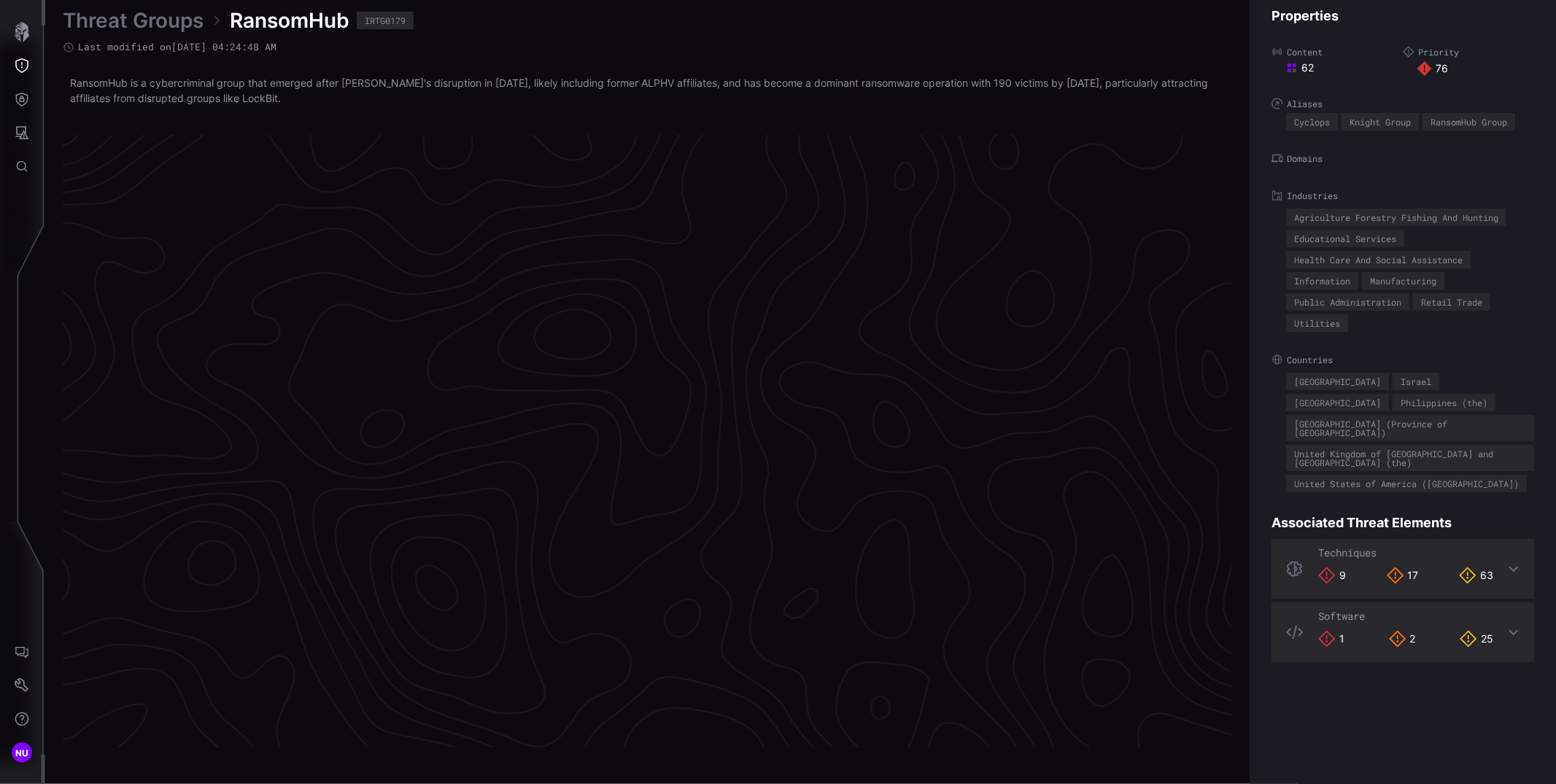
scroll to position [2979, 515]
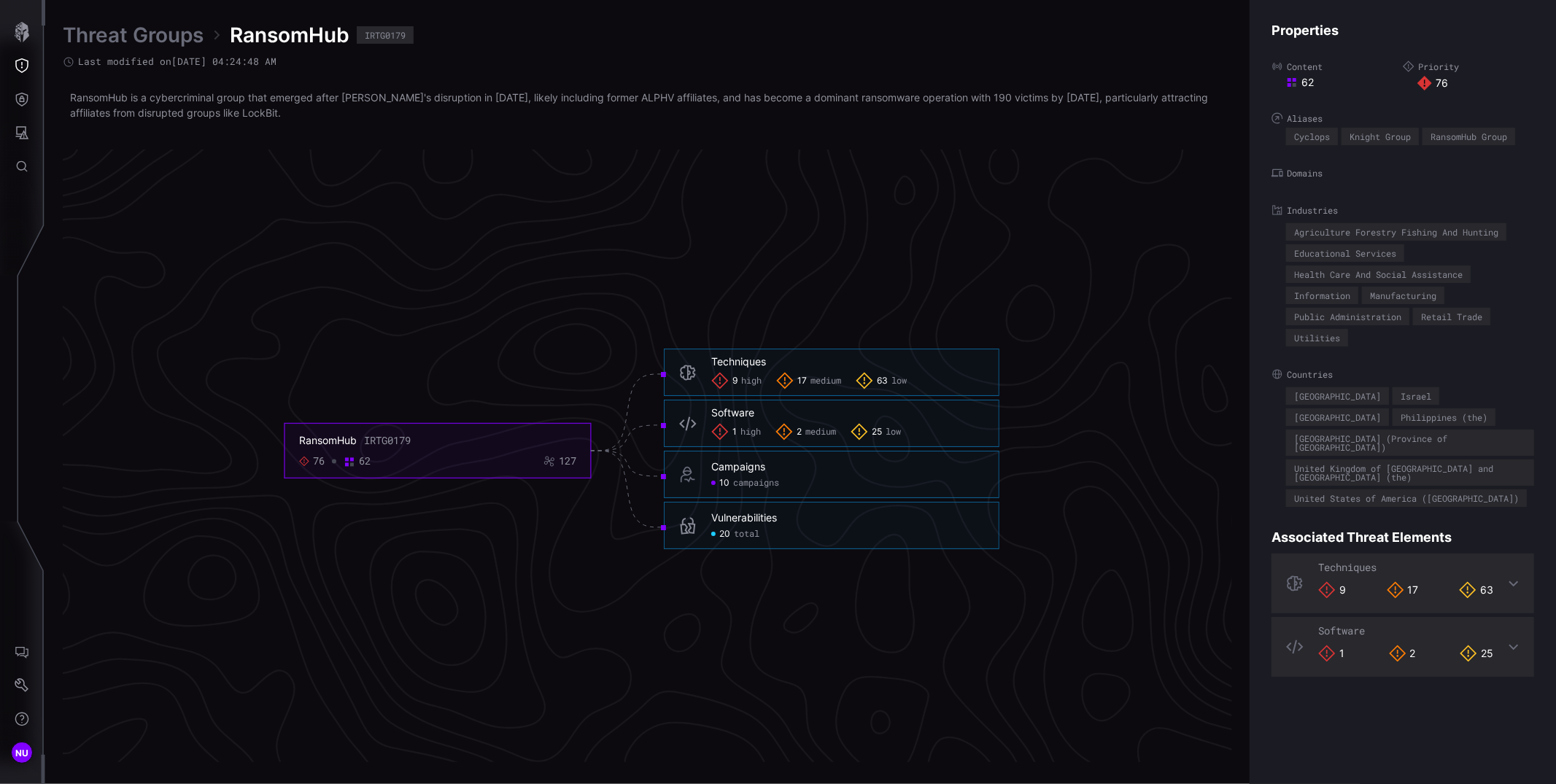
click at [745, 358] on div "Techniques" at bounding box center [738, 361] width 55 height 13
click at [808, 365] on h6 "Techniques" at bounding box center [847, 361] width 273 height 13
click at [744, 381] on span "high" at bounding box center [751, 381] width 21 height 12
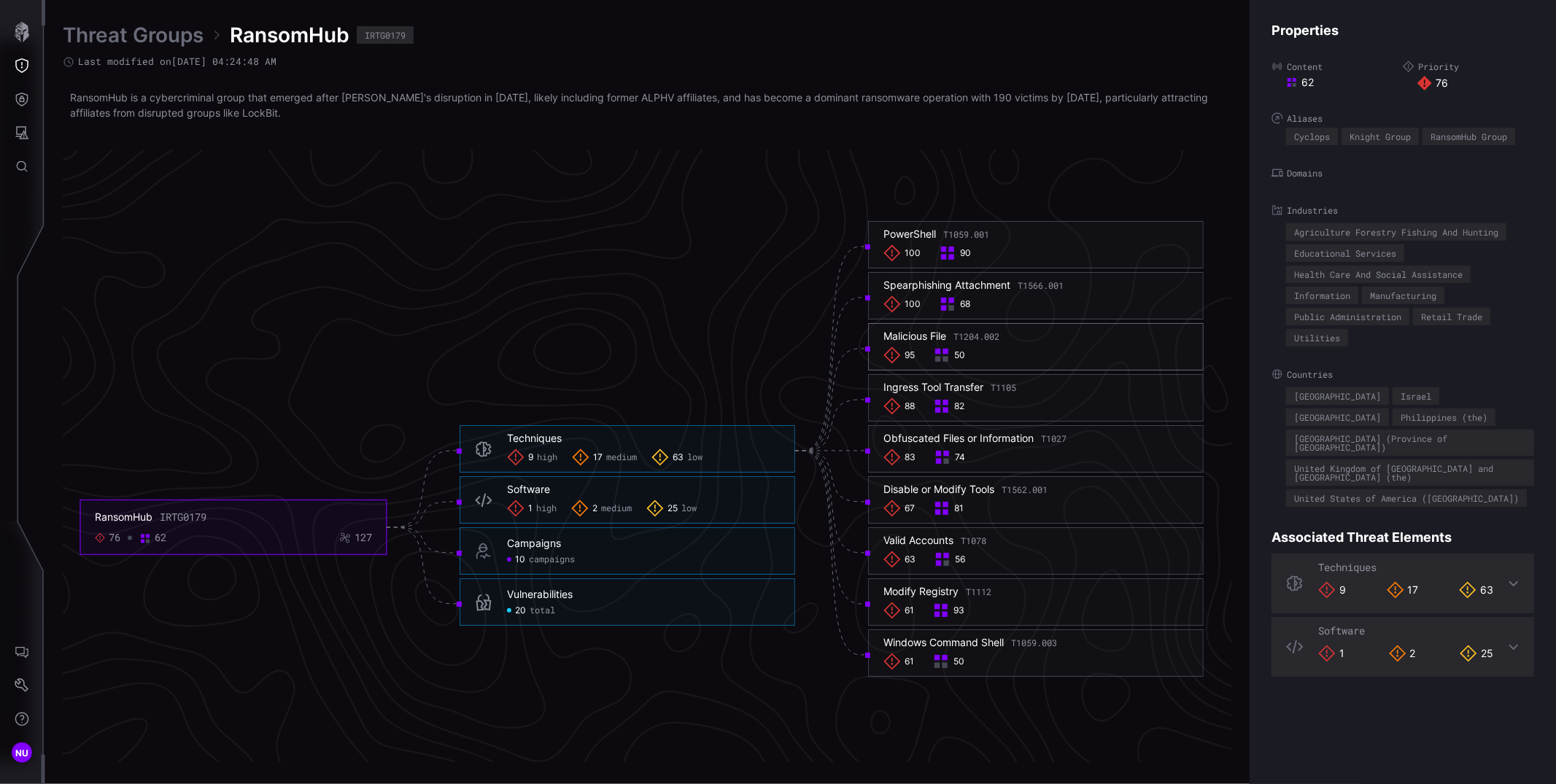
drag, startPoint x: 885, startPoint y: 335, endPoint x: 950, endPoint y: 335, distance: 65.0
click at [950, 335] on div "Malicious File T1204.002" at bounding box center [941, 335] width 116 height 13
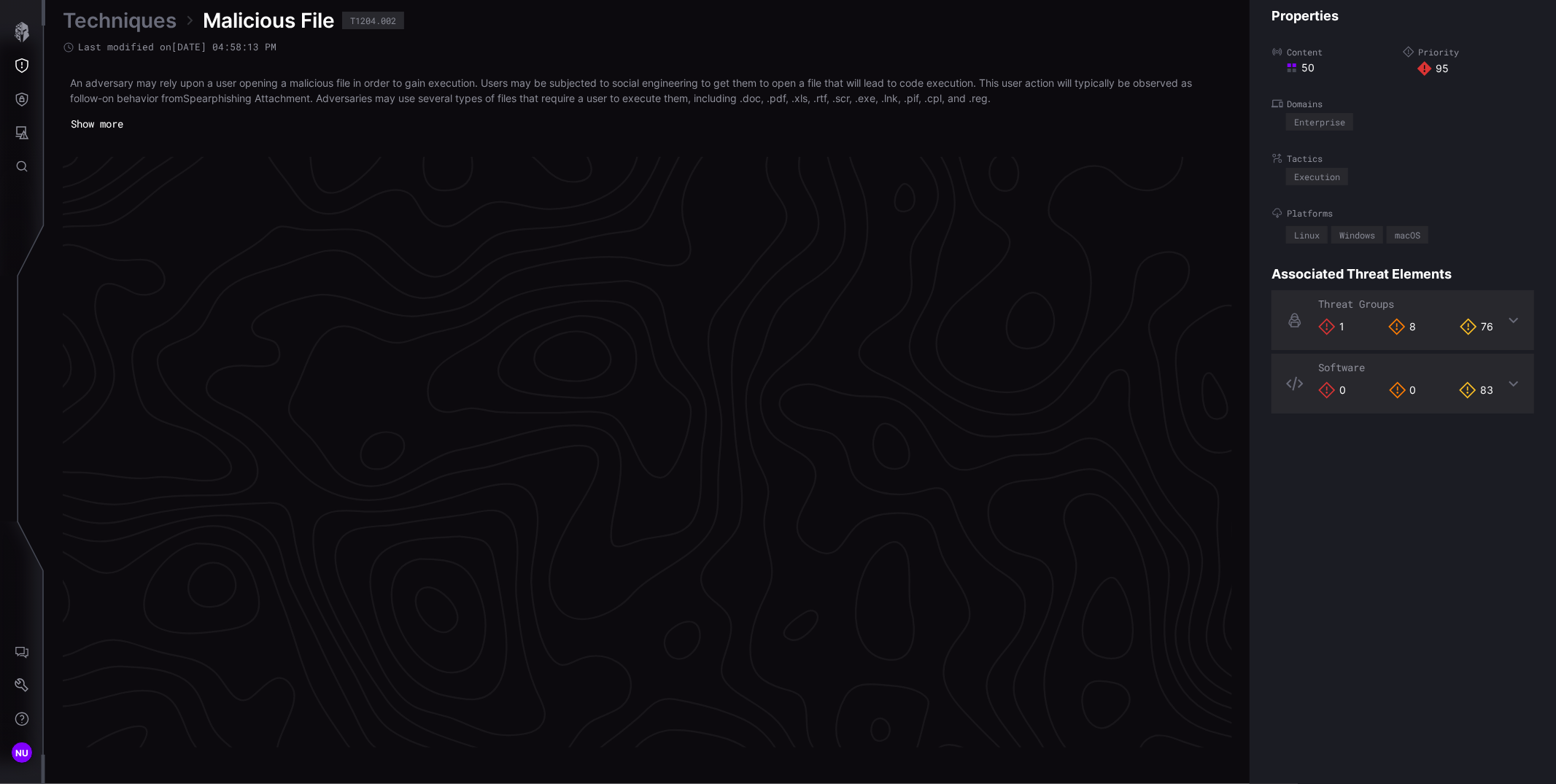
scroll to position [2991, 515]
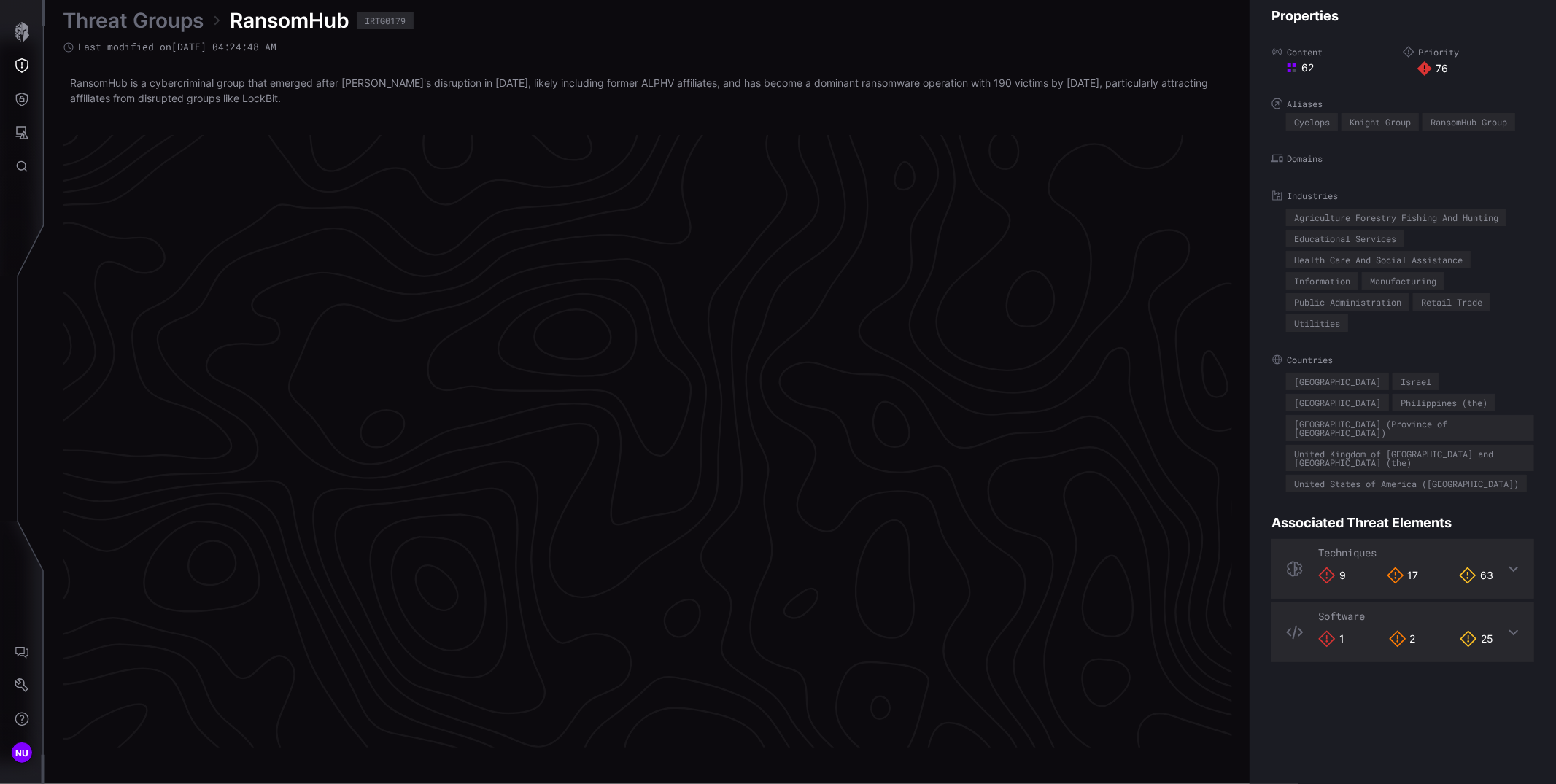
scroll to position [2979, 515]
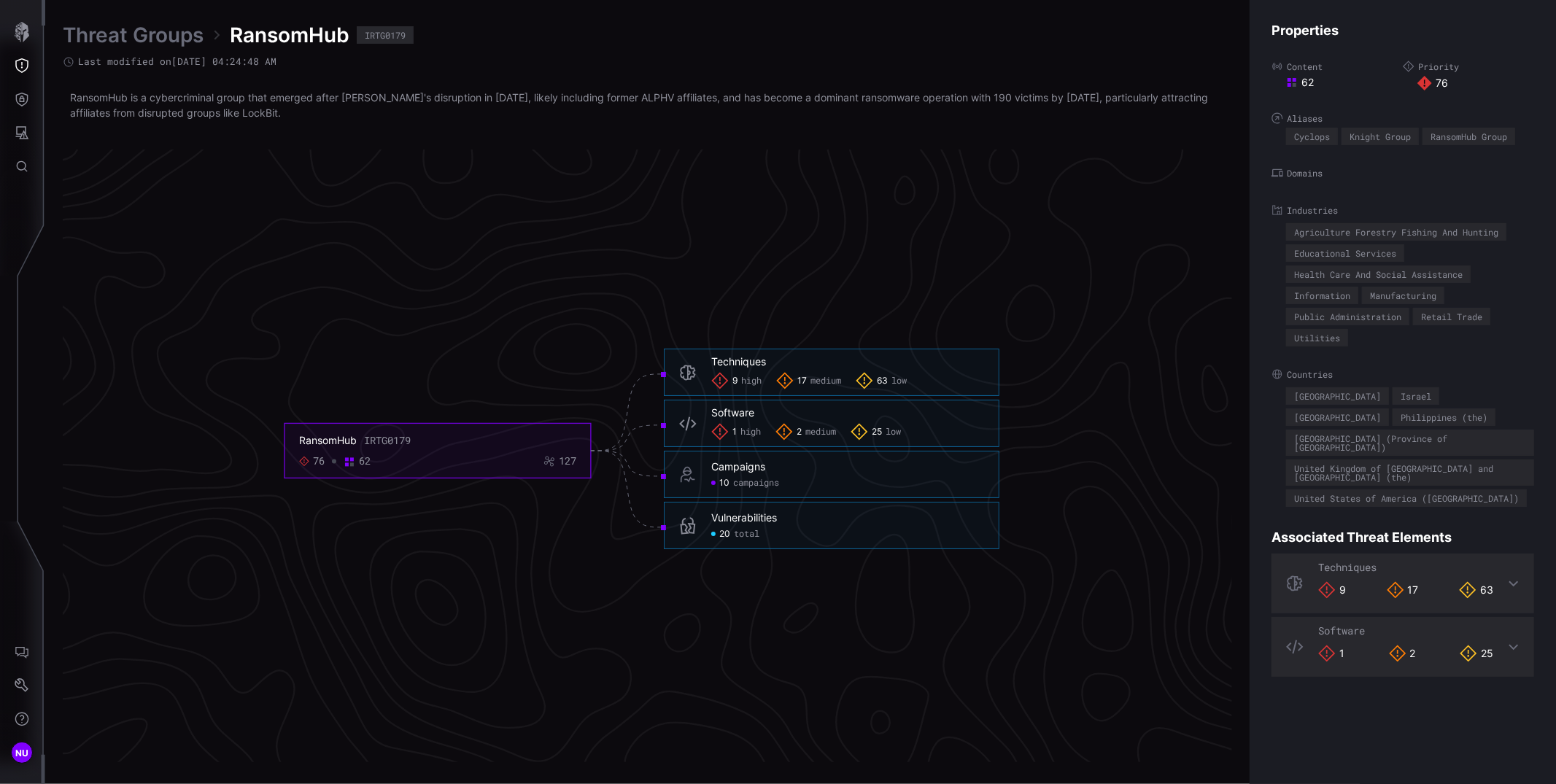
click at [747, 375] on div "9 high" at bounding box center [735, 380] width 50 height 18
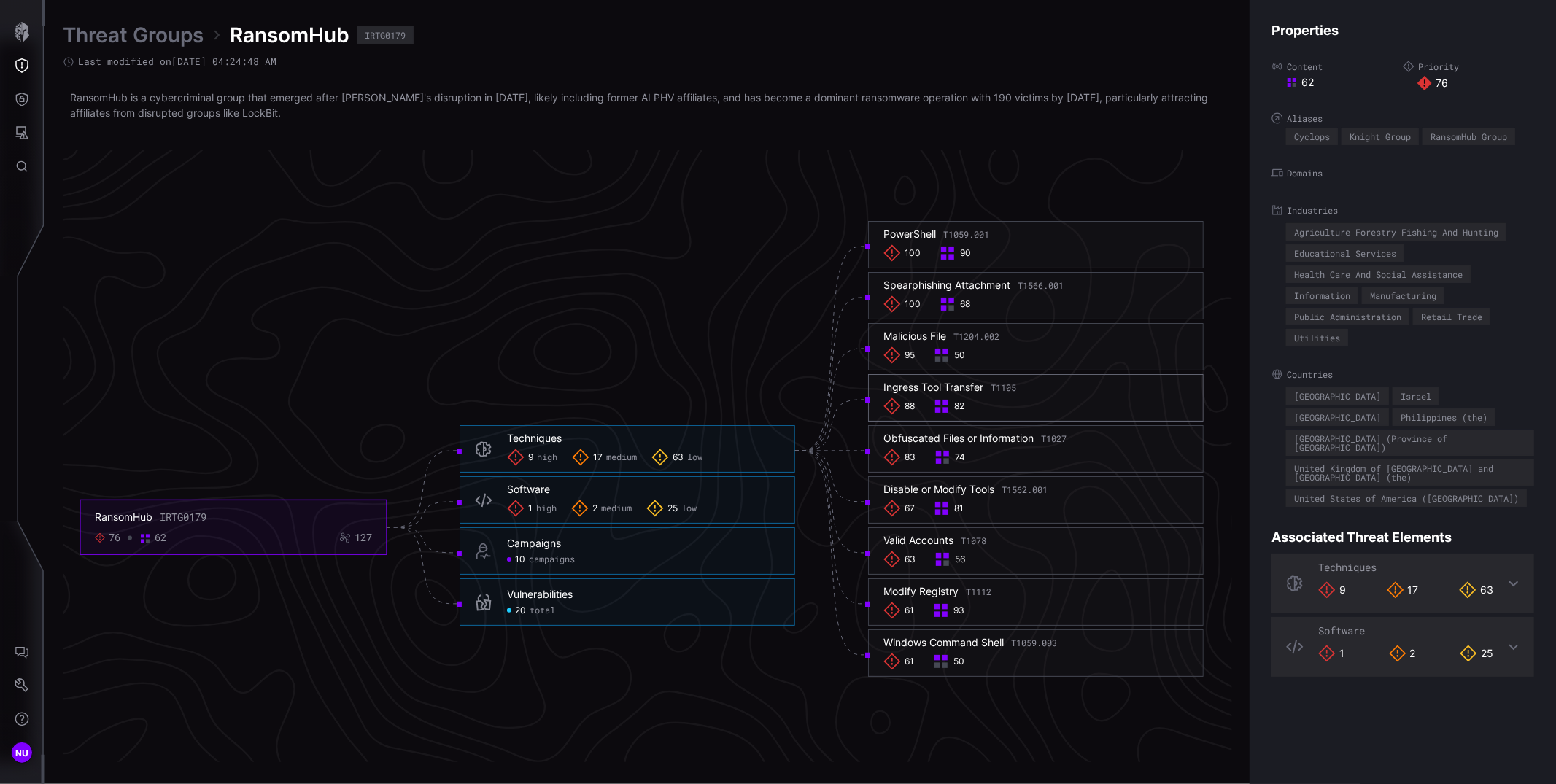
drag, startPoint x: 983, startPoint y: 383, endPoint x: 883, endPoint y: 383, distance: 100.0
click at [883, 383] on div "Ingress Tool Transfer T1105" at bounding box center [949, 386] width 132 height 13
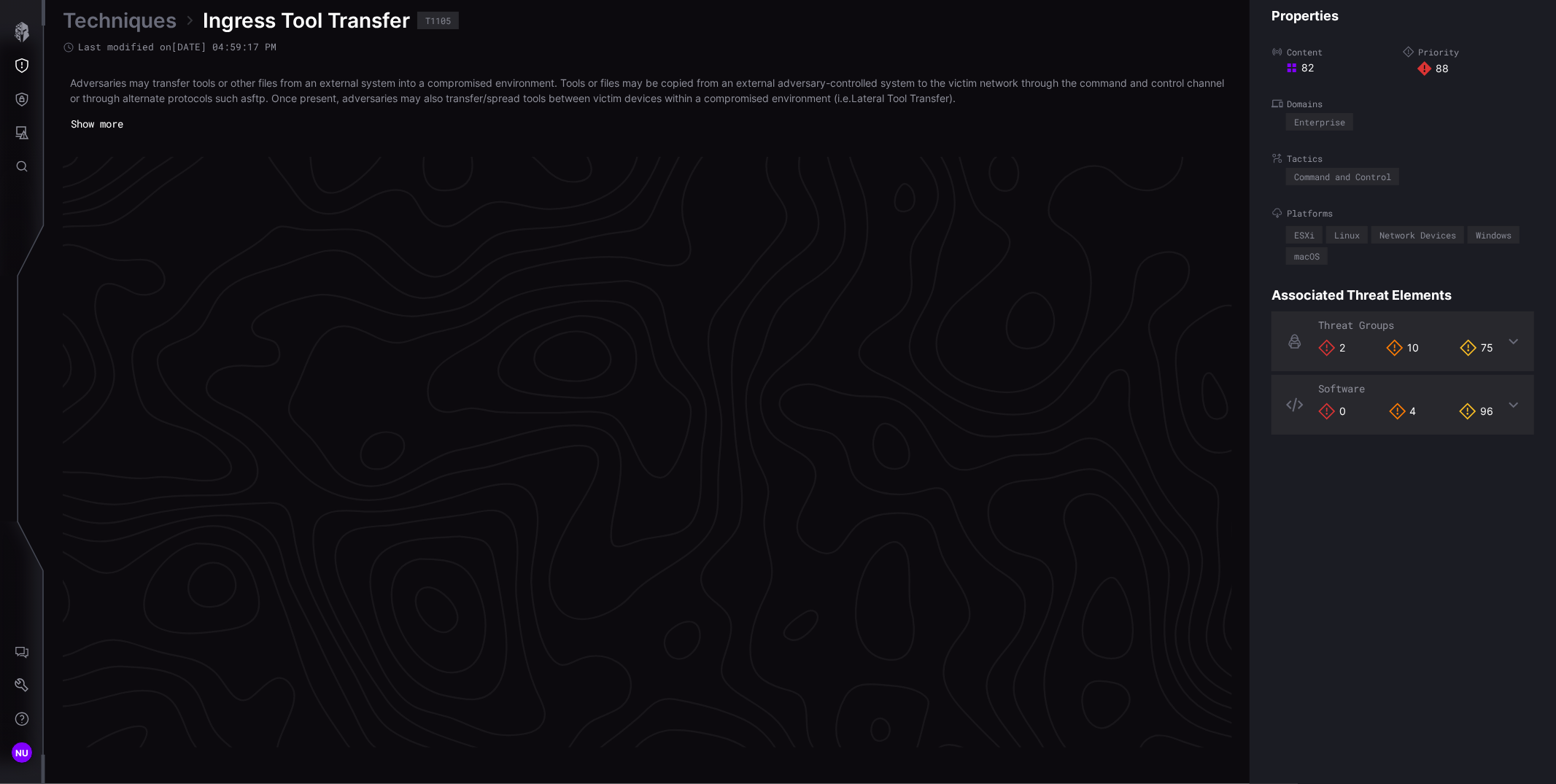
scroll to position [2991, 515]
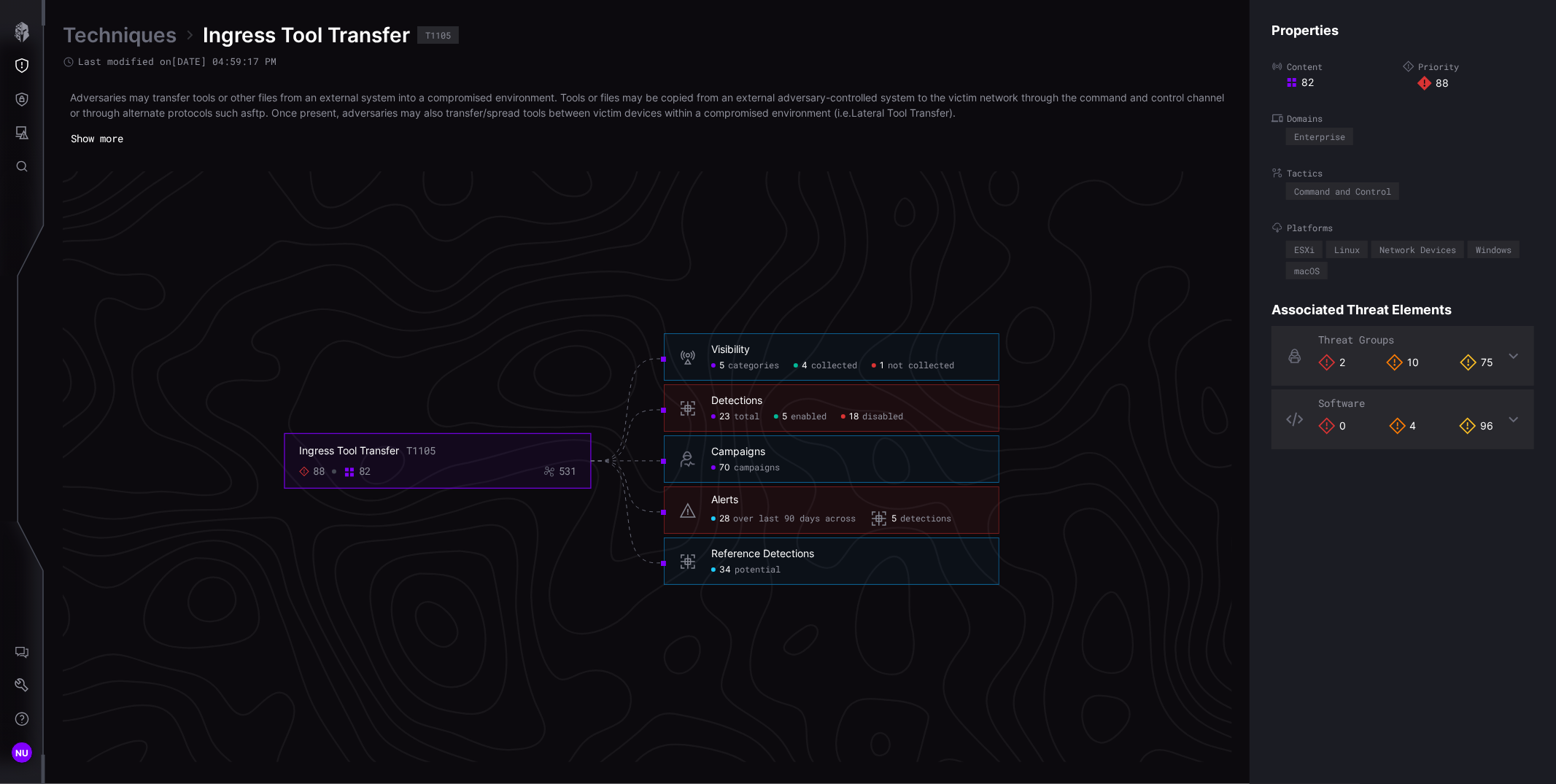
click at [438, 248] on icon "Ingress Tool Transfer T1105 88 82 531 Visibility 5 categories 4 collected 1 not…" at bounding box center [642, 461] width 2188 height 6561
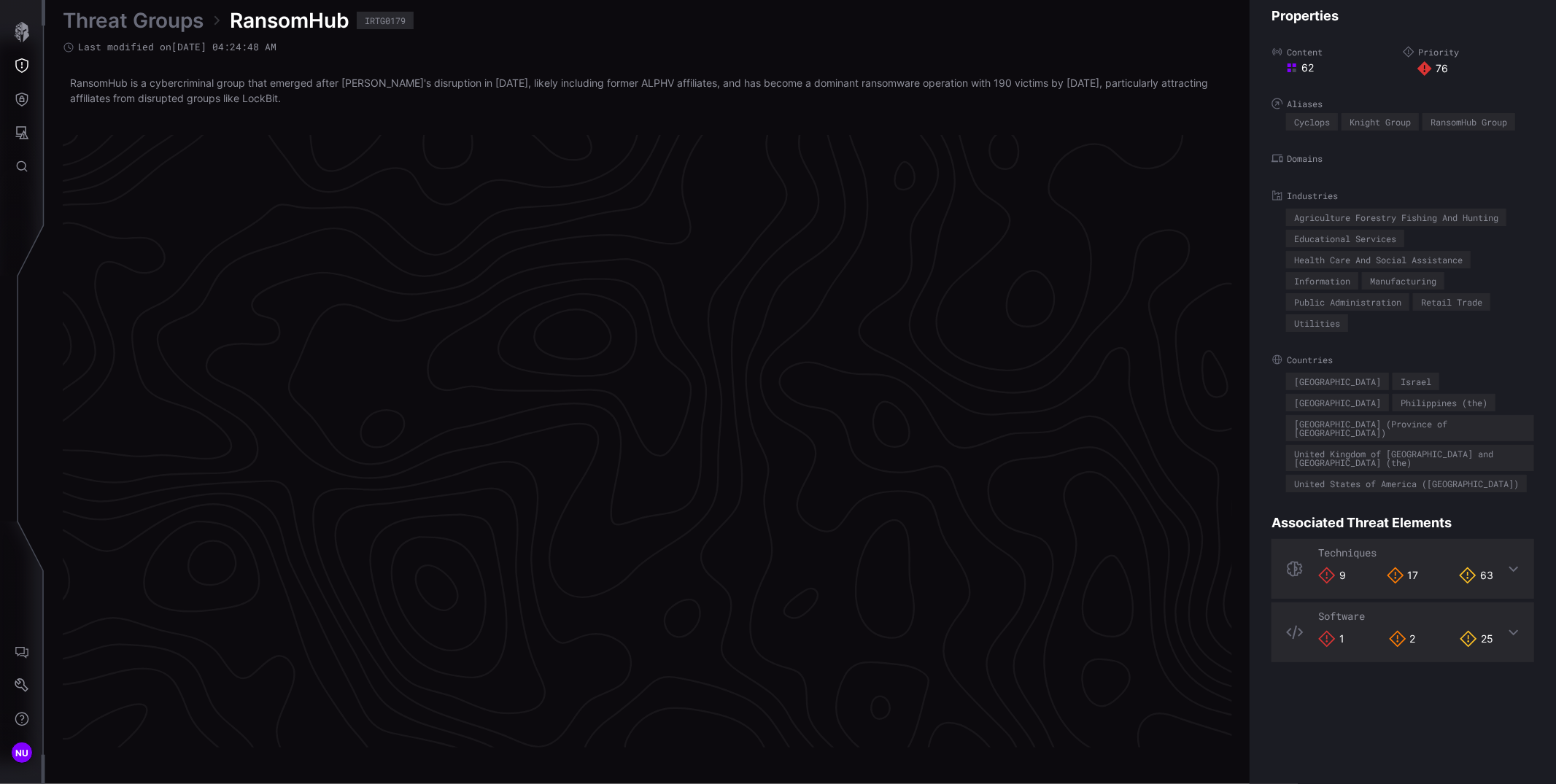
scroll to position [2979, 515]
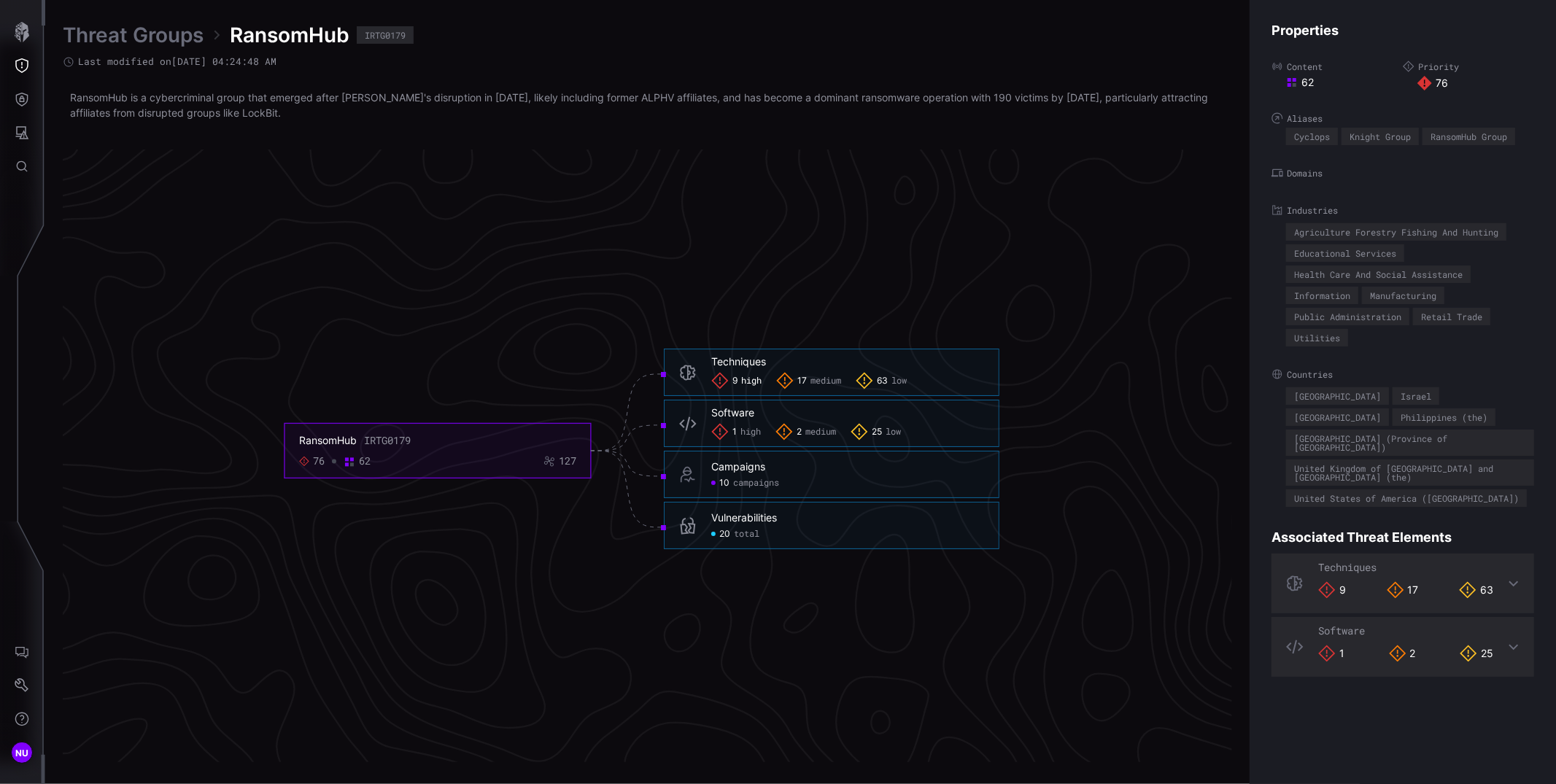
click at [744, 375] on span "high" at bounding box center [751, 381] width 21 height 12
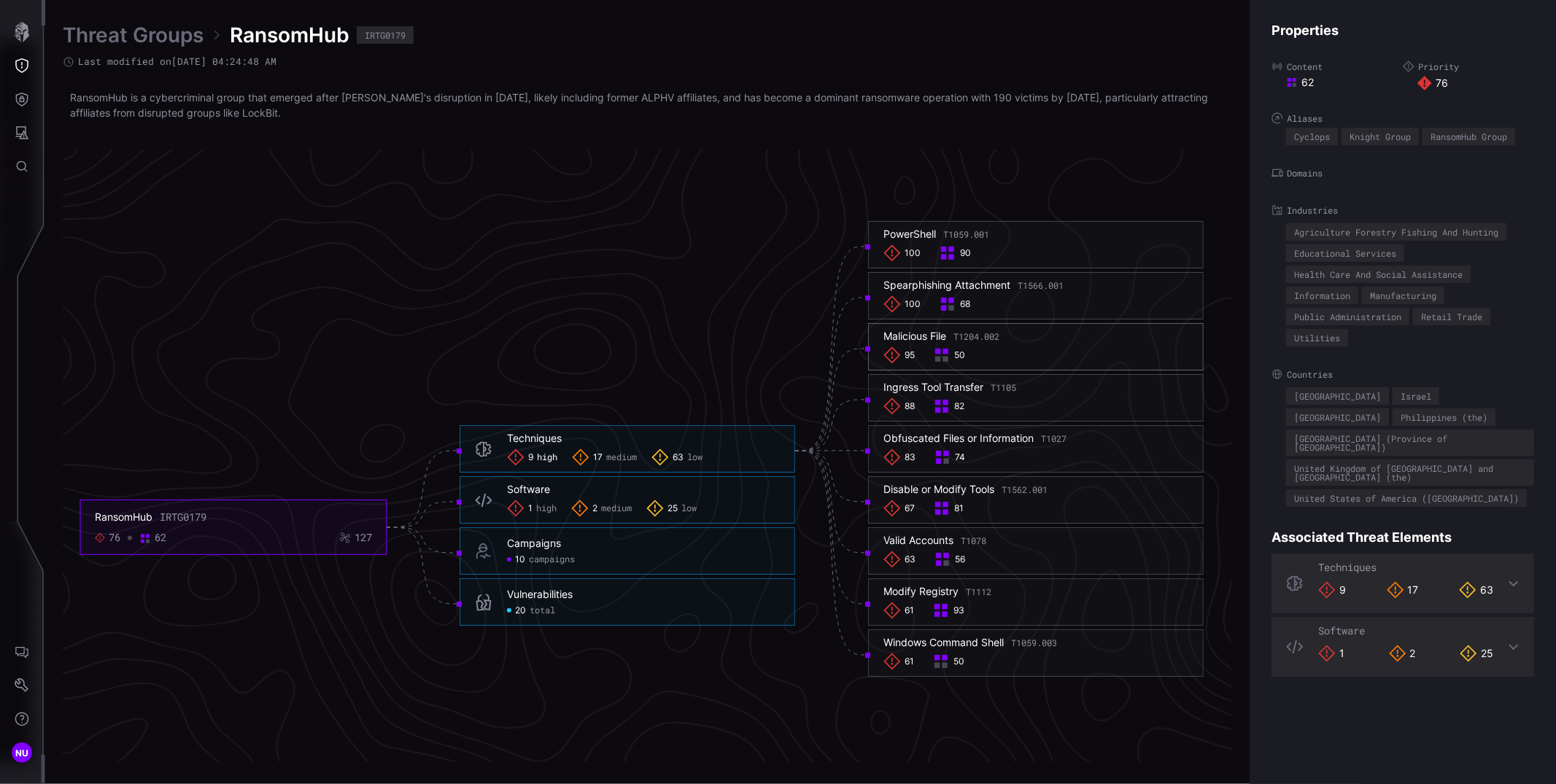
drag, startPoint x: 1010, startPoint y: 334, endPoint x: 954, endPoint y: 336, distance: 56.0
click at [954, 336] on h6 "Malicious File T1204.002" at bounding box center [1035, 335] width 305 height 13
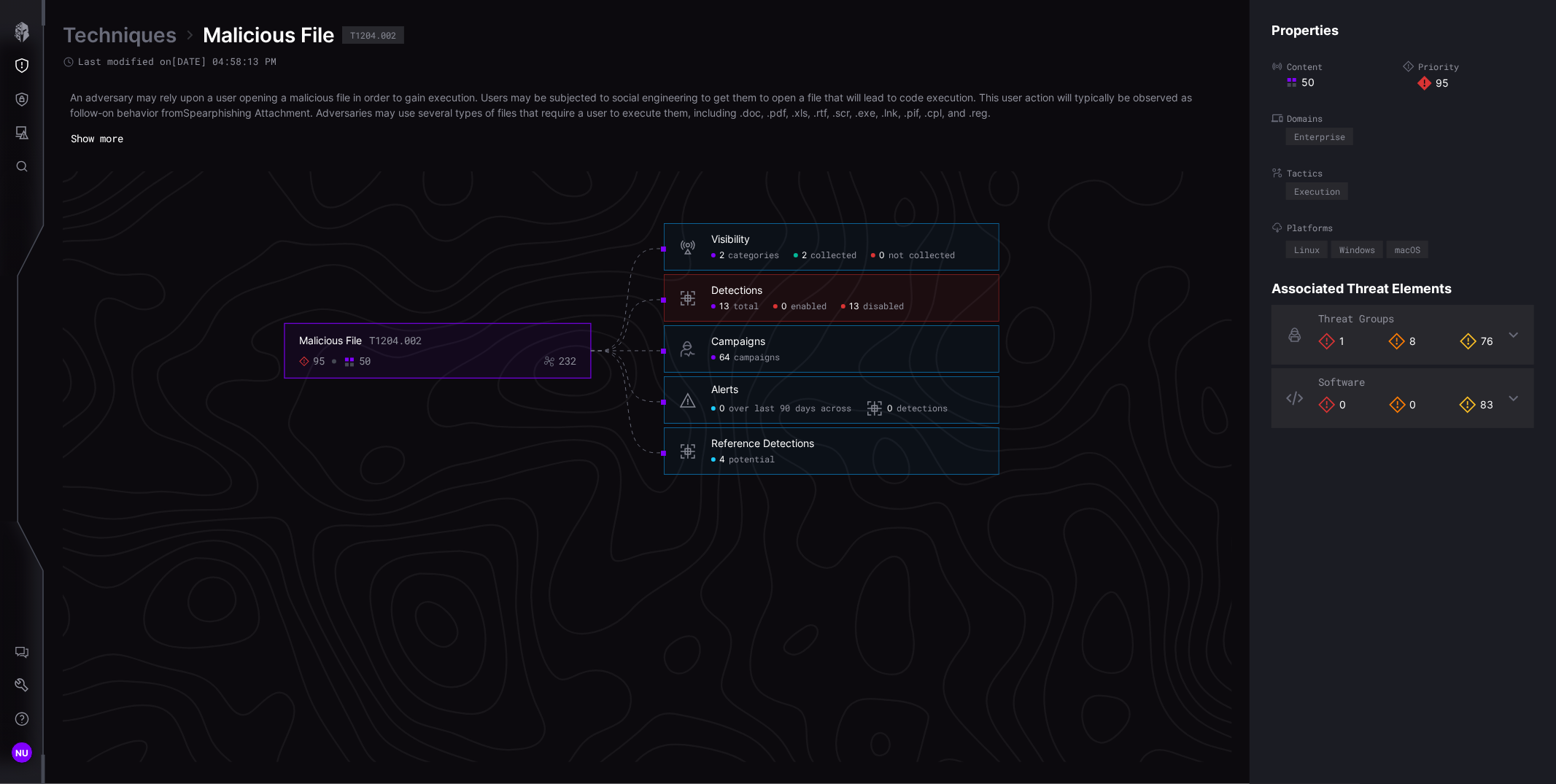
scroll to position [3102, 515]
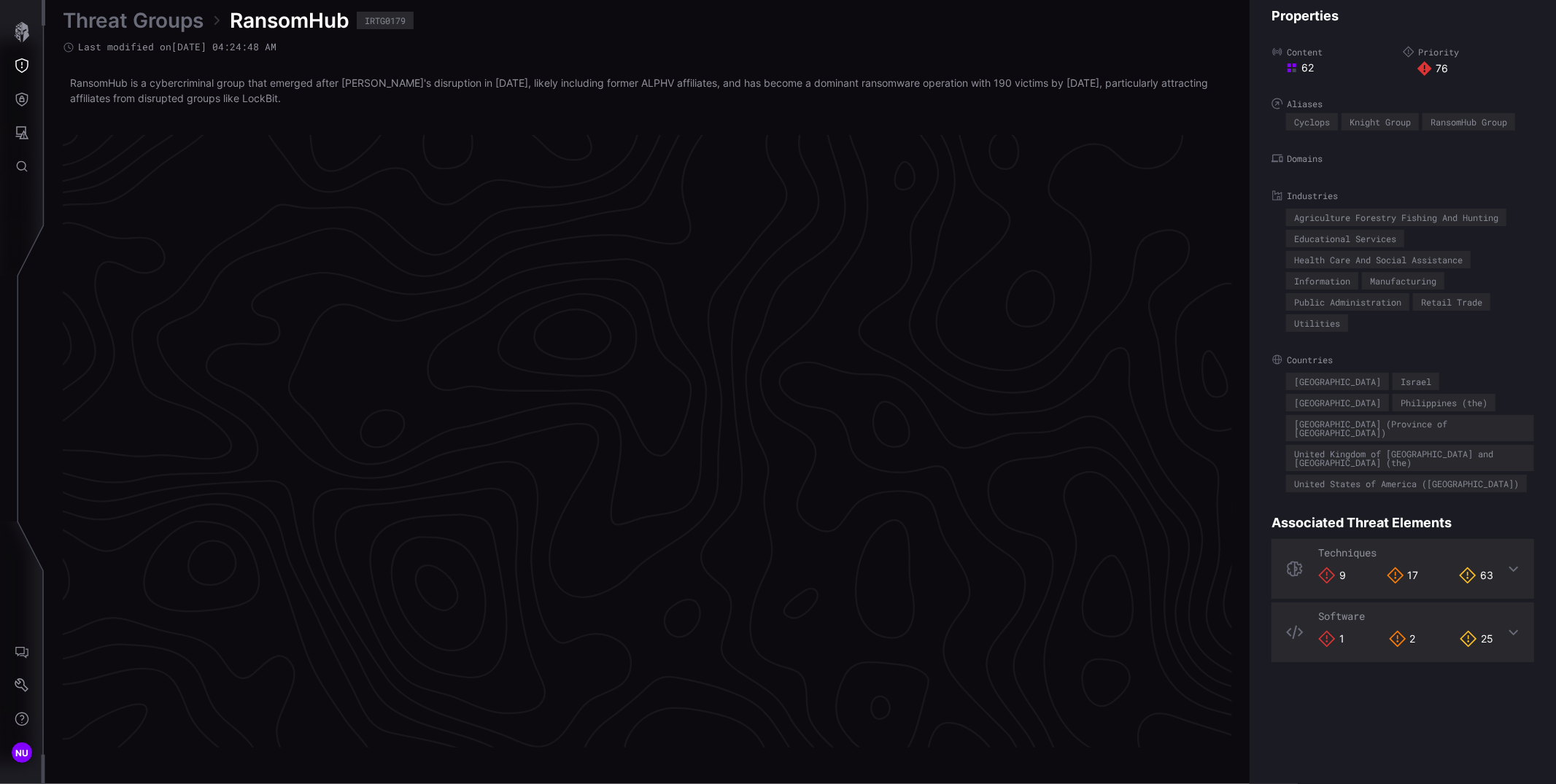
scroll to position [2979, 515]
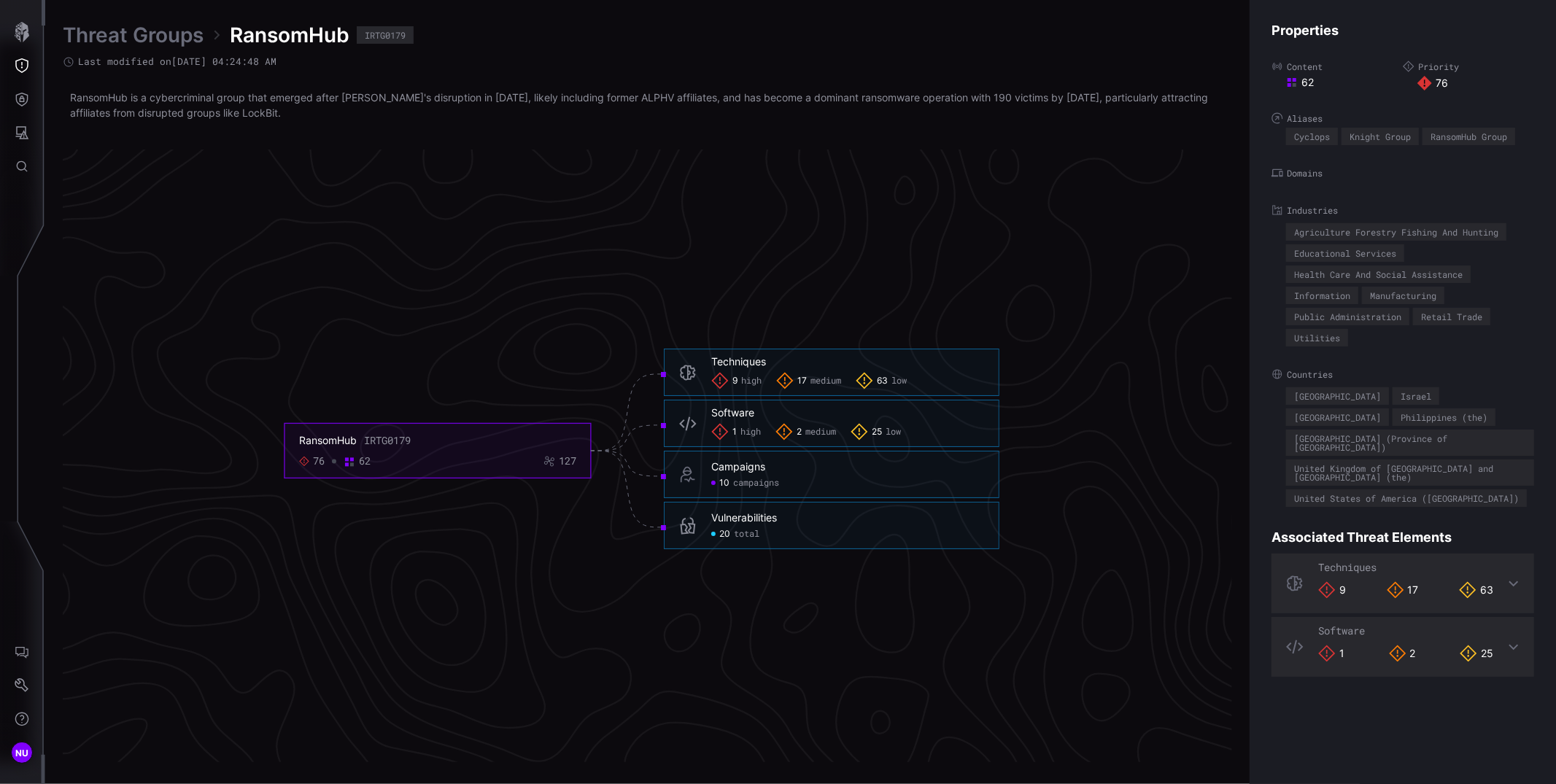
click at [746, 380] on span "high" at bounding box center [751, 381] width 21 height 12
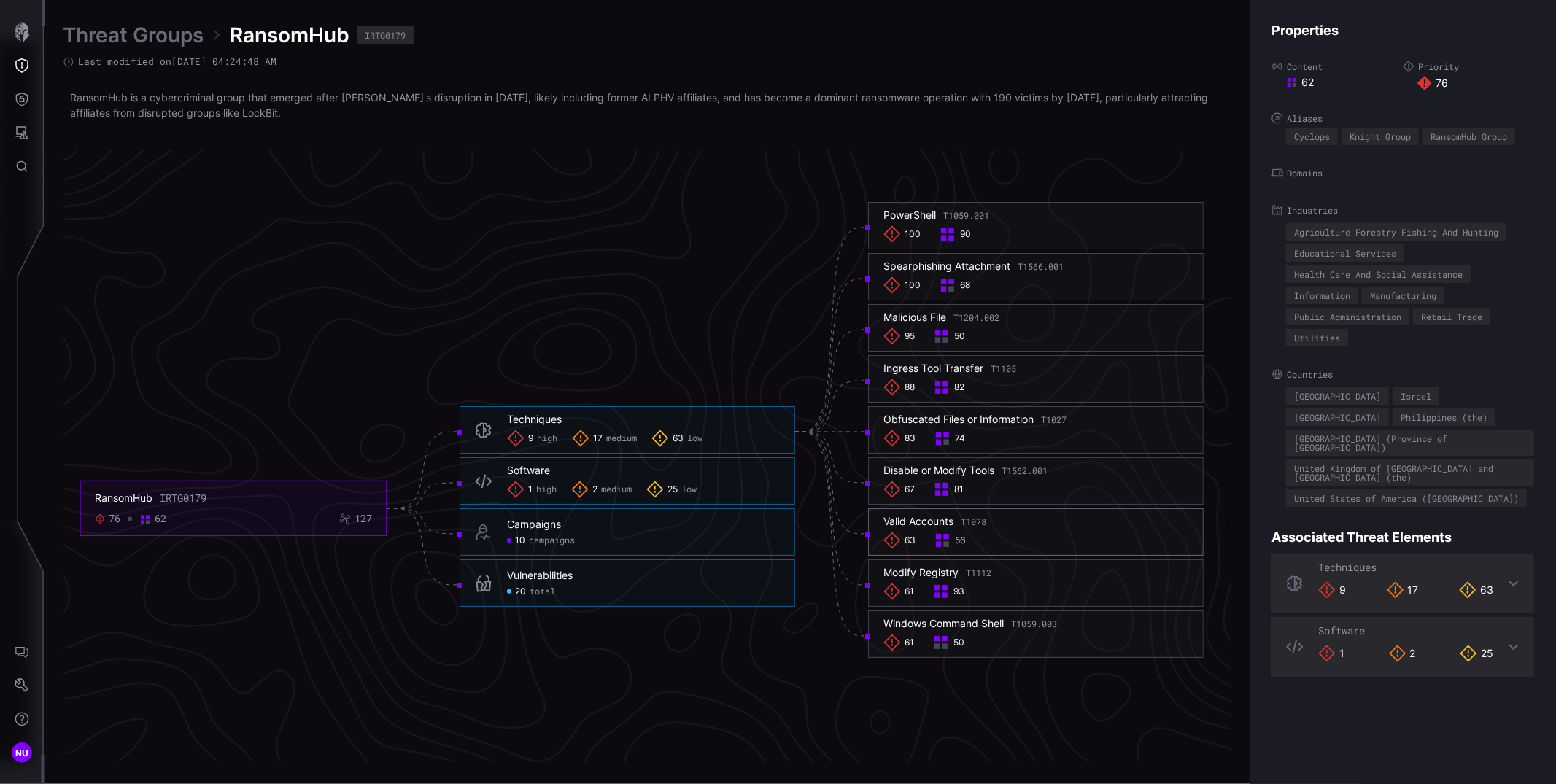
scroll to position [2991, 515]
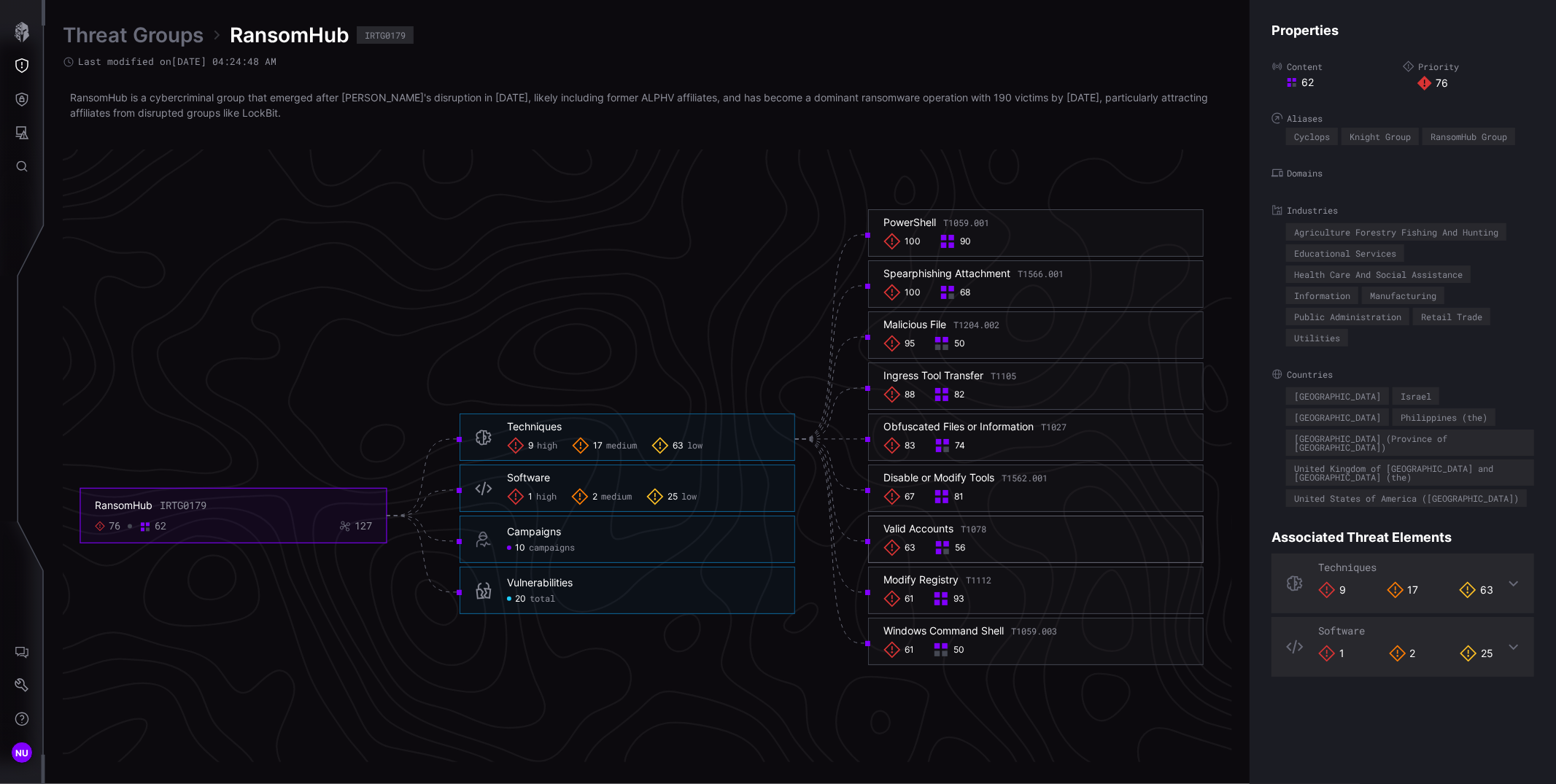
drag, startPoint x: 1027, startPoint y: 374, endPoint x: 1038, endPoint y: 377, distance: 11.4
click at [1038, 377] on h6 "Ingress Tool Transfer T1105" at bounding box center [1035, 374] width 305 height 13
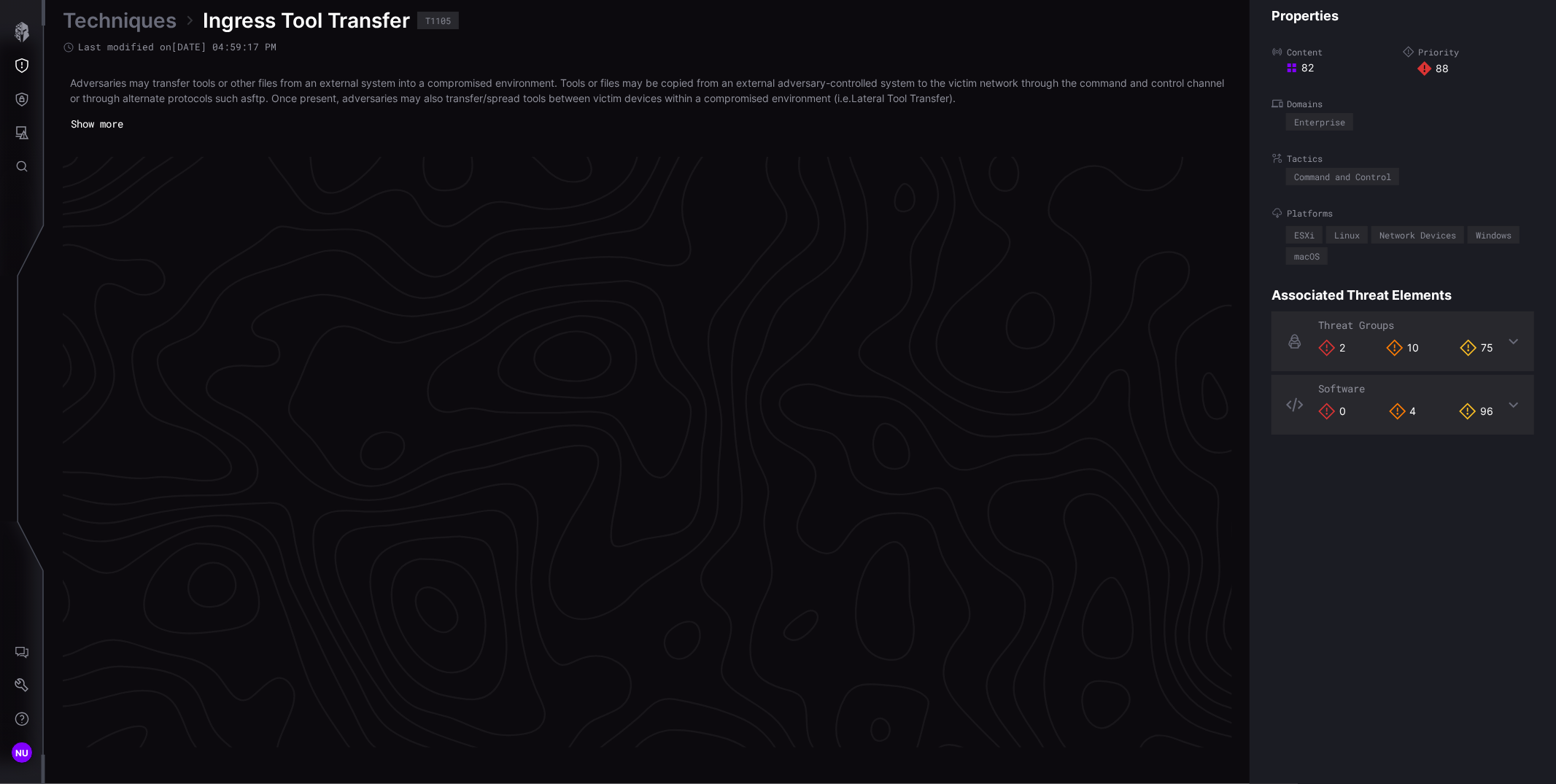
scroll to position [2991, 515]
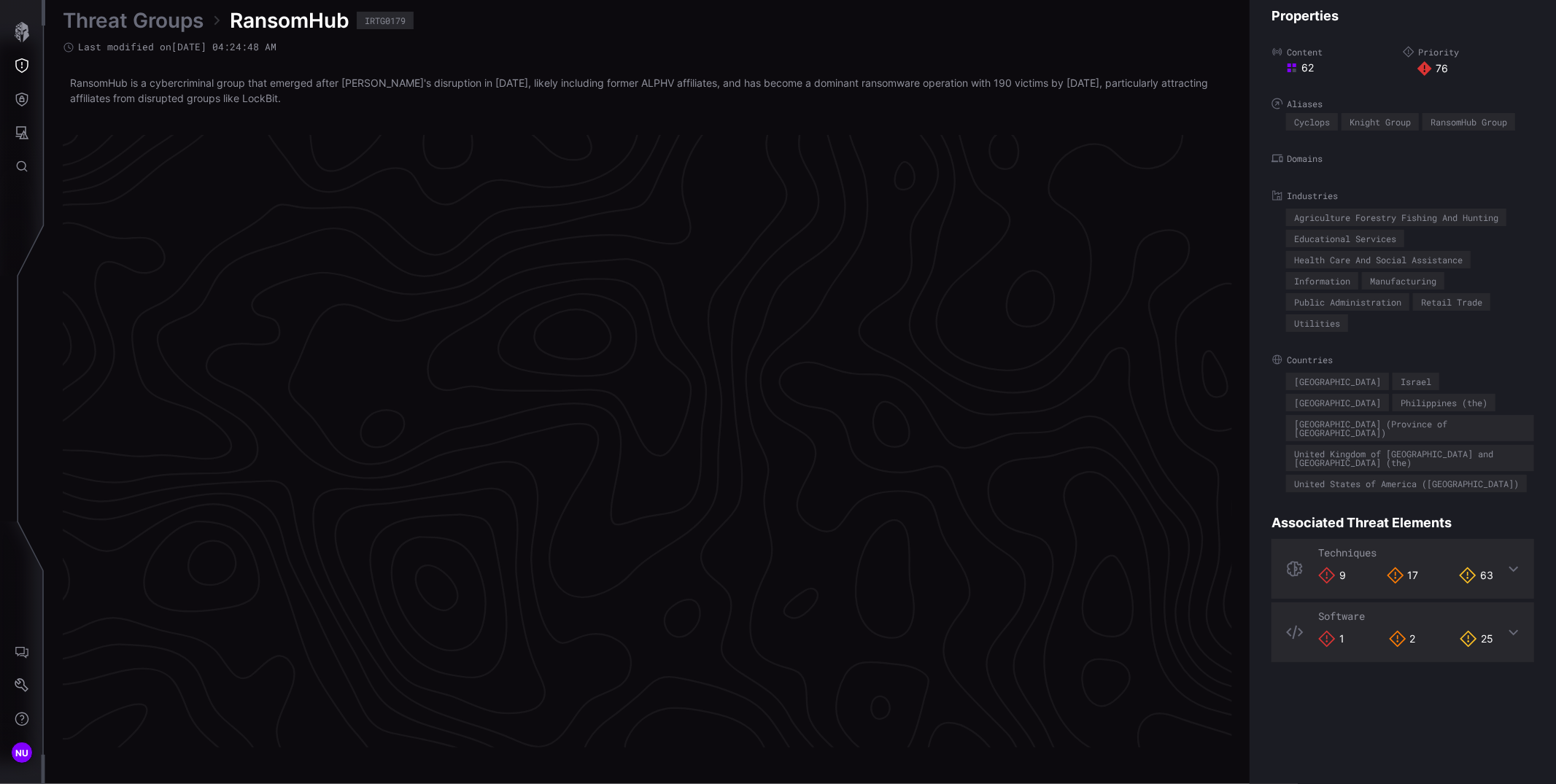
scroll to position [2979, 515]
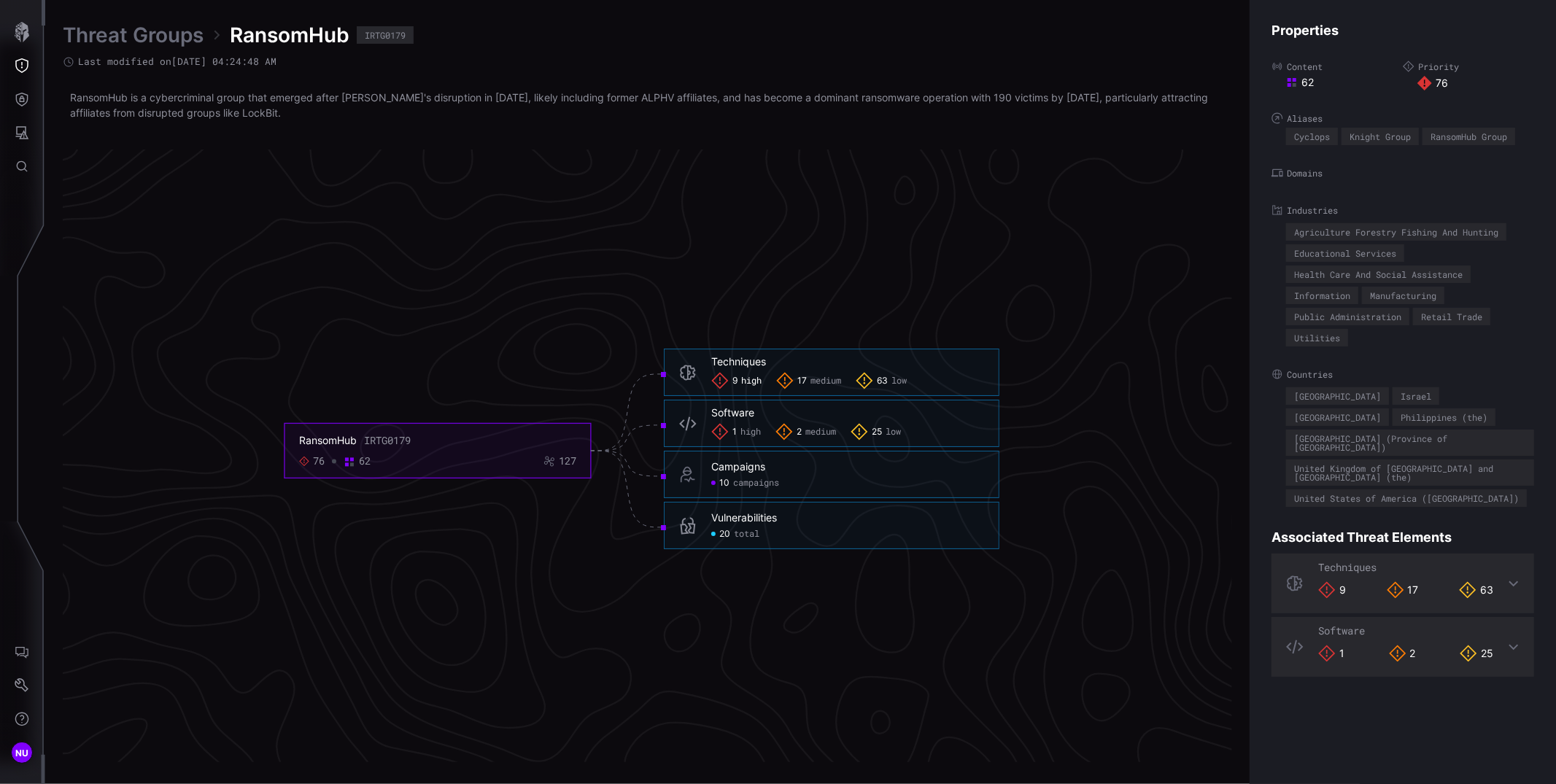
click at [721, 378] on icon at bounding box center [720, 380] width 18 height 18
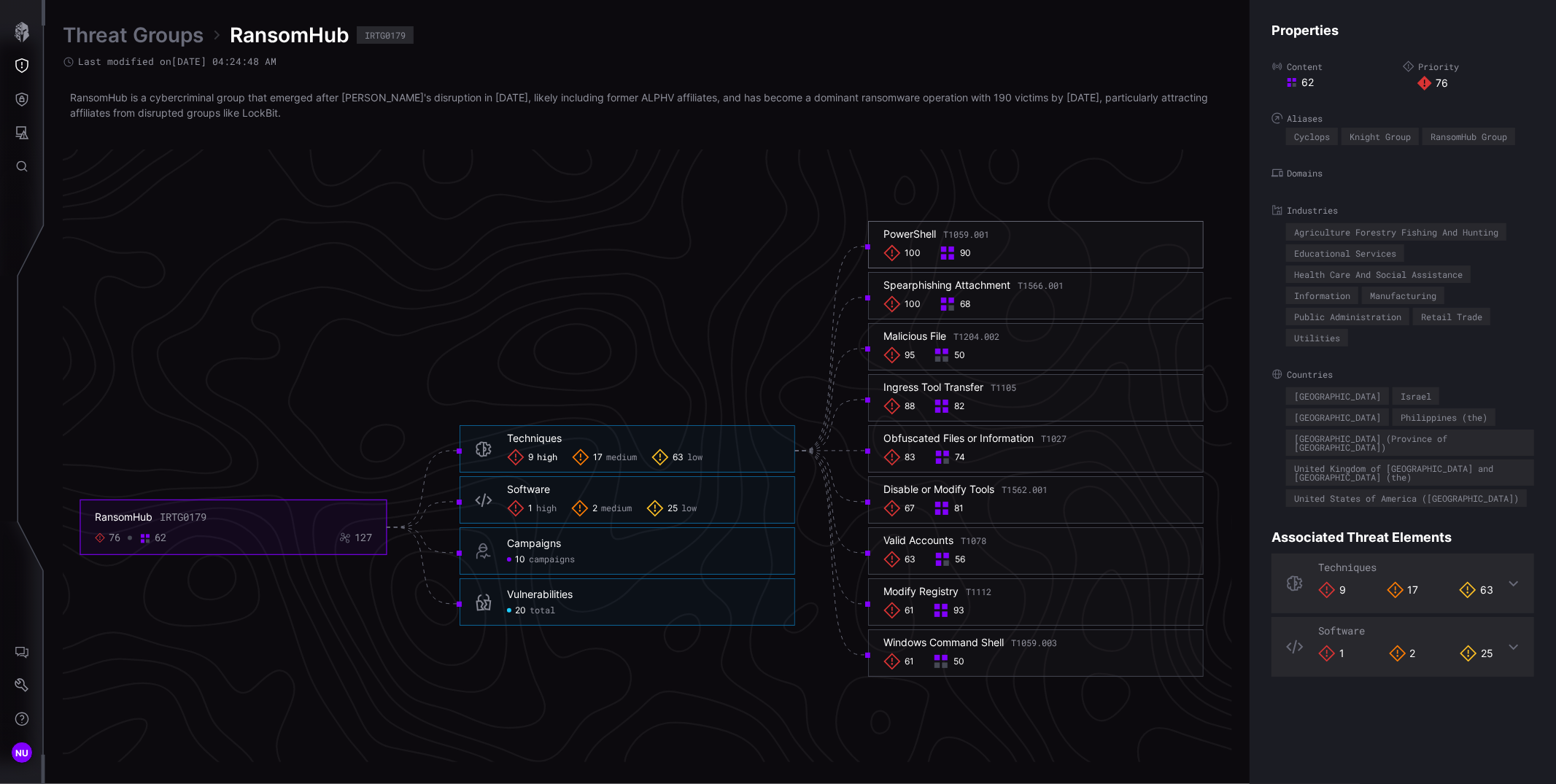
drag, startPoint x: 998, startPoint y: 229, endPoint x: 965, endPoint y: 232, distance: 33.1
click at [965, 232] on h6 "PowerShell T1059.001" at bounding box center [1035, 233] width 305 height 13
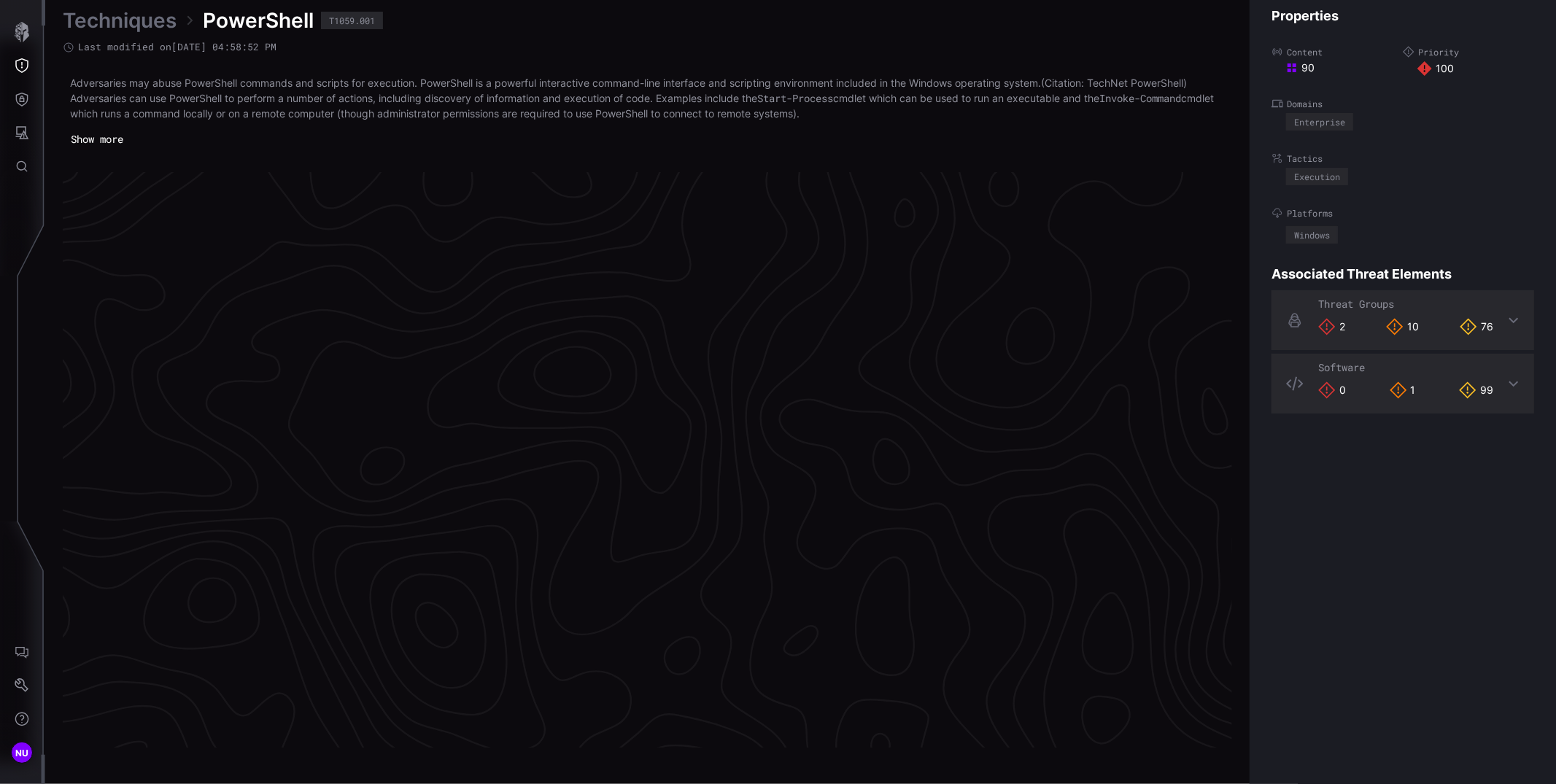
scroll to position [2999, 515]
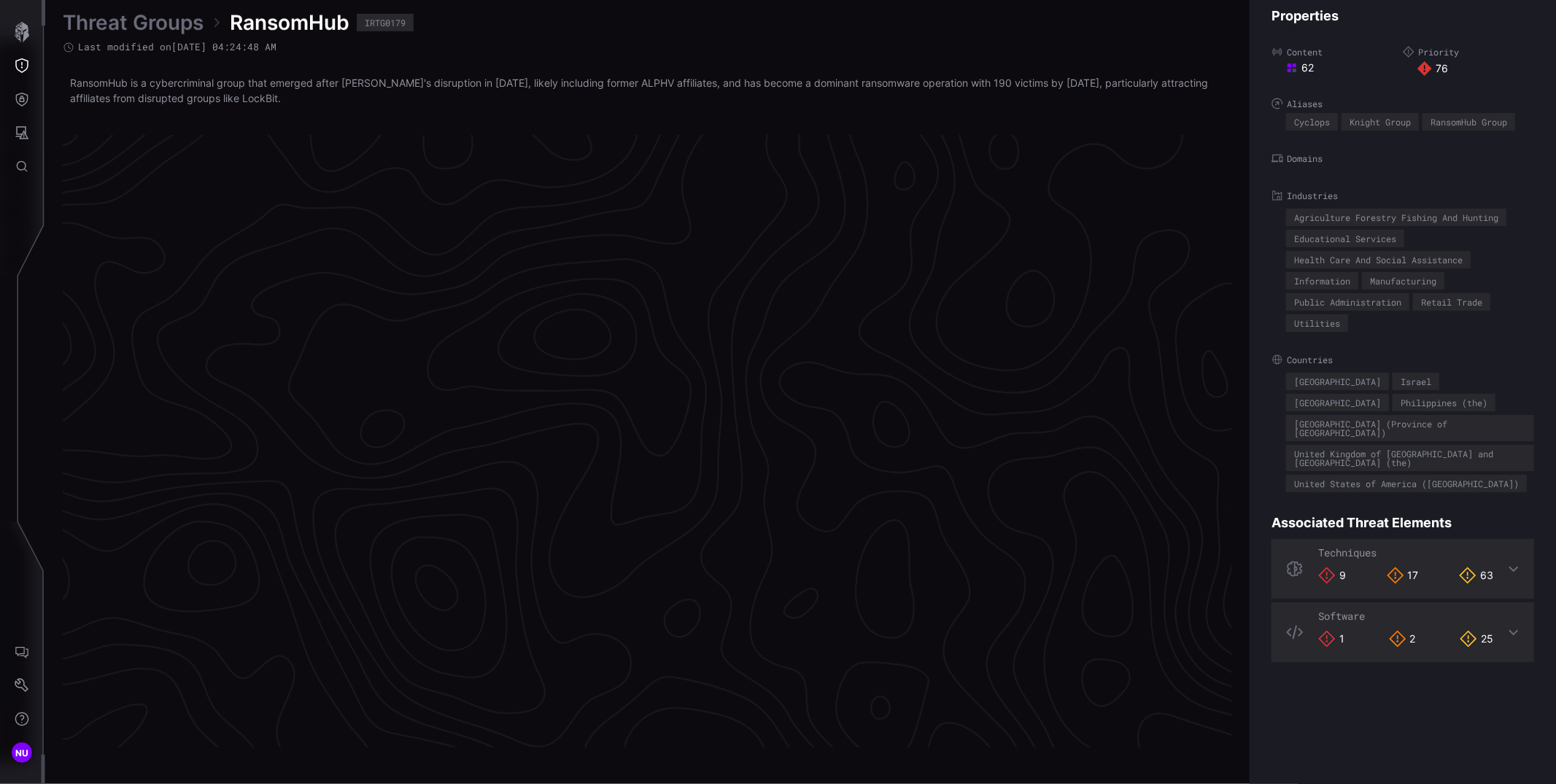
scroll to position [2979, 515]
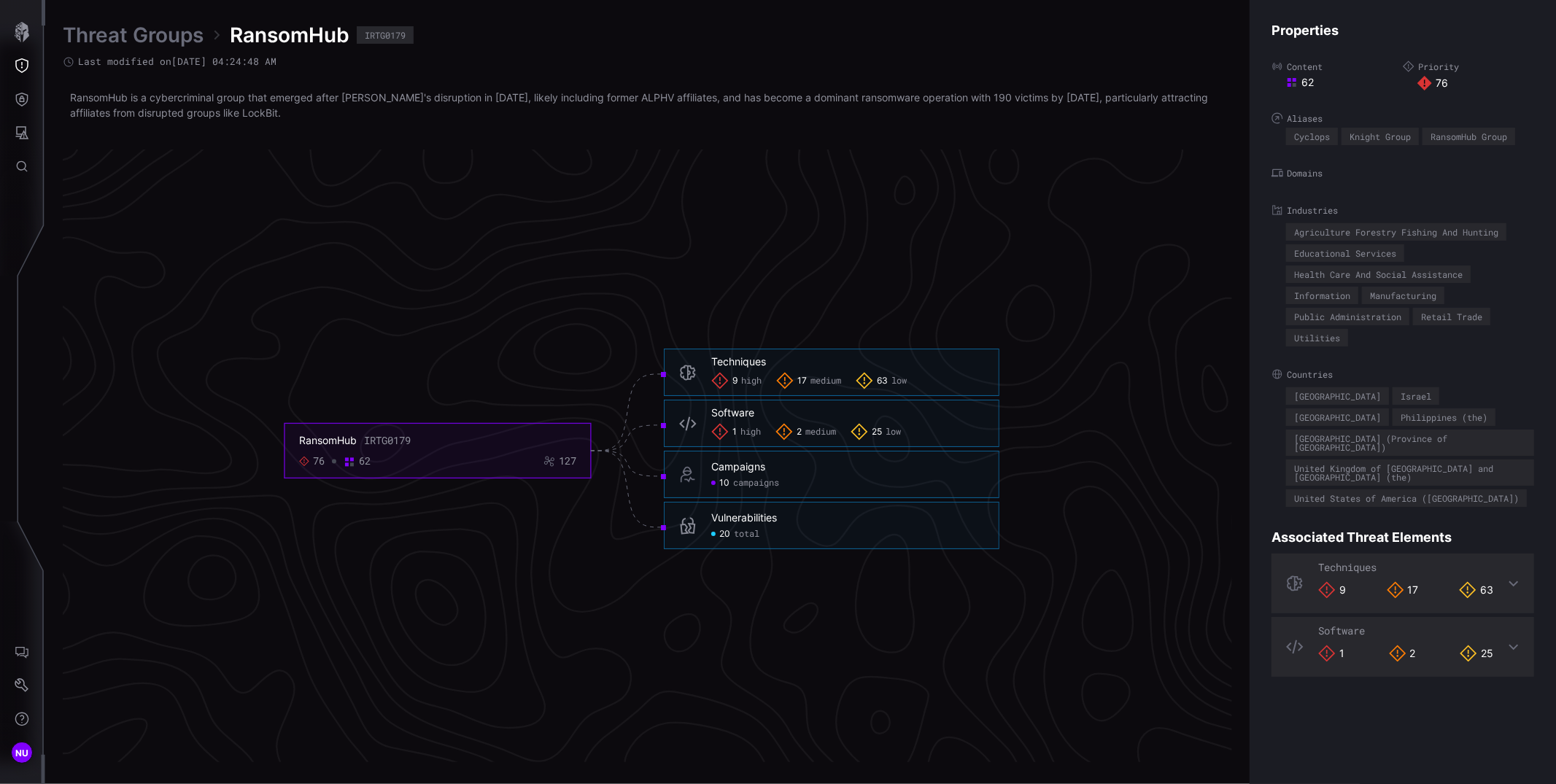
click at [741, 381] on span "high" at bounding box center [751, 381] width 21 height 12
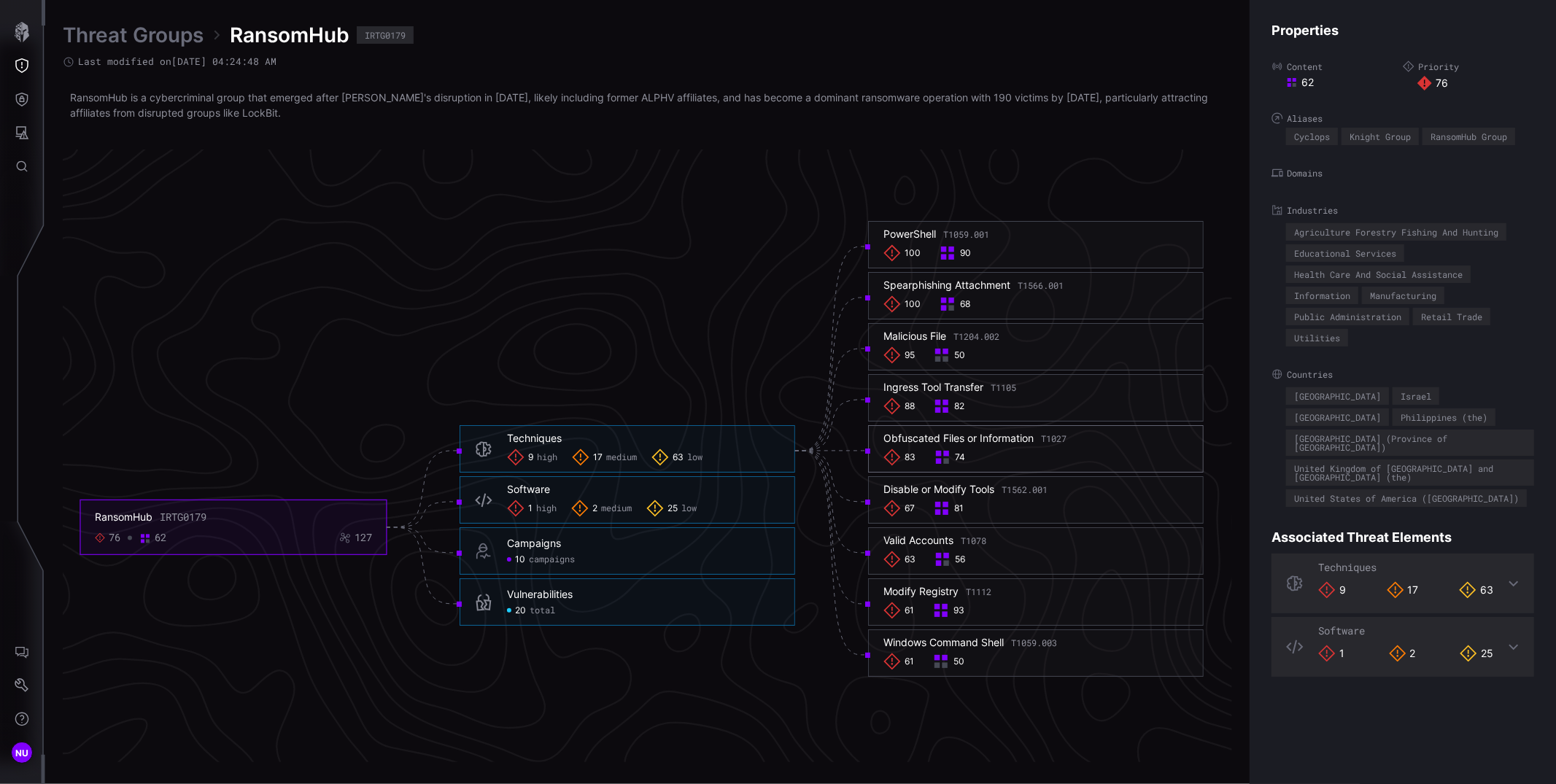
drag, startPoint x: 1029, startPoint y: 434, endPoint x: 883, endPoint y: 432, distance: 146.0
click at [883, 432] on div "Obfuscated Files or Information T1027" at bounding box center [975, 437] width 183 height 13
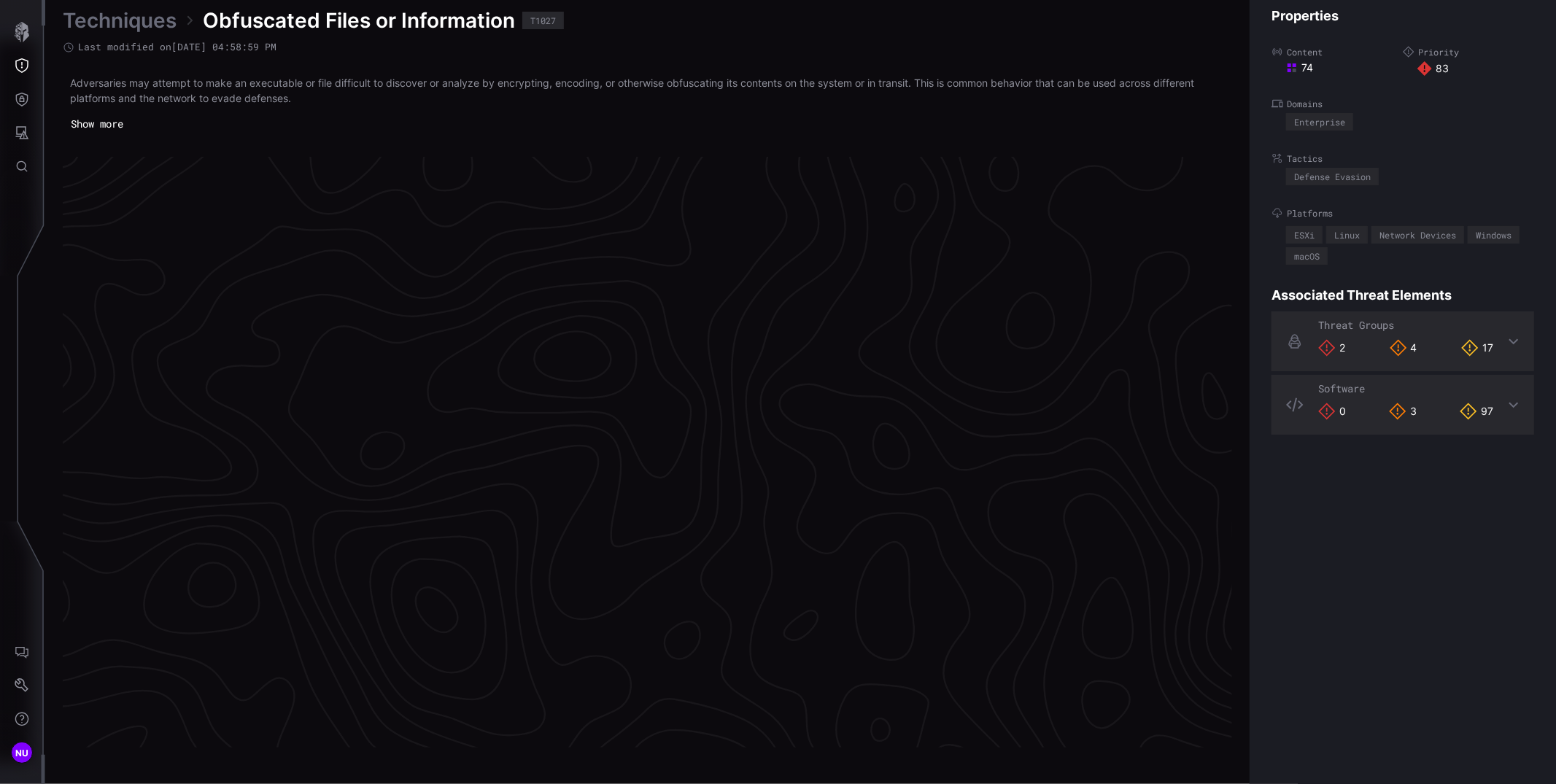
scroll to position [2991, 515]
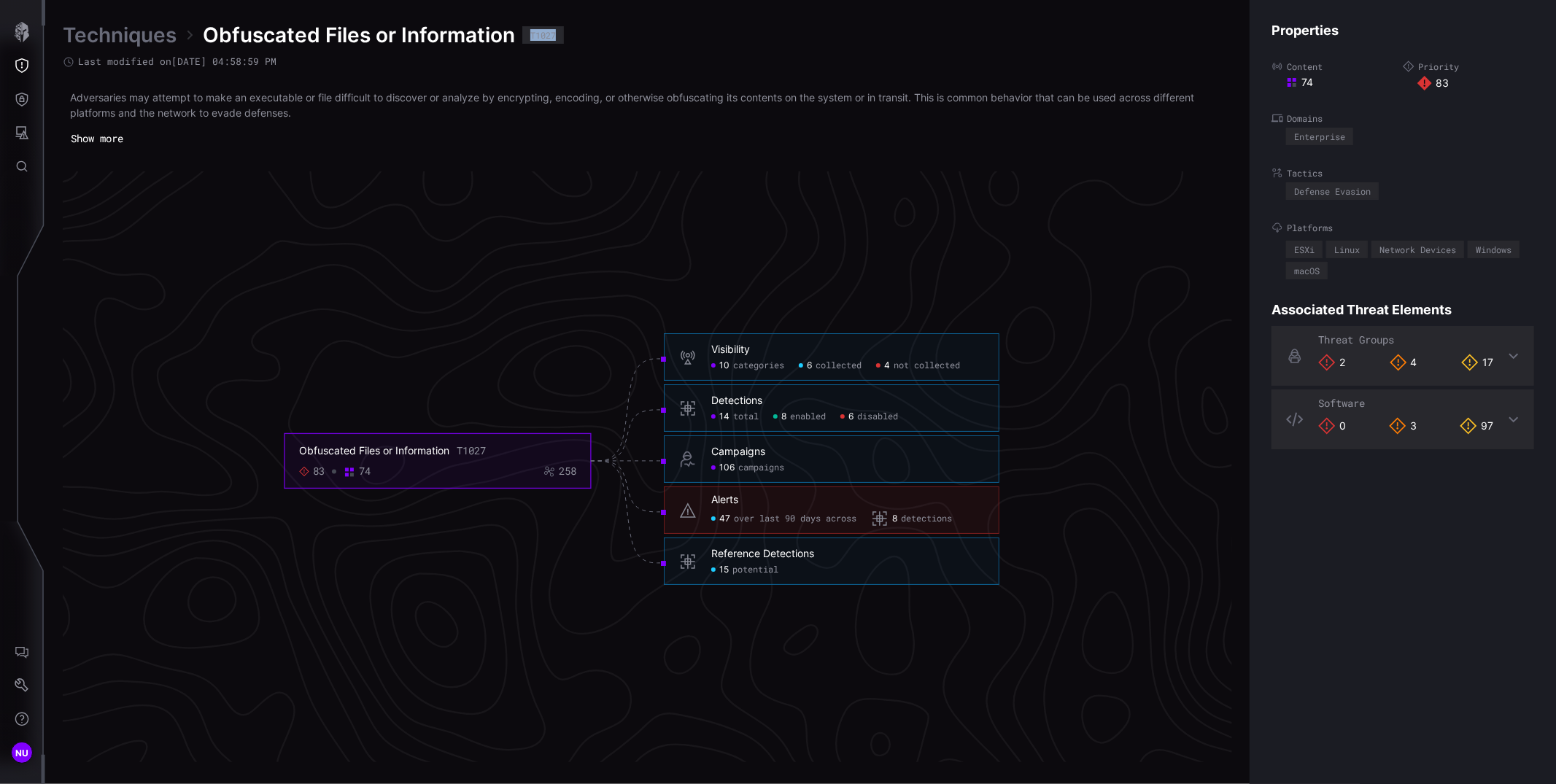
drag, startPoint x: 563, startPoint y: 35, endPoint x: 518, endPoint y: 35, distance: 45.0
click at [518, 35] on div "Techniques Obfuscated Files or Information T1027" at bounding box center [647, 34] width 1169 height 26
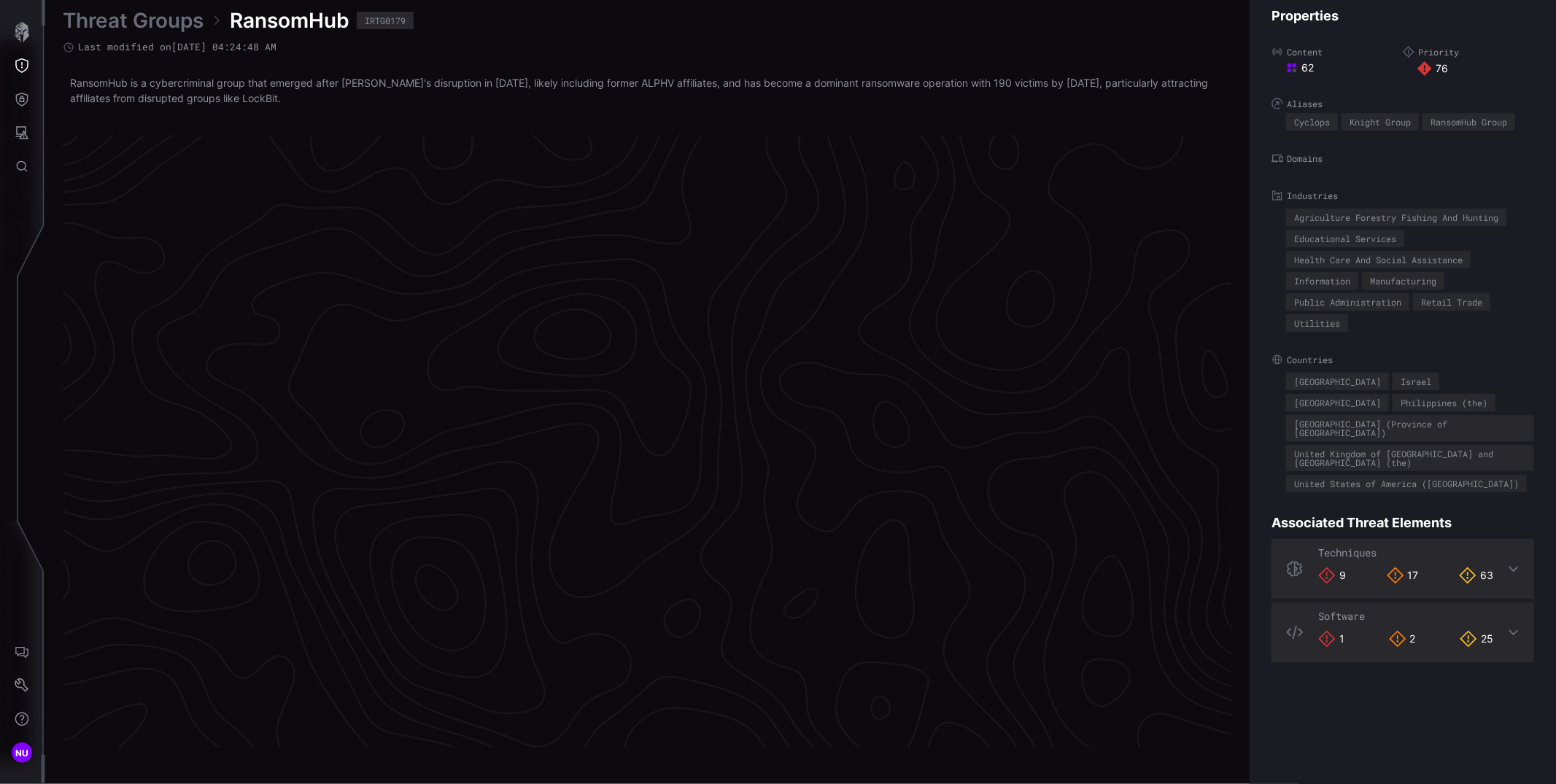
scroll to position [2979, 515]
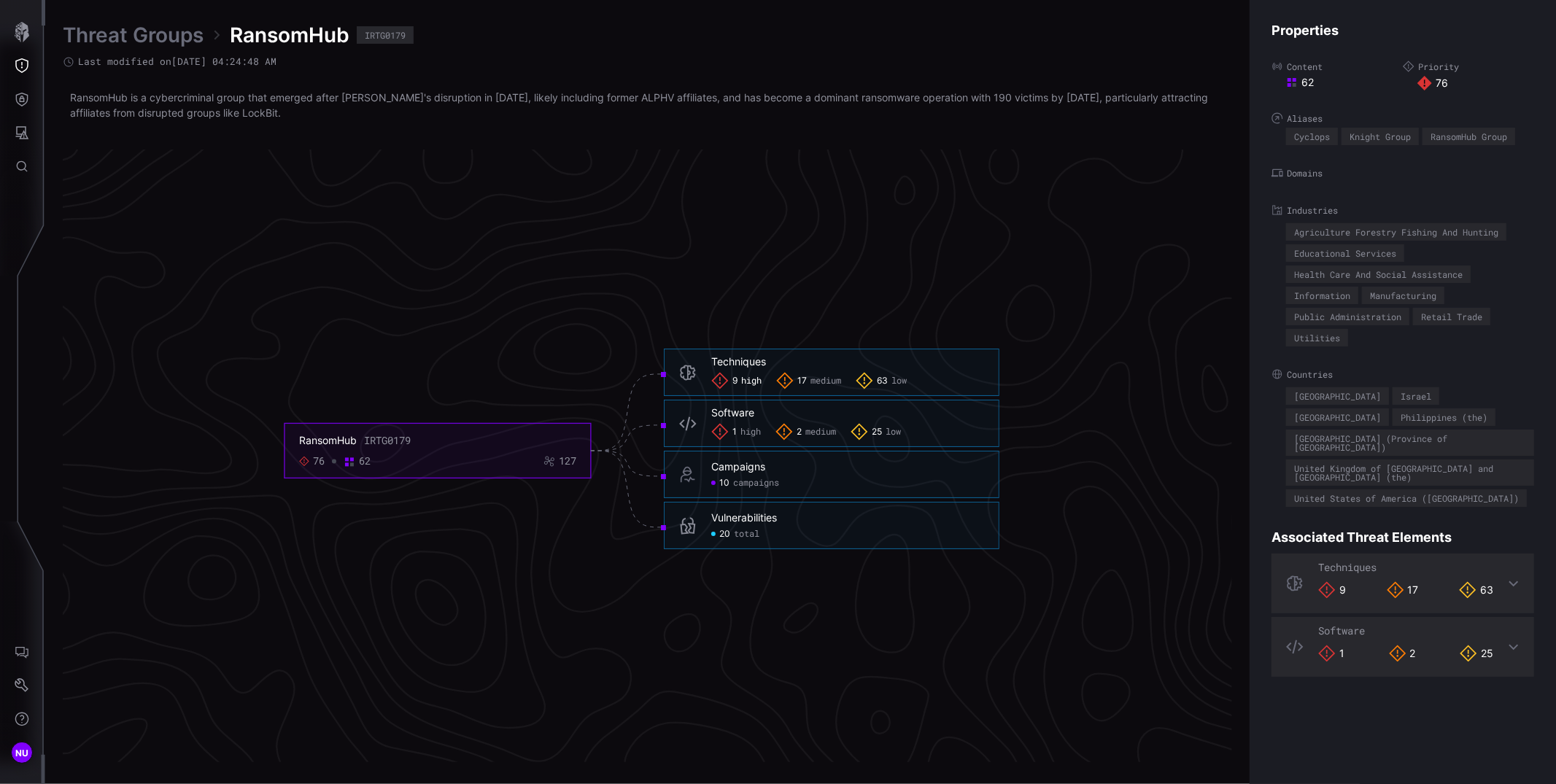
click at [747, 378] on span "high" at bounding box center [751, 381] width 21 height 12
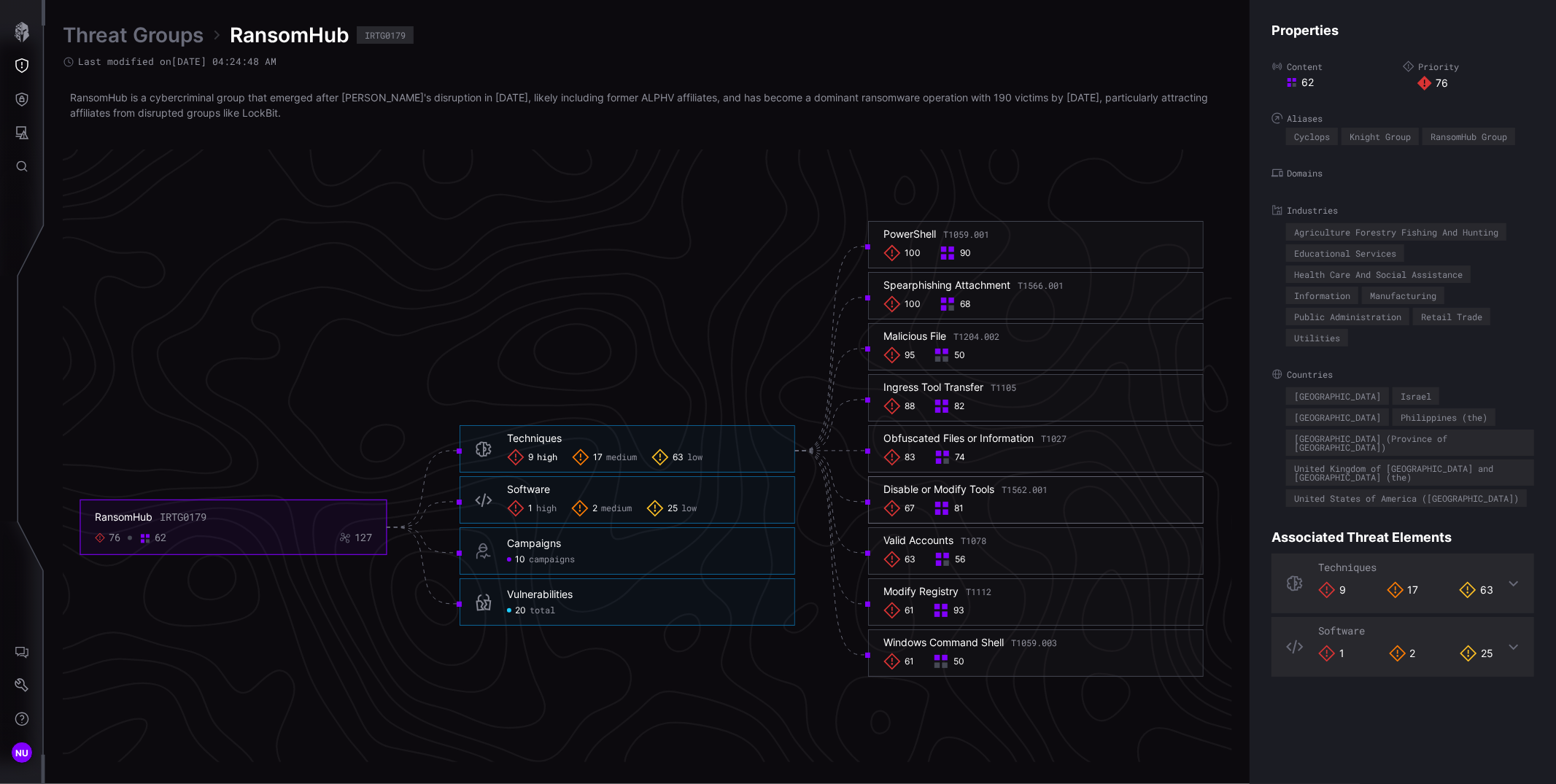
drag, startPoint x: 996, startPoint y: 484, endPoint x: 881, endPoint y: 482, distance: 115.0
click at [881, 482] on div "Disable or Modify Tools T1562.001 67 81" at bounding box center [1035, 500] width 335 height 47
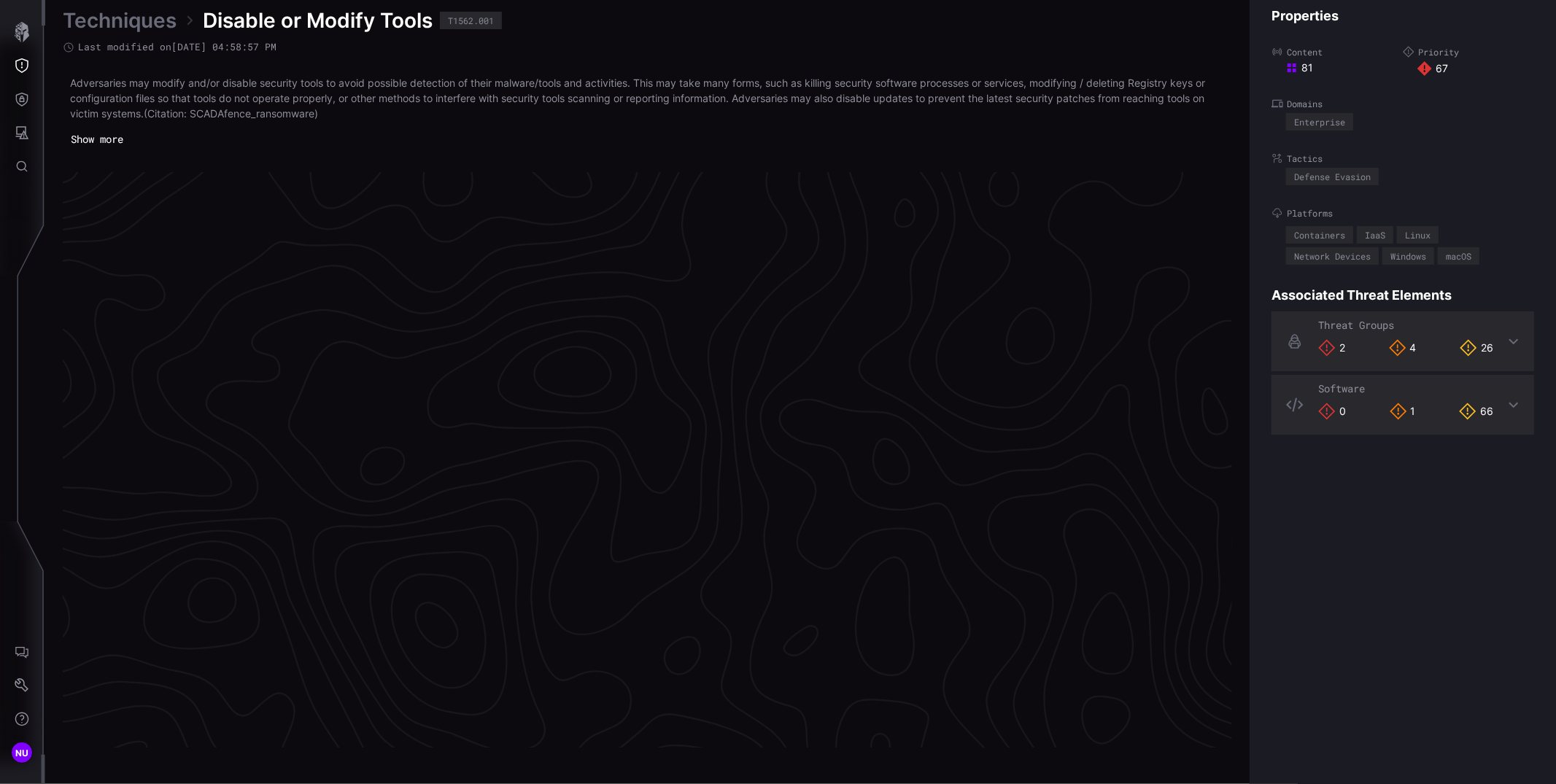
scroll to position [2999, 515]
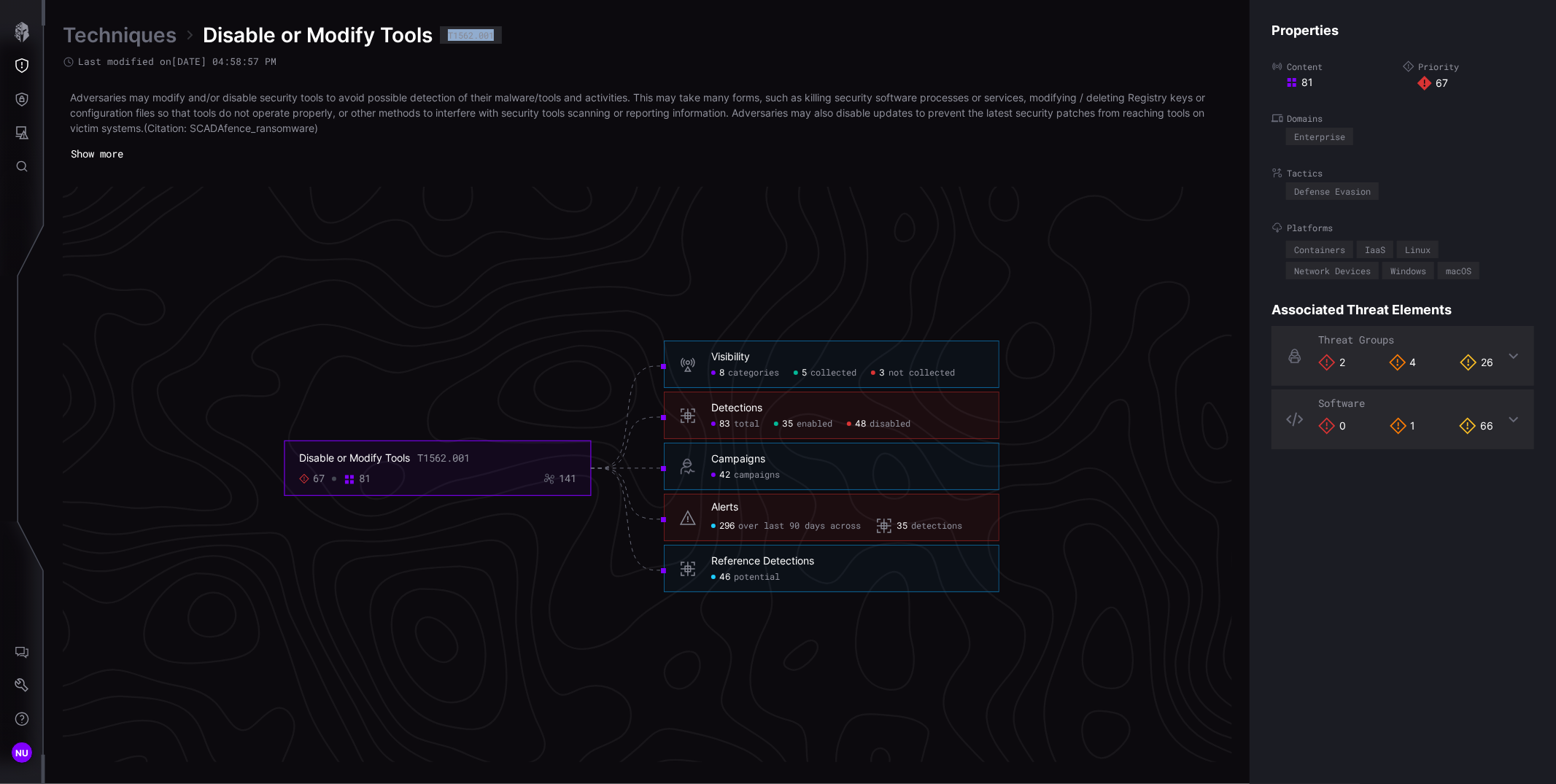
drag, startPoint x: 514, startPoint y: 35, endPoint x: 446, endPoint y: 39, distance: 68.1
click at [446, 39] on div "Techniques Disable or Modify Tools T1562.001" at bounding box center [647, 34] width 1169 height 26
click at [947, 525] on span "detections" at bounding box center [936, 526] width 51 height 12
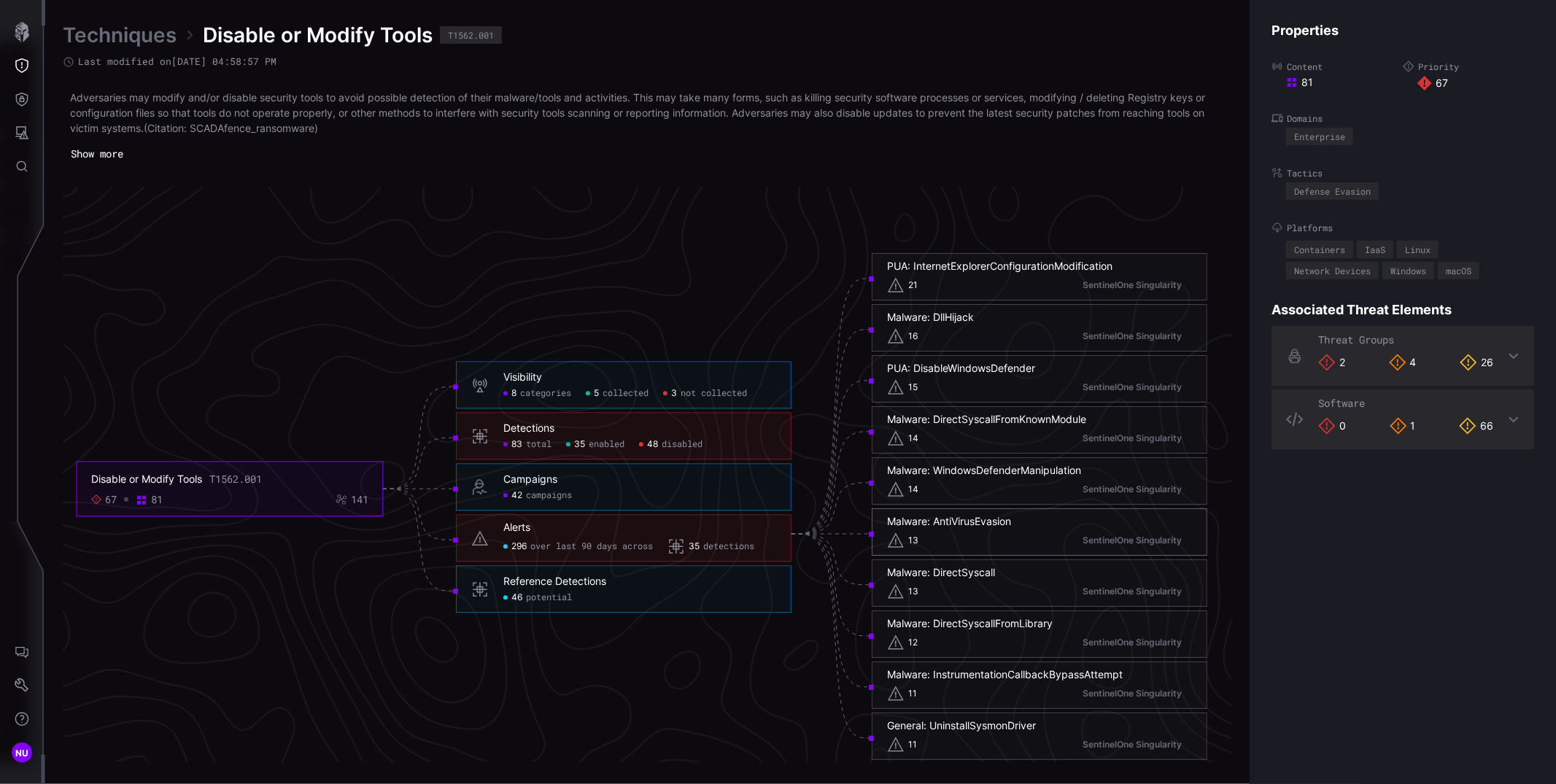
scroll to position [3060, 515]
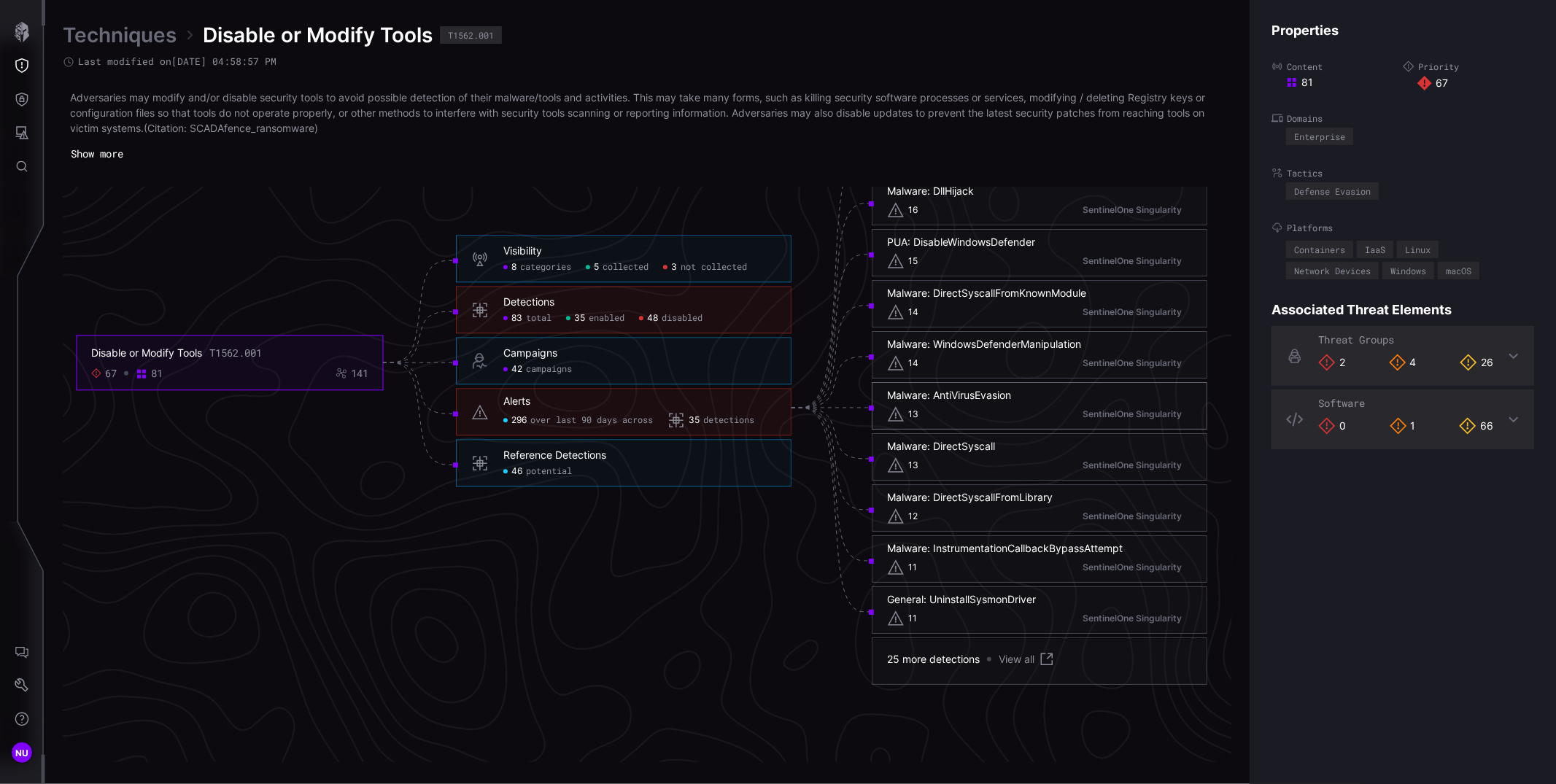
click at [956, 662] on div "25 more detections" at bounding box center [933, 659] width 92 height 13
click at [1019, 661] on link "View all" at bounding box center [1027, 660] width 57 height 18
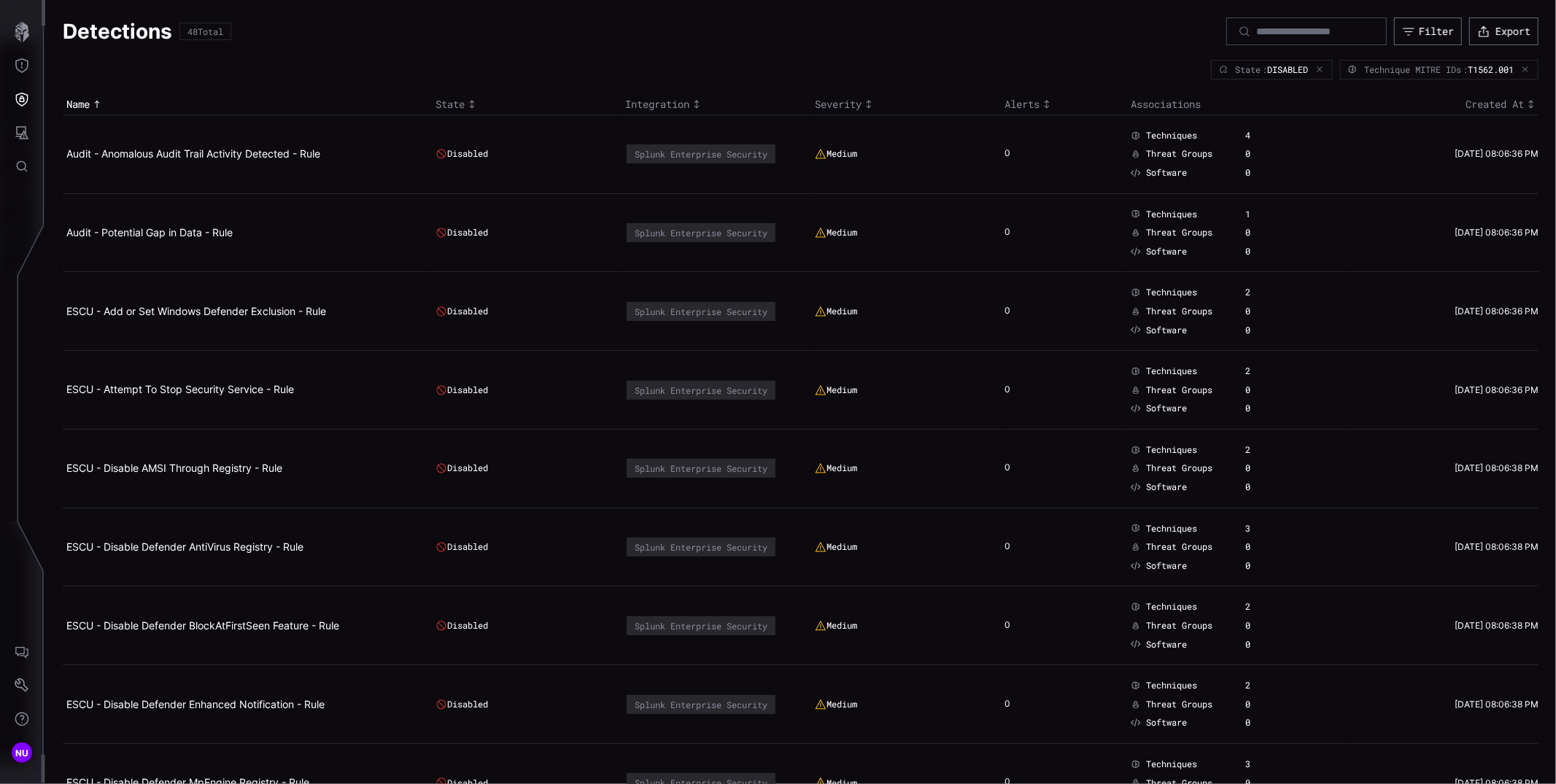
click at [154, 30] on h1 "Detections" at bounding box center [118, 31] width 110 height 26
click at [214, 32] on div "48 Total" at bounding box center [205, 31] width 35 height 9
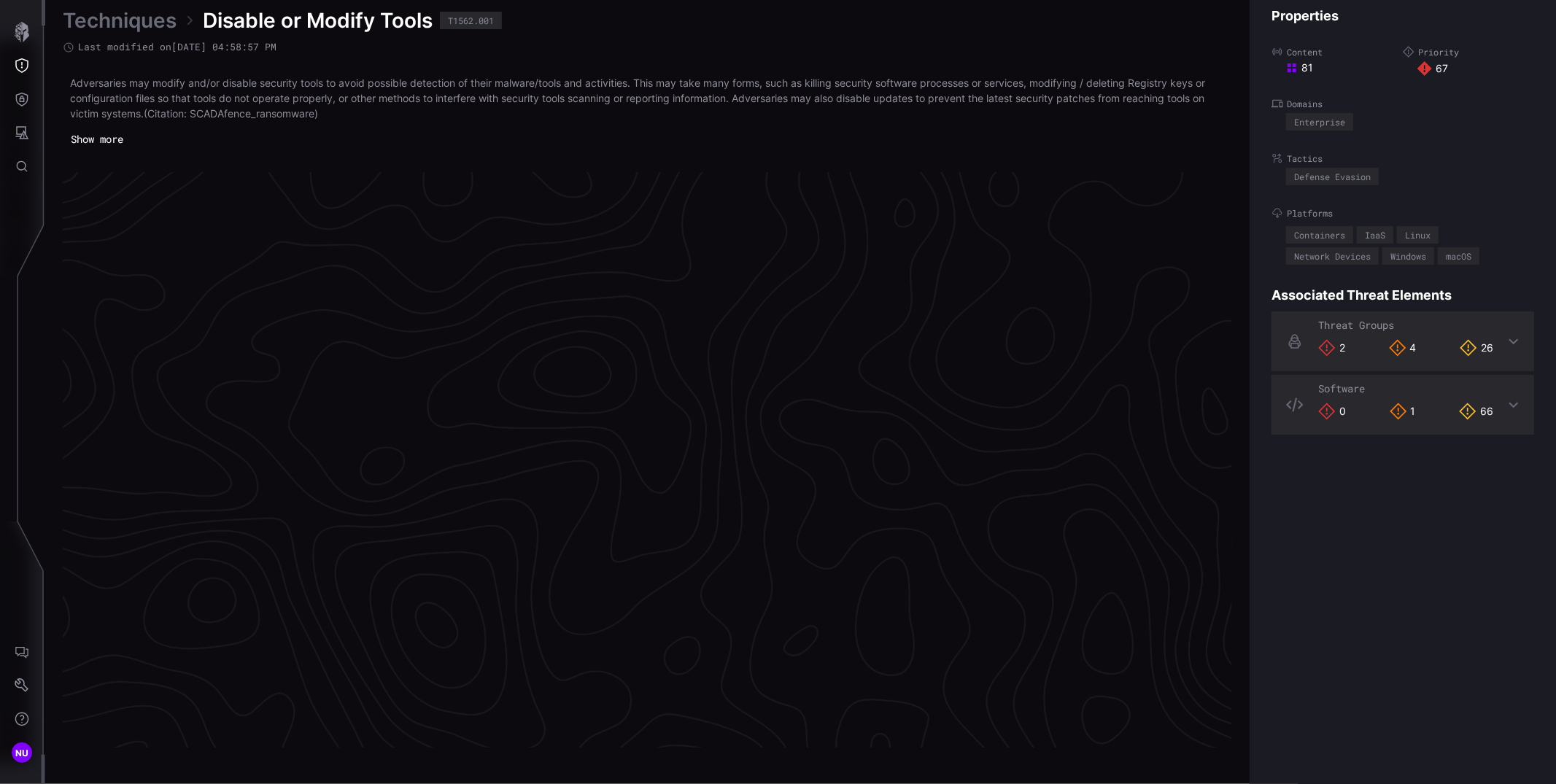
scroll to position [2999, 515]
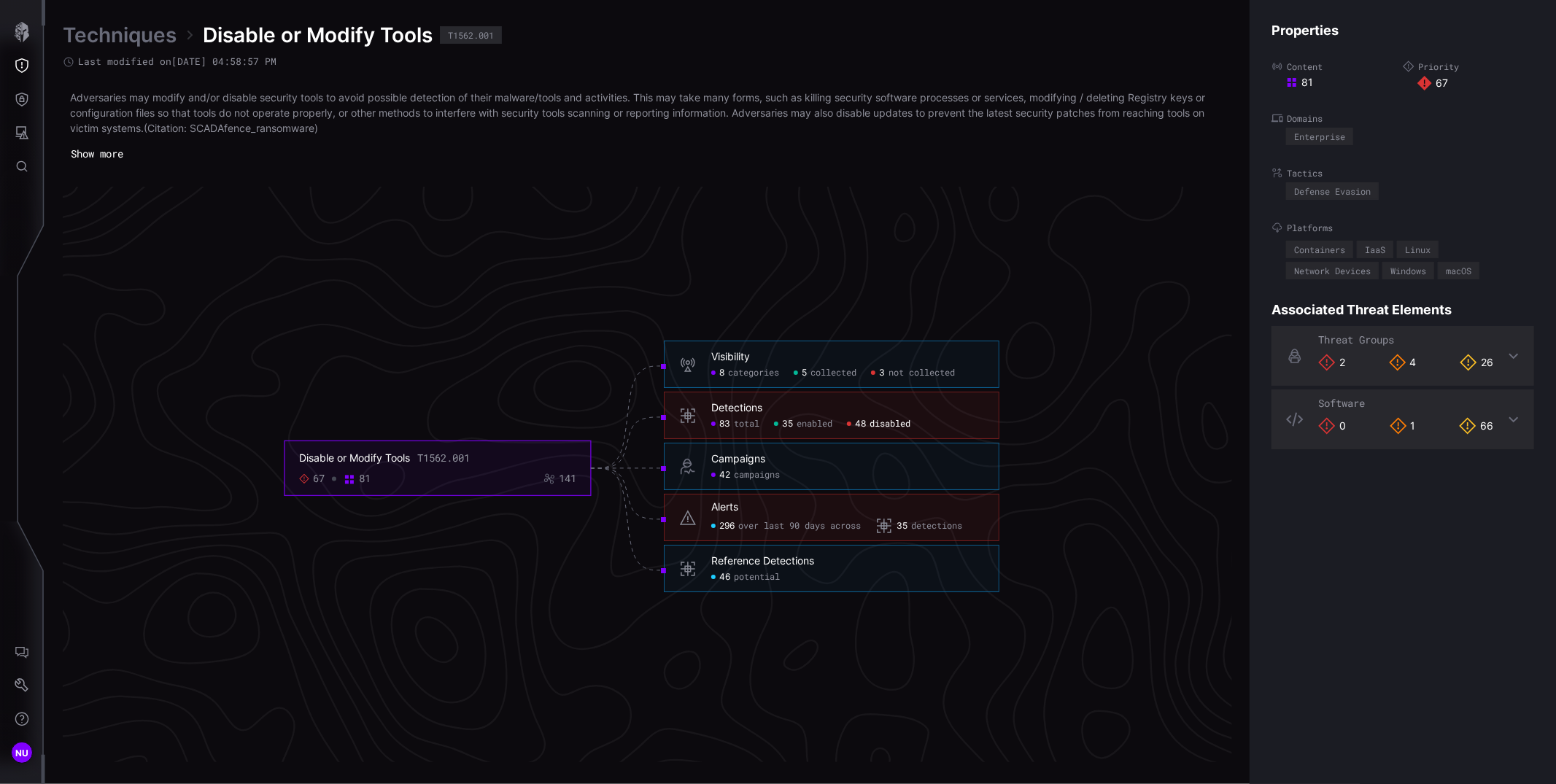
click at [878, 423] on span "disabled" at bounding box center [890, 424] width 41 height 12
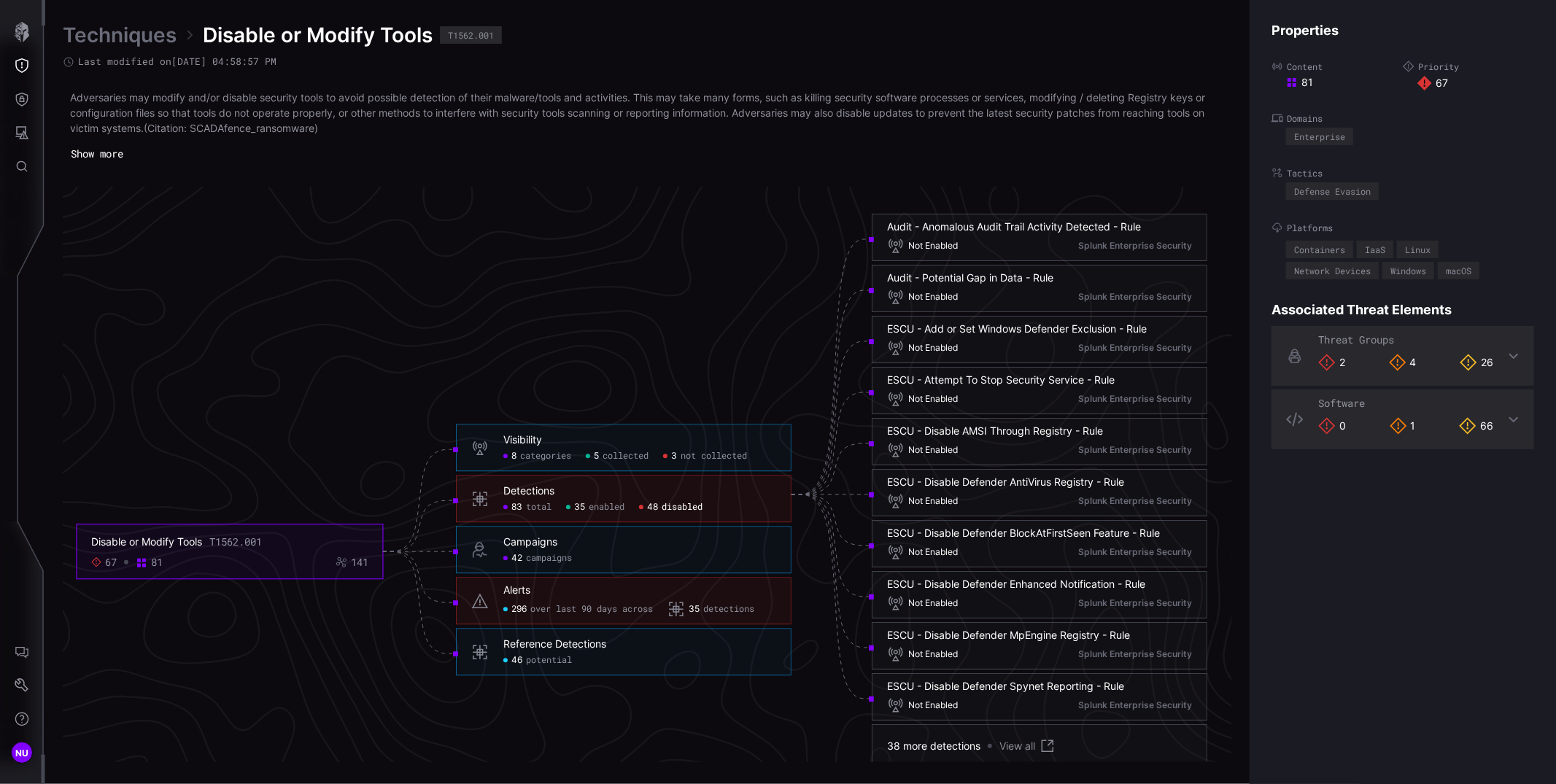
scroll to position [2987, 515]
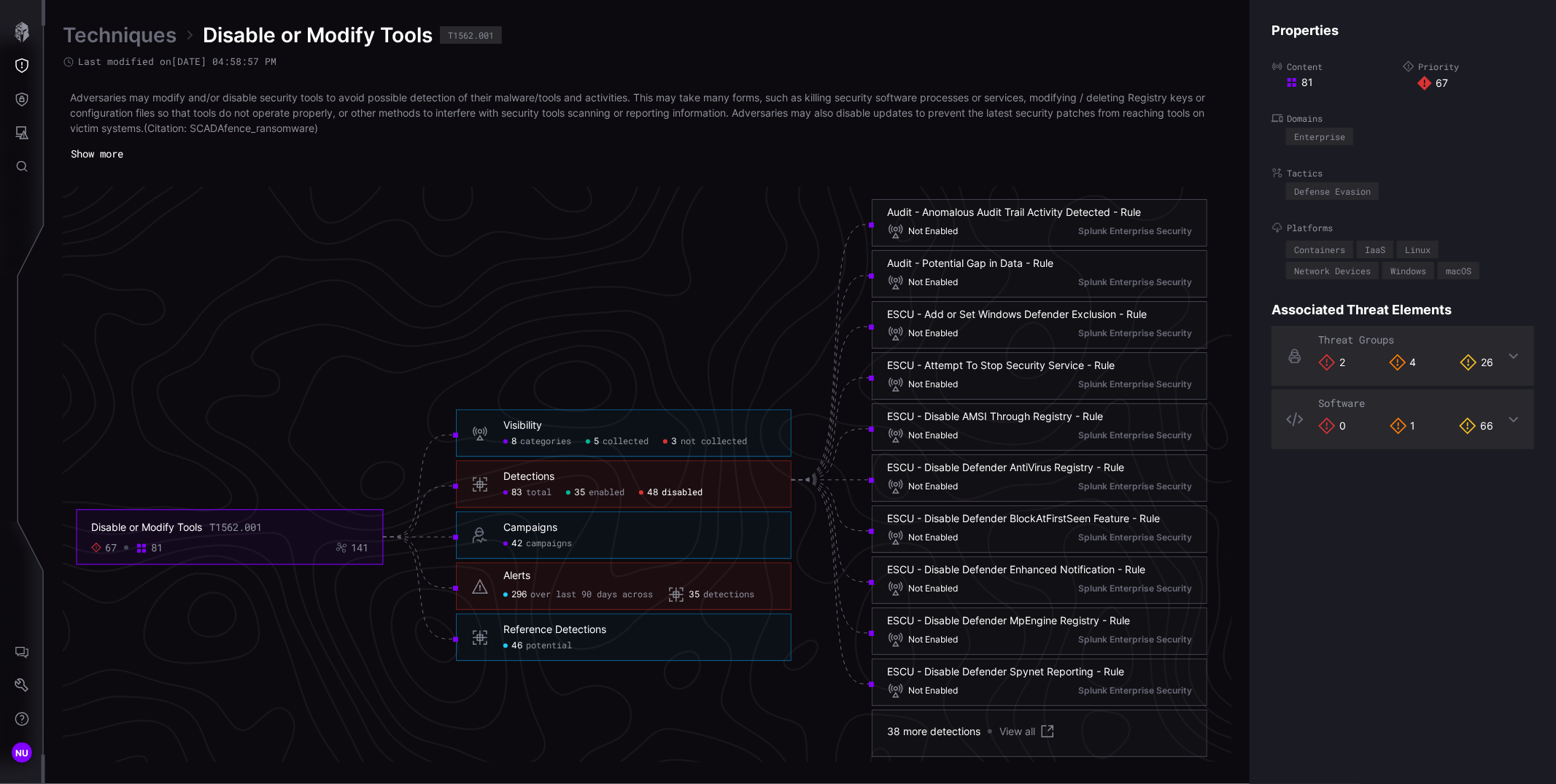
click at [1049, 730] on icon at bounding box center [1047, 731] width 13 height 13
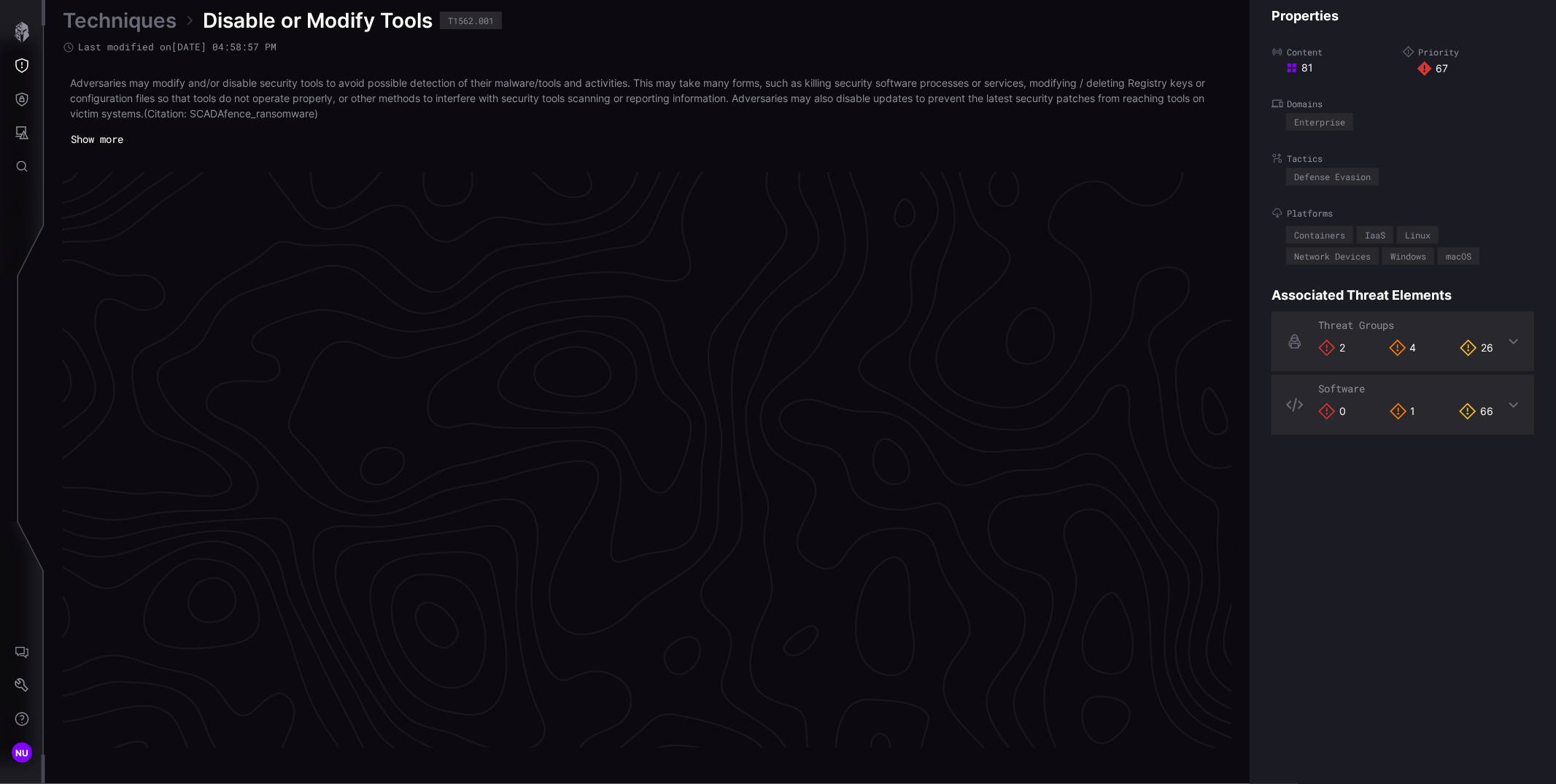
scroll to position [2999, 515]
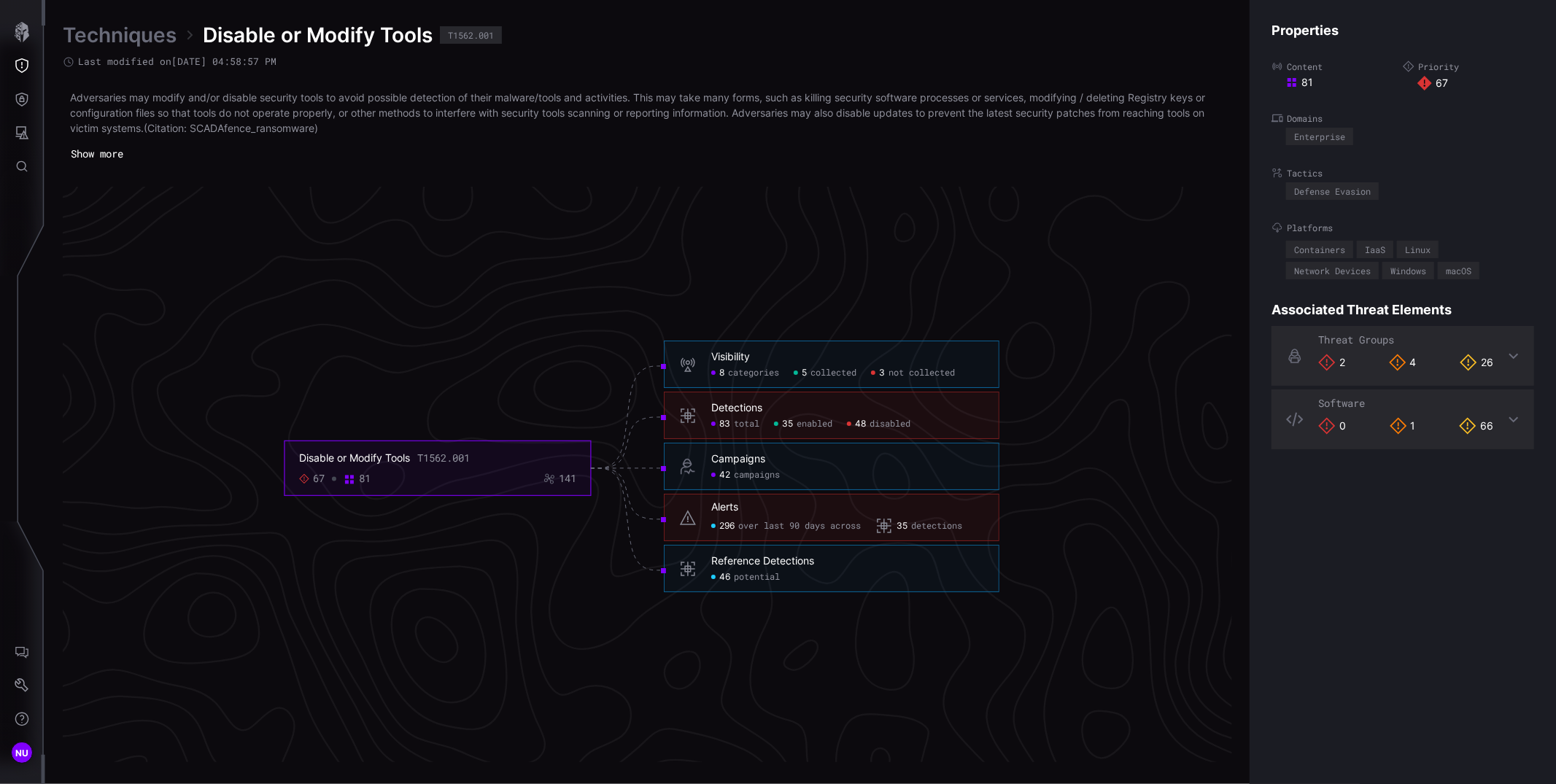
click at [736, 522] on div "296 over last 90 days across" at bounding box center [785, 526] width 149 height 18
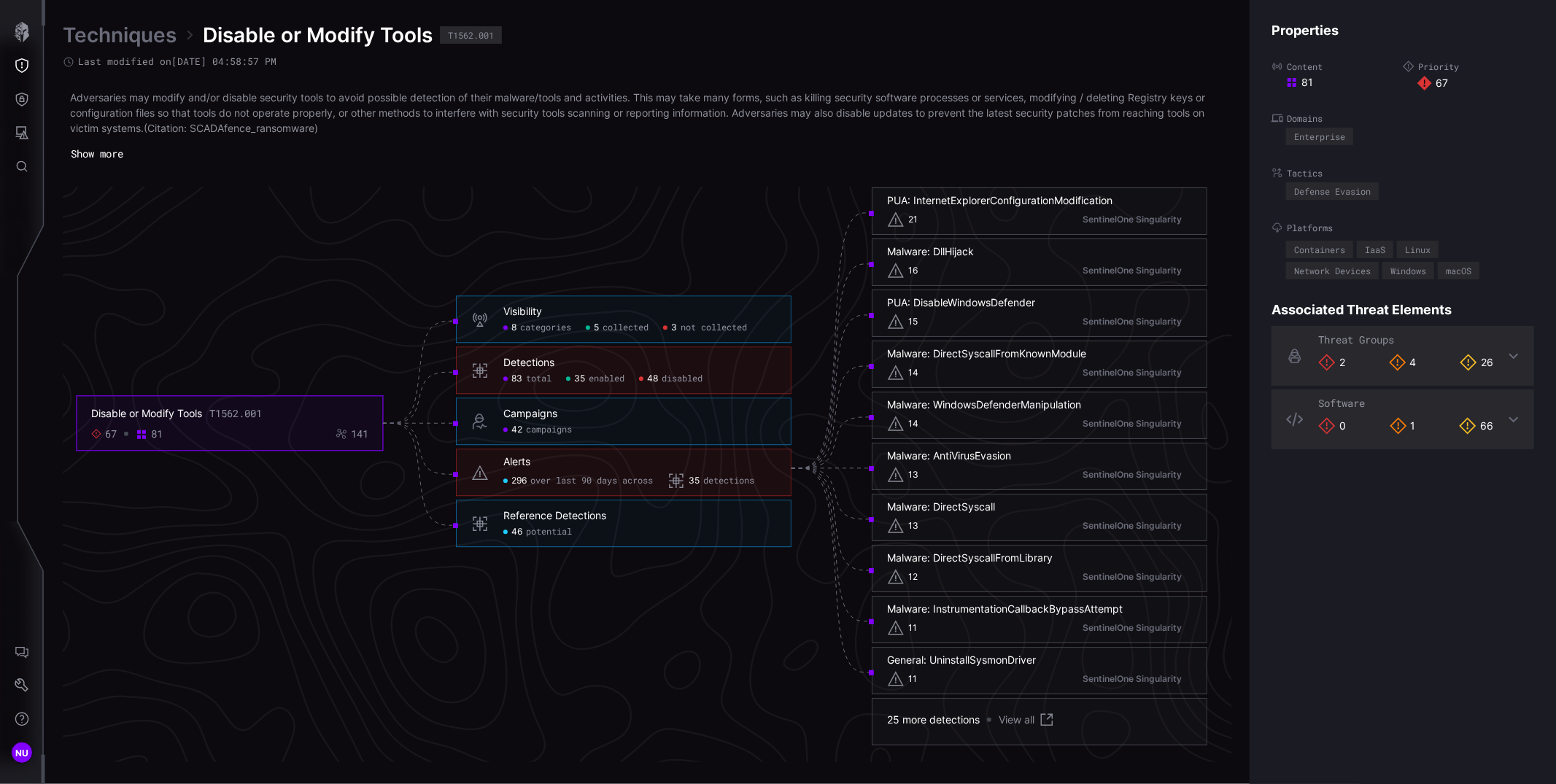
click at [1017, 716] on link "View all" at bounding box center [1027, 719] width 57 height 18
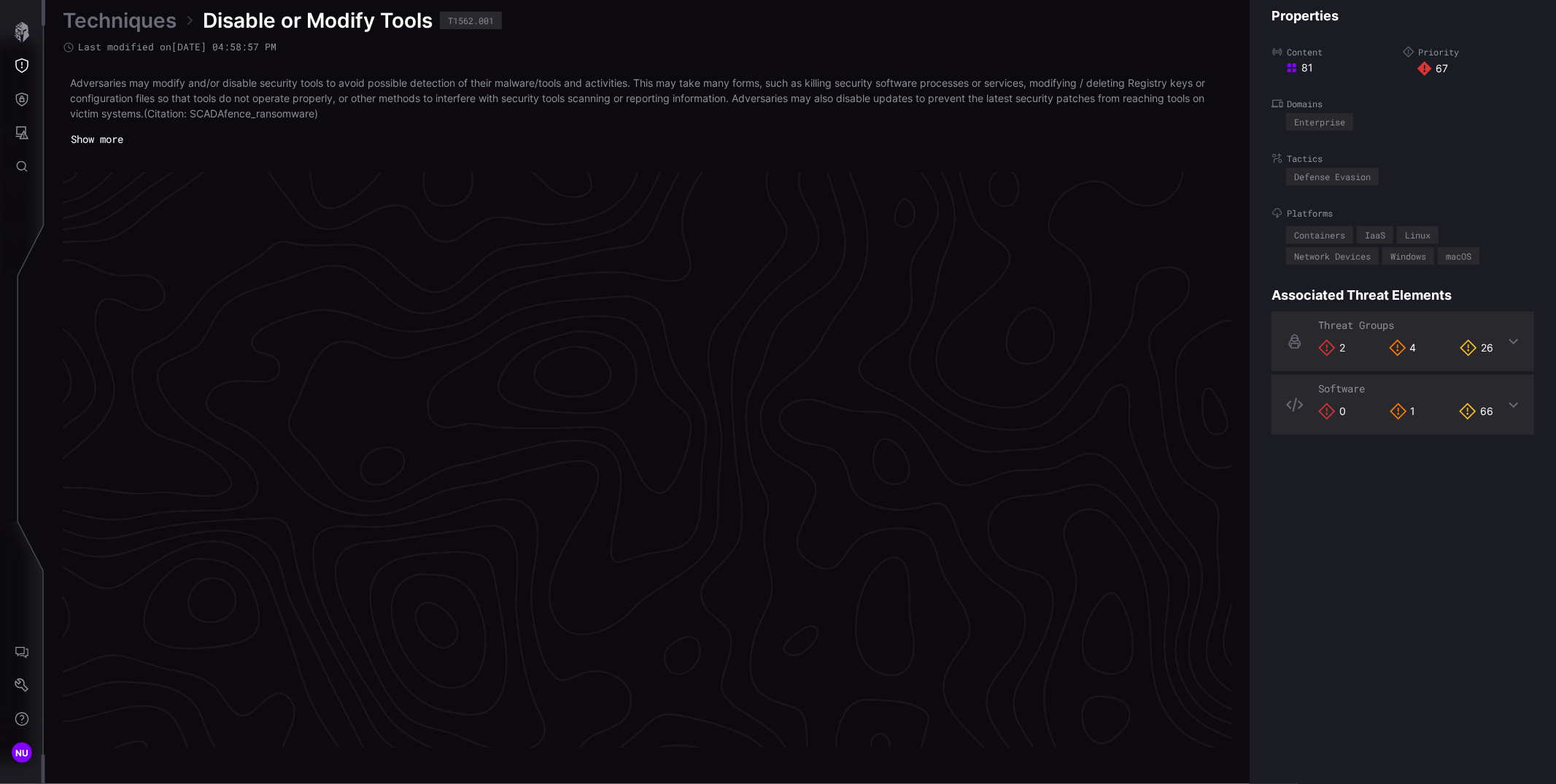
scroll to position [2999, 515]
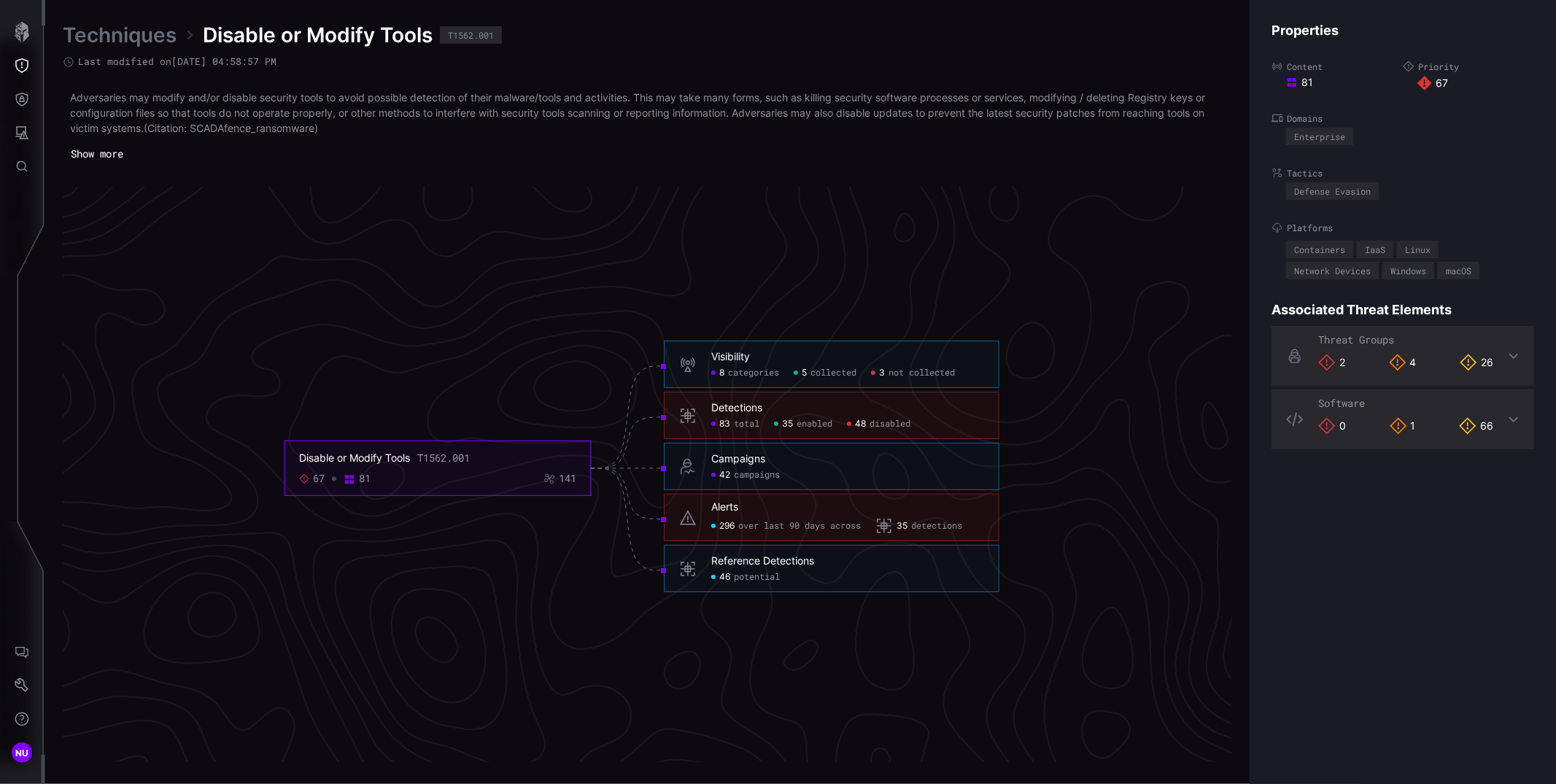
click at [765, 578] on span "potential" at bounding box center [756, 577] width 46 height 12
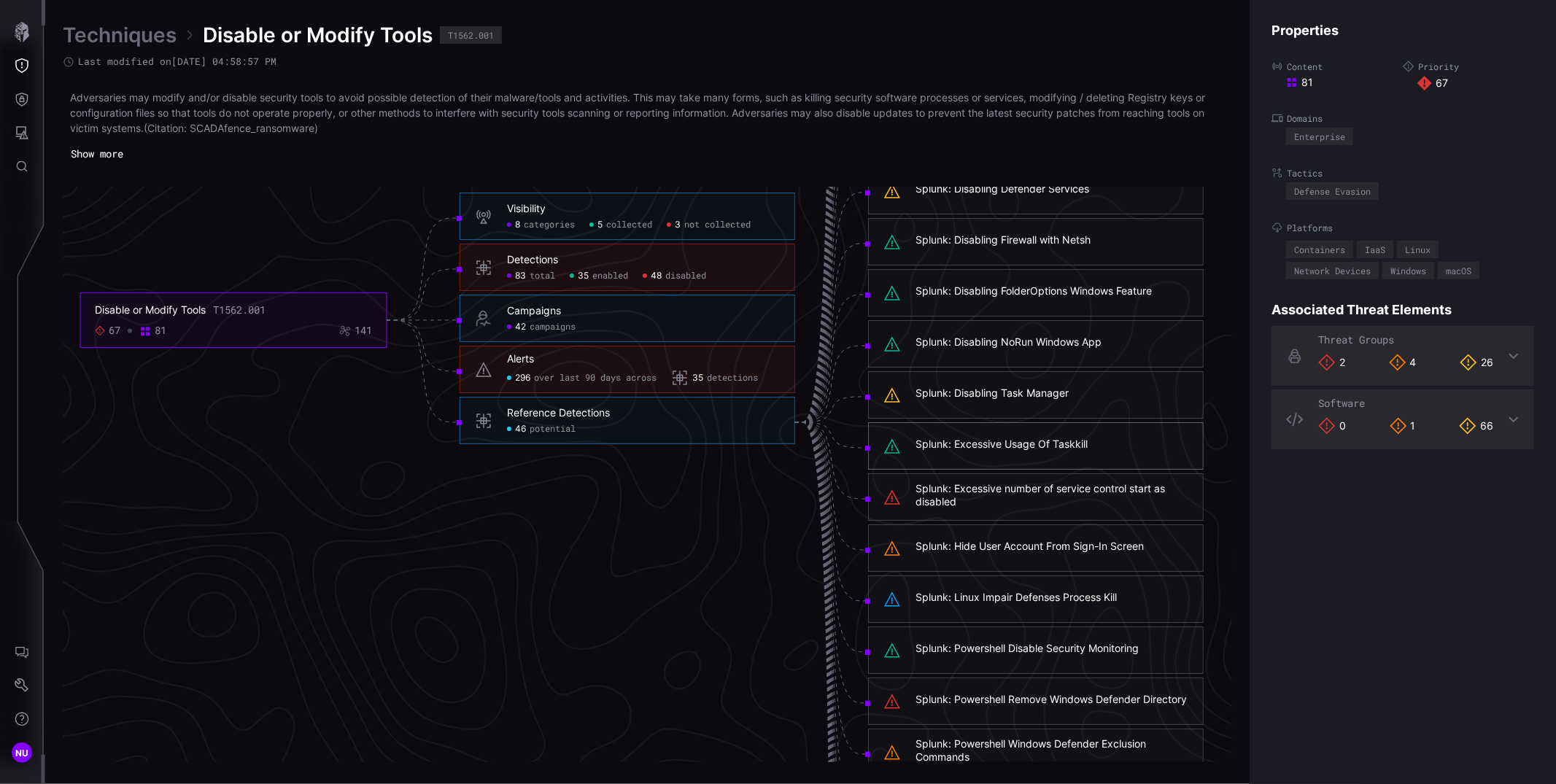
scroll to position [3046, 515]
click at [120, 146] on button "Show more" at bounding box center [97, 154] width 69 height 22
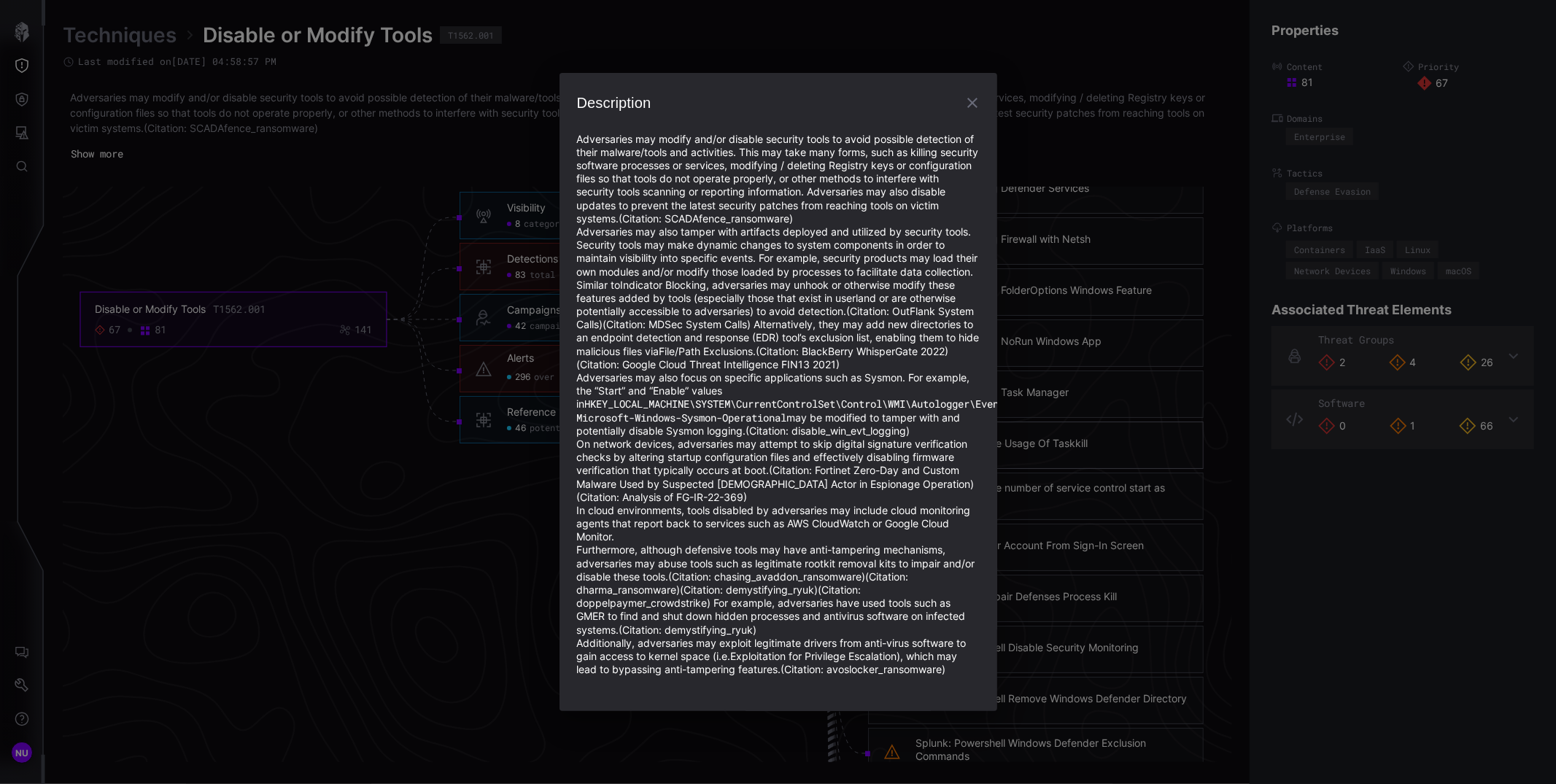
click at [1049, 148] on div "Description Adversaries may modify and/or disable security tools to avoid possi…" at bounding box center [778, 392] width 1556 height 784
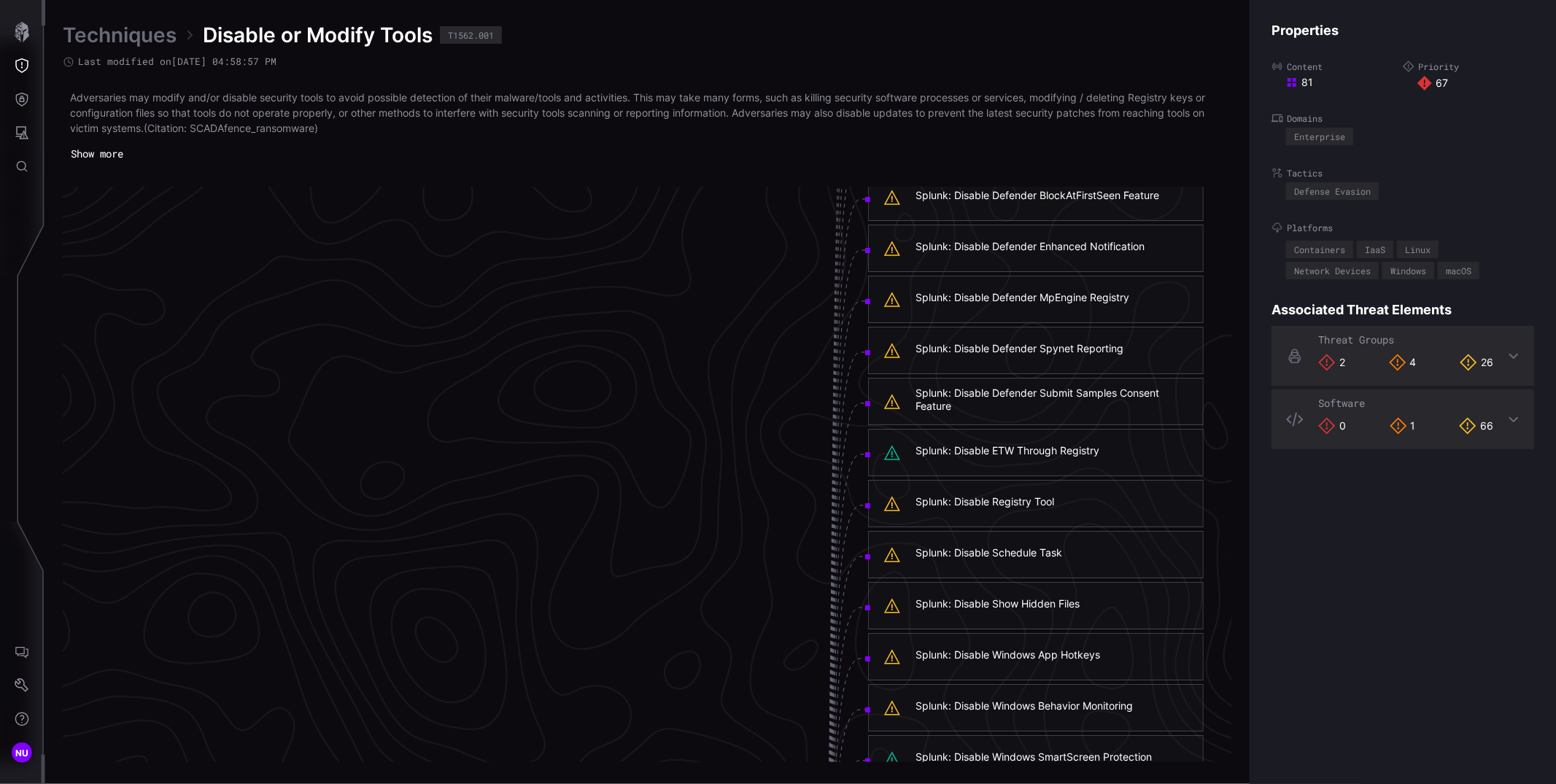
scroll to position [2840, 515]
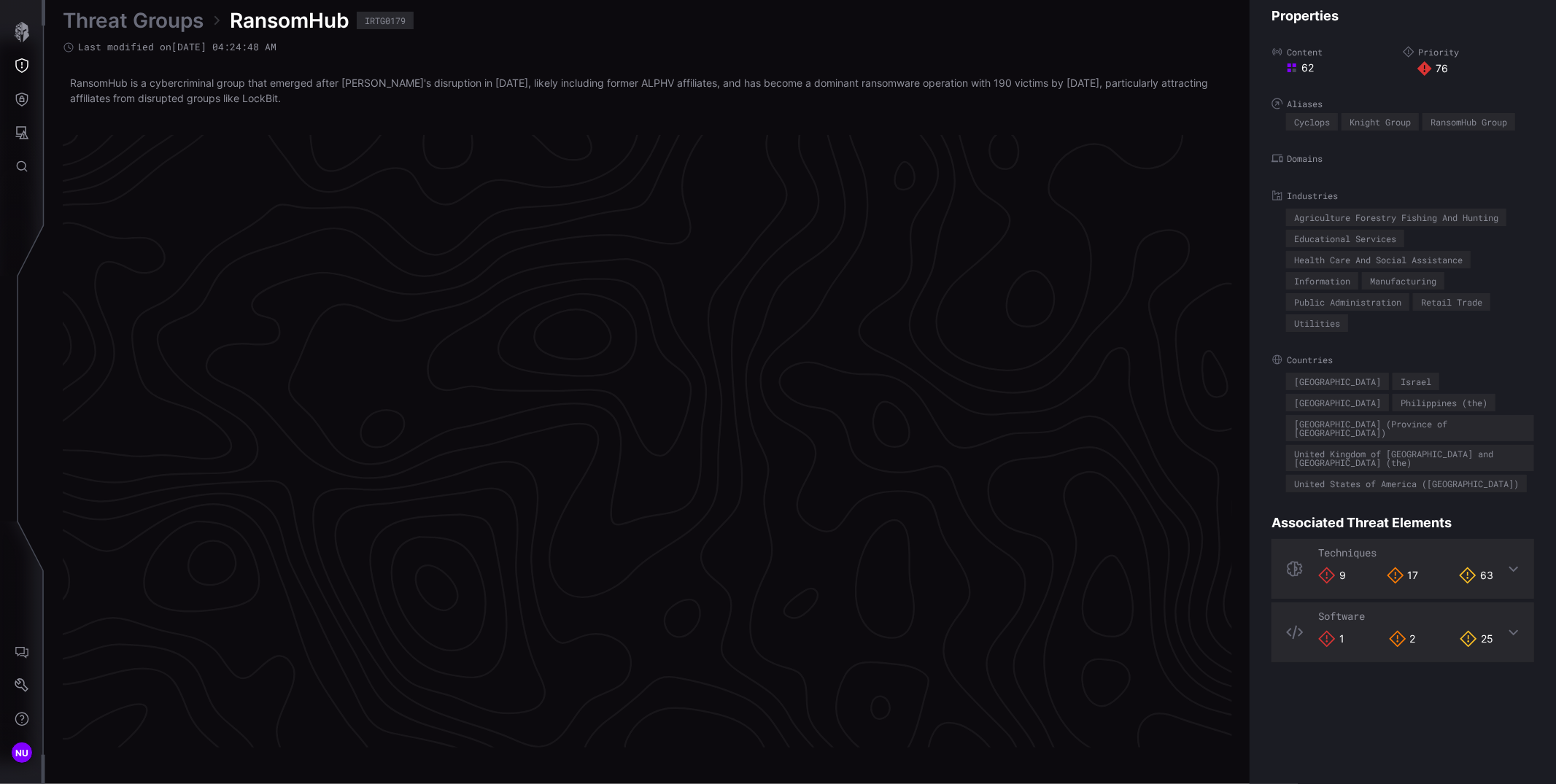
scroll to position [2979, 515]
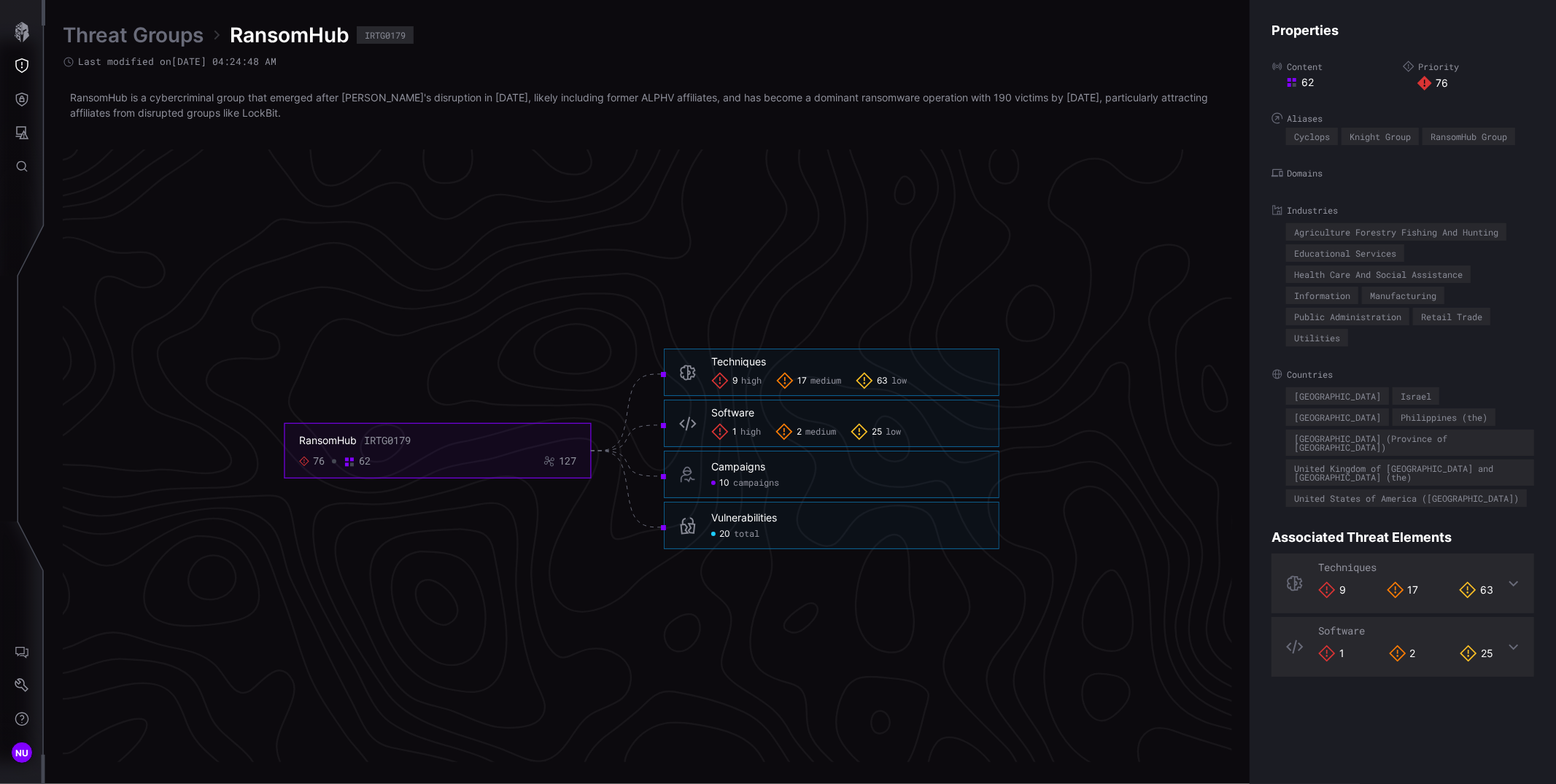
click at [961, 516] on h6 "Vulnerabilities" at bounding box center [847, 516] width 273 height 13
click at [975, 478] on div "10 campaigns" at bounding box center [847, 483] width 273 height 12
click at [540, 427] on foreignobject "RansomHub IRTG0179 76 62 127" at bounding box center [437, 451] width 306 height 55
click at [747, 384] on span "high" at bounding box center [751, 381] width 21 height 12
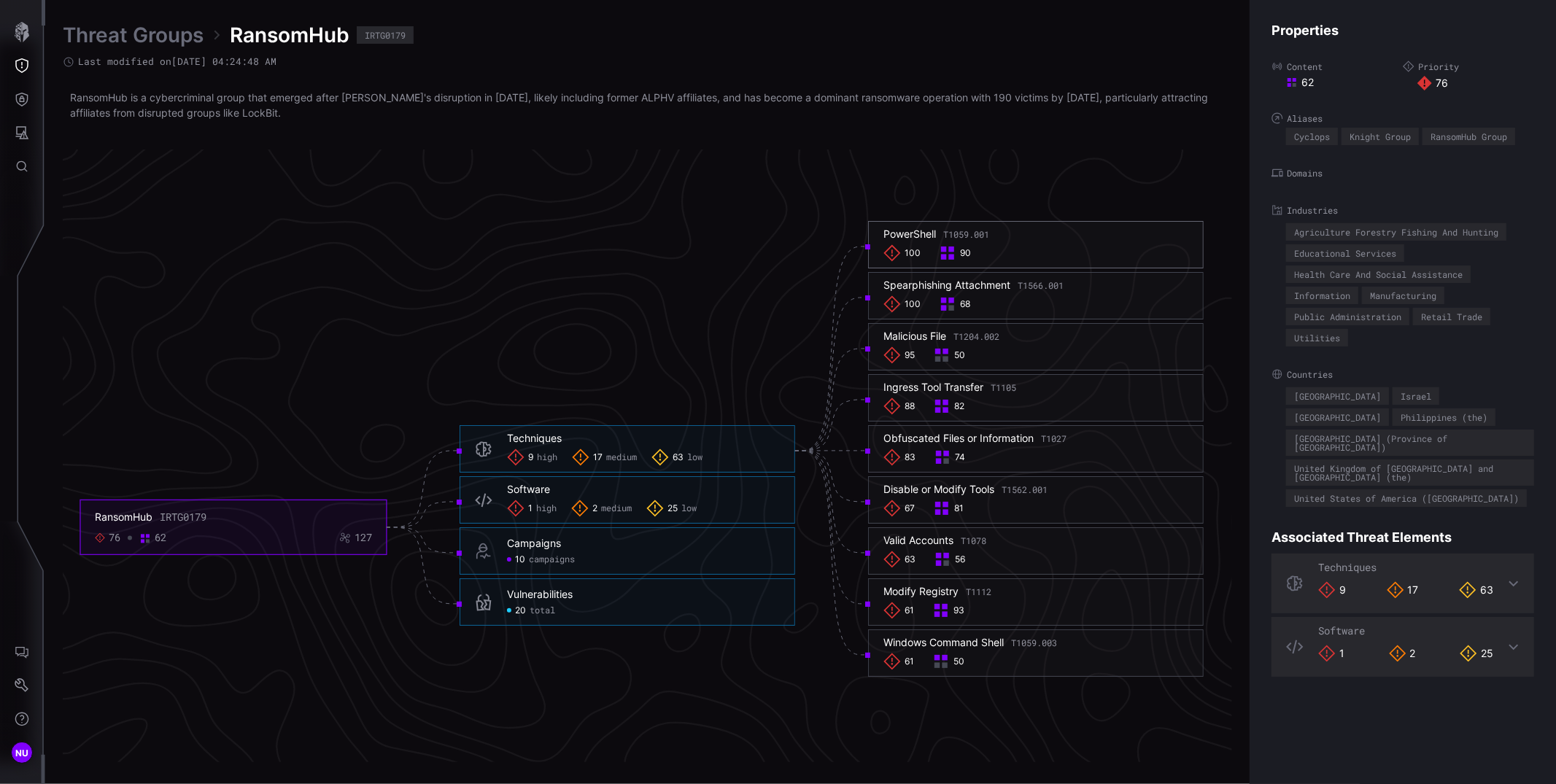
click at [1015, 237] on h6 "PowerShell T1059.001" at bounding box center [1035, 233] width 305 height 13
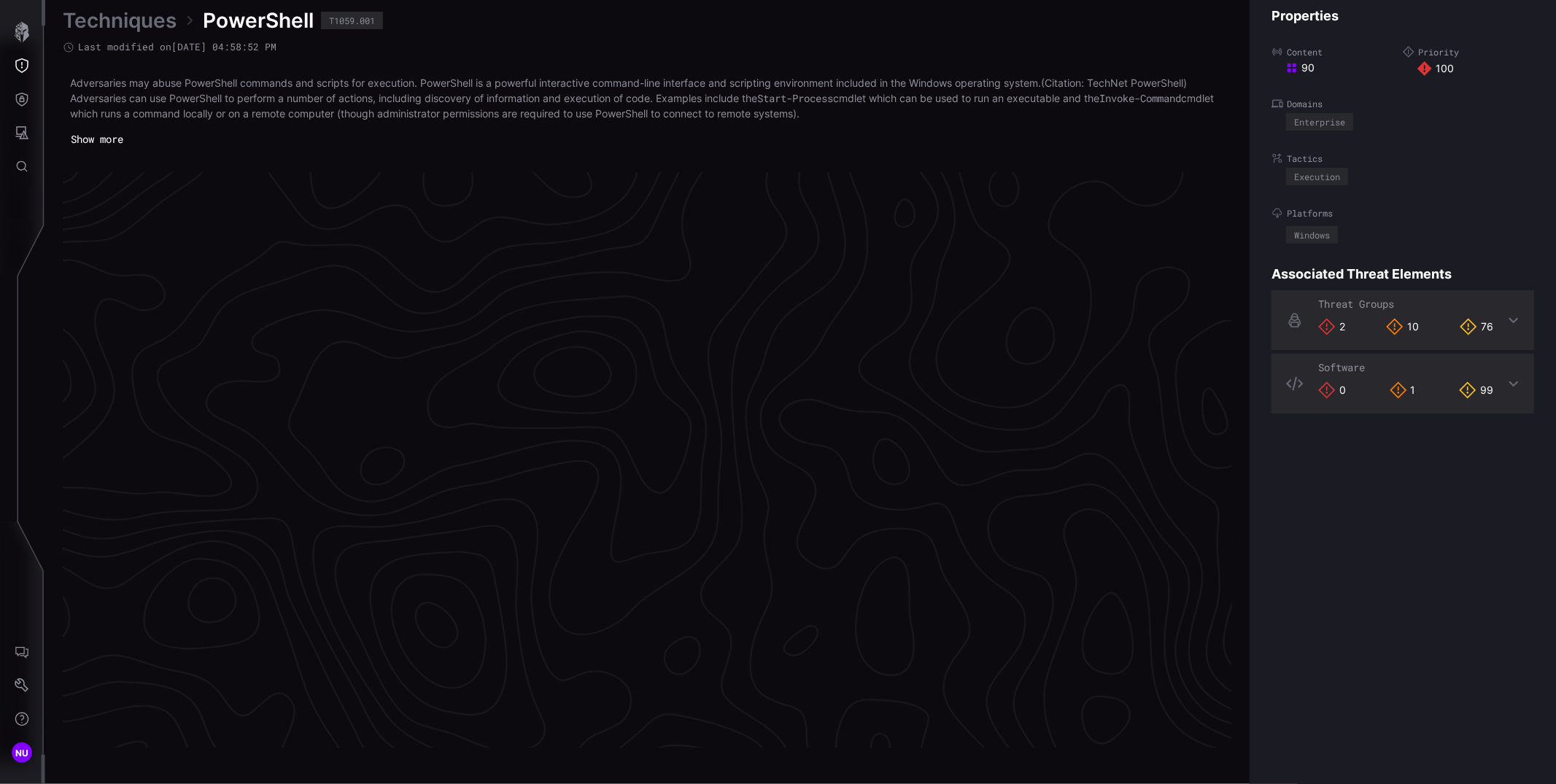
scroll to position [2999, 515]
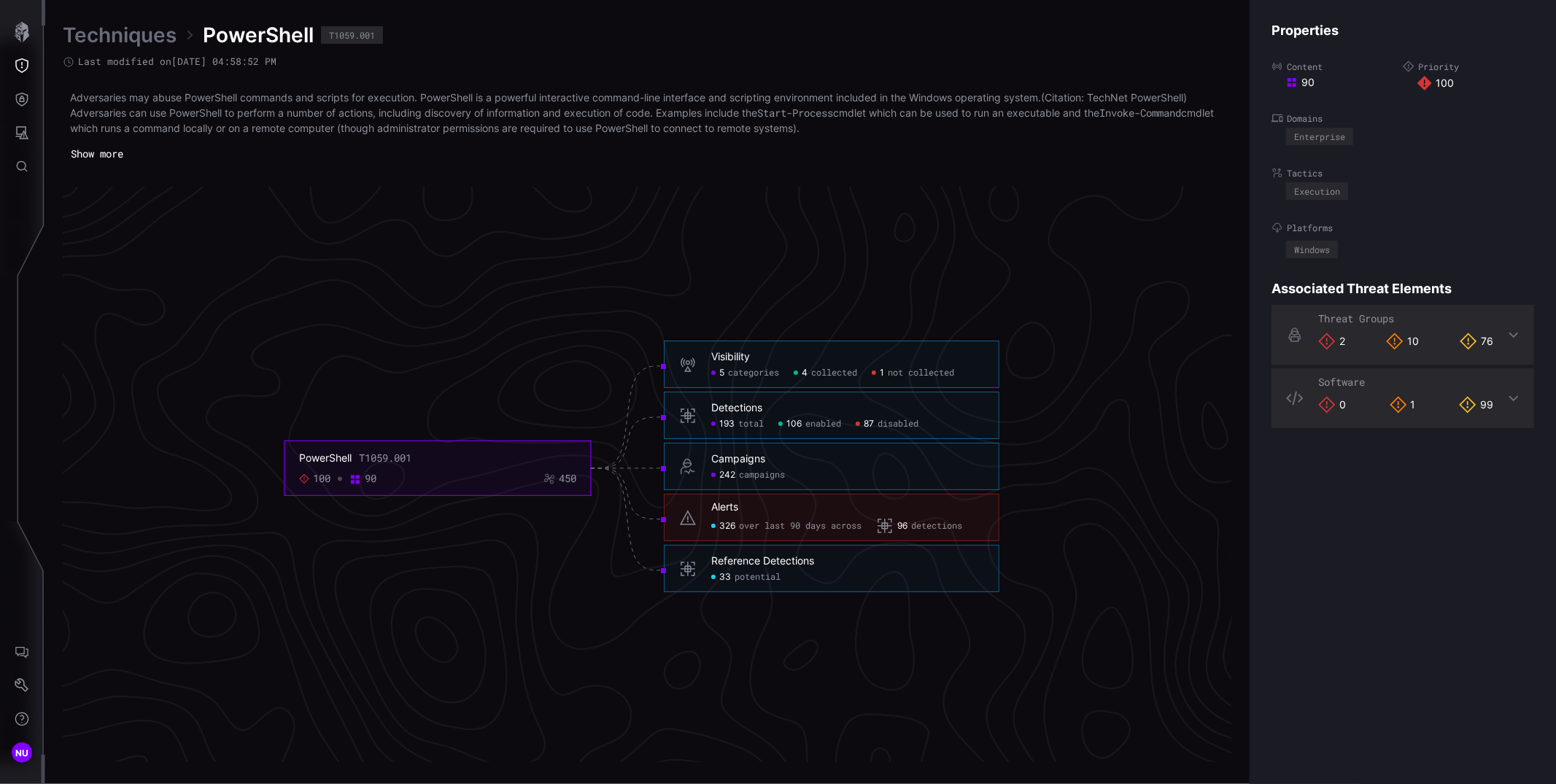
click at [730, 419] on span "193" at bounding box center [727, 424] width 16 height 12
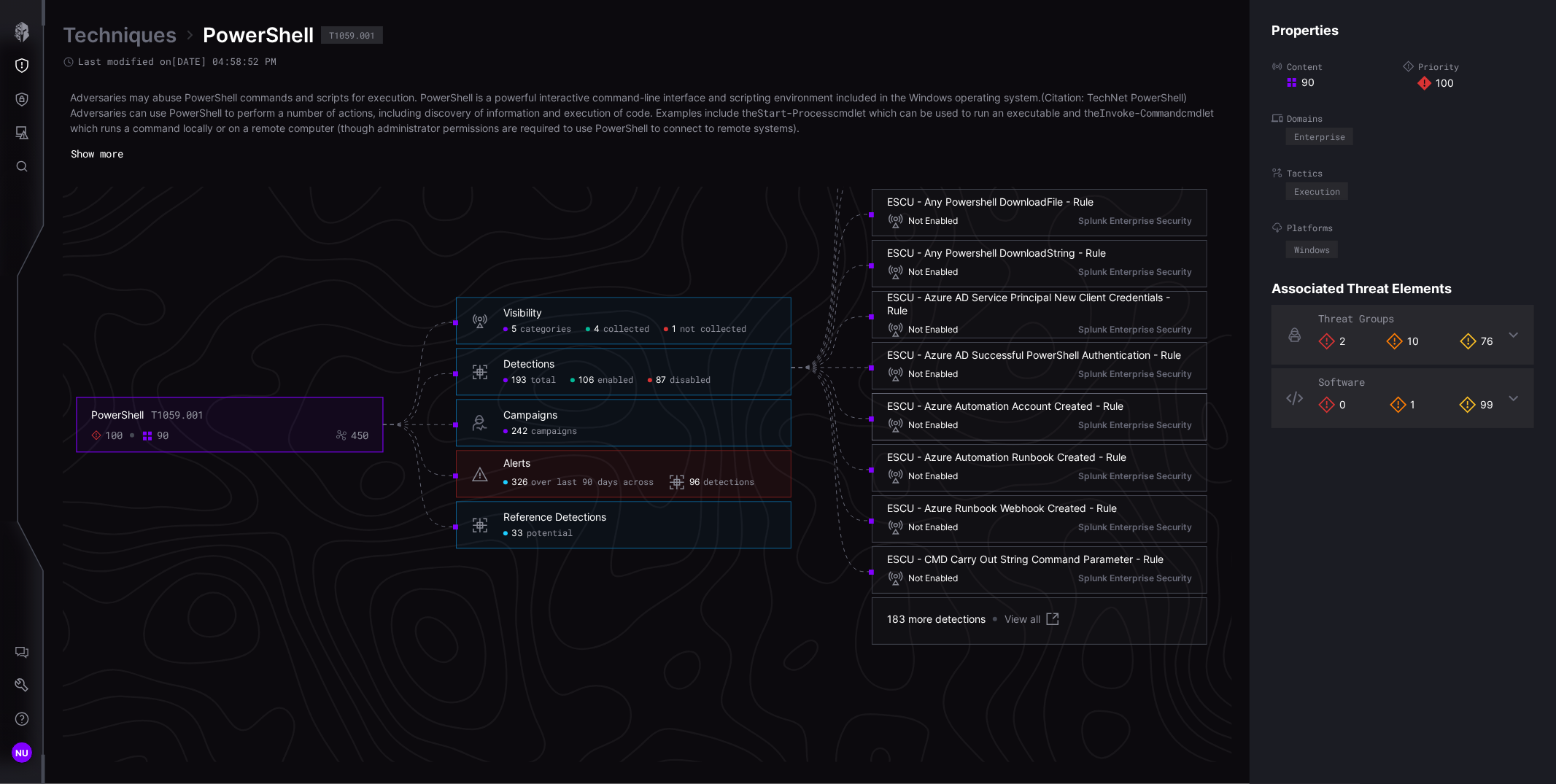
scroll to position [3103, 515]
